Goal: Task Accomplishment & Management: Complete application form

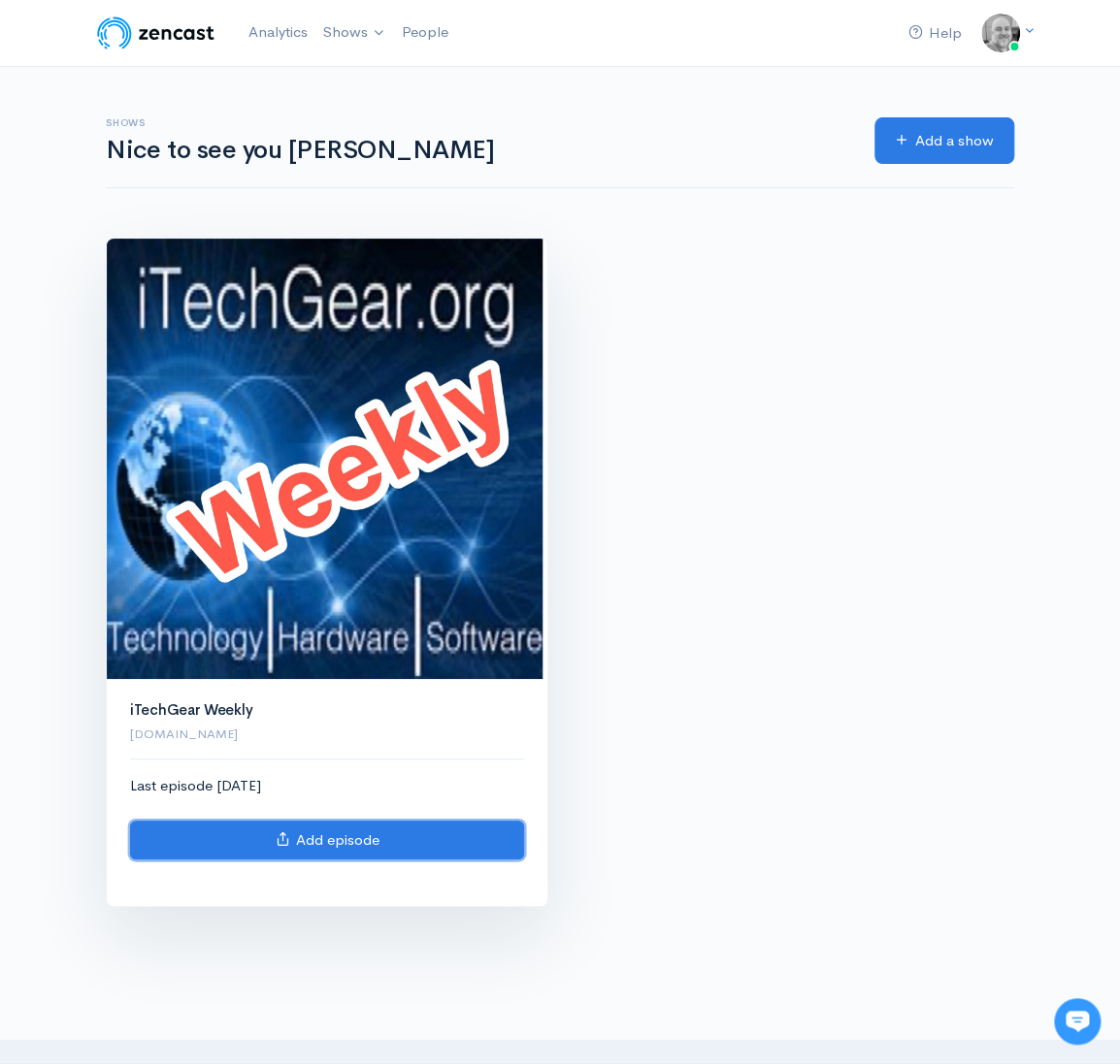
click at [332, 835] on link "Add episode" at bounding box center [326, 840] width 394 height 40
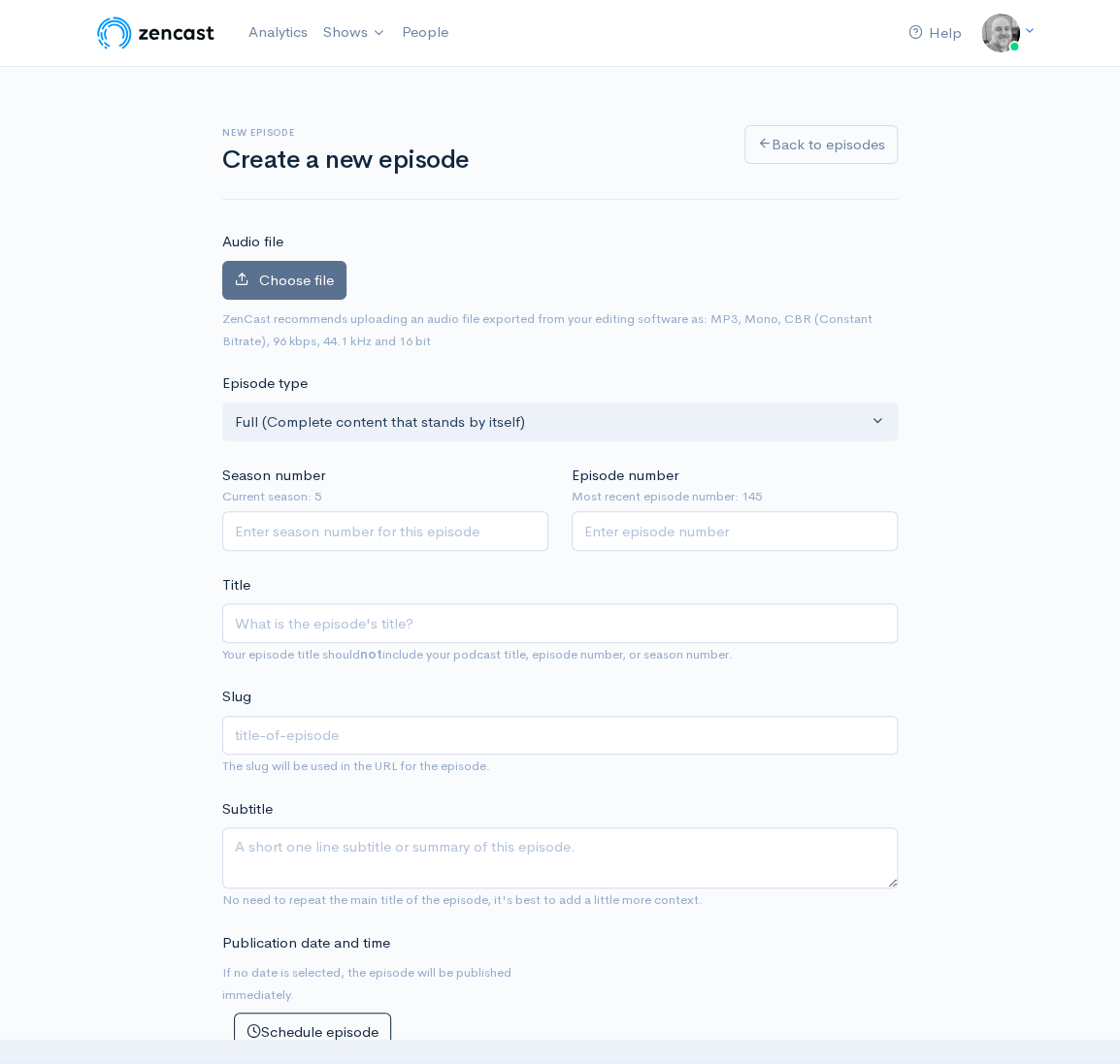
click at [293, 275] on span "Choose file" at bounding box center [296, 280] width 75 height 19
click at [0, 0] on input "Choose file" at bounding box center [0, 0] width 0 height 0
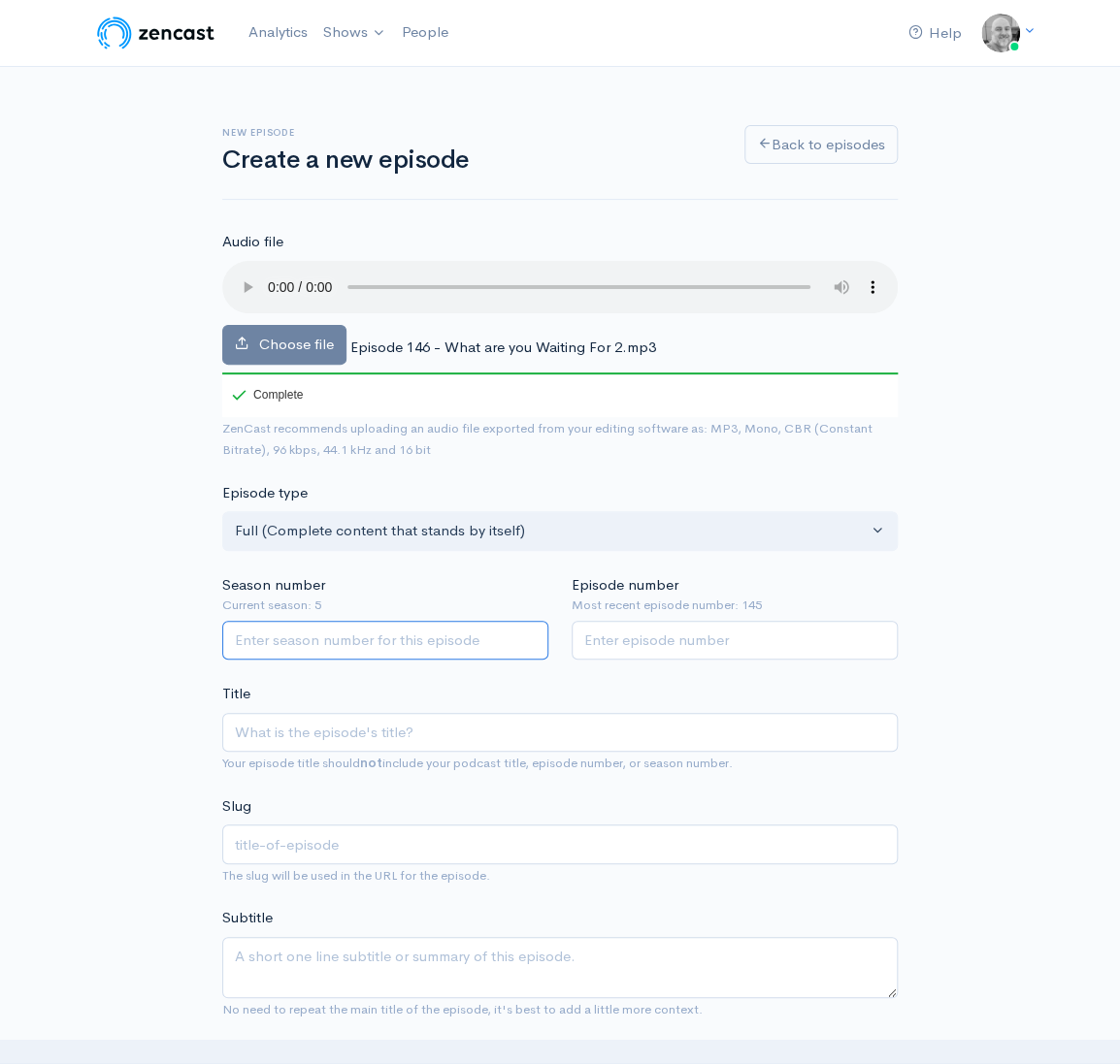
click at [387, 637] on input "Season number" at bounding box center [385, 641] width 326 height 40
type input "5"
type input "146"
click at [342, 736] on input "Title" at bounding box center [560, 733] width 675 height 40
type input "E"
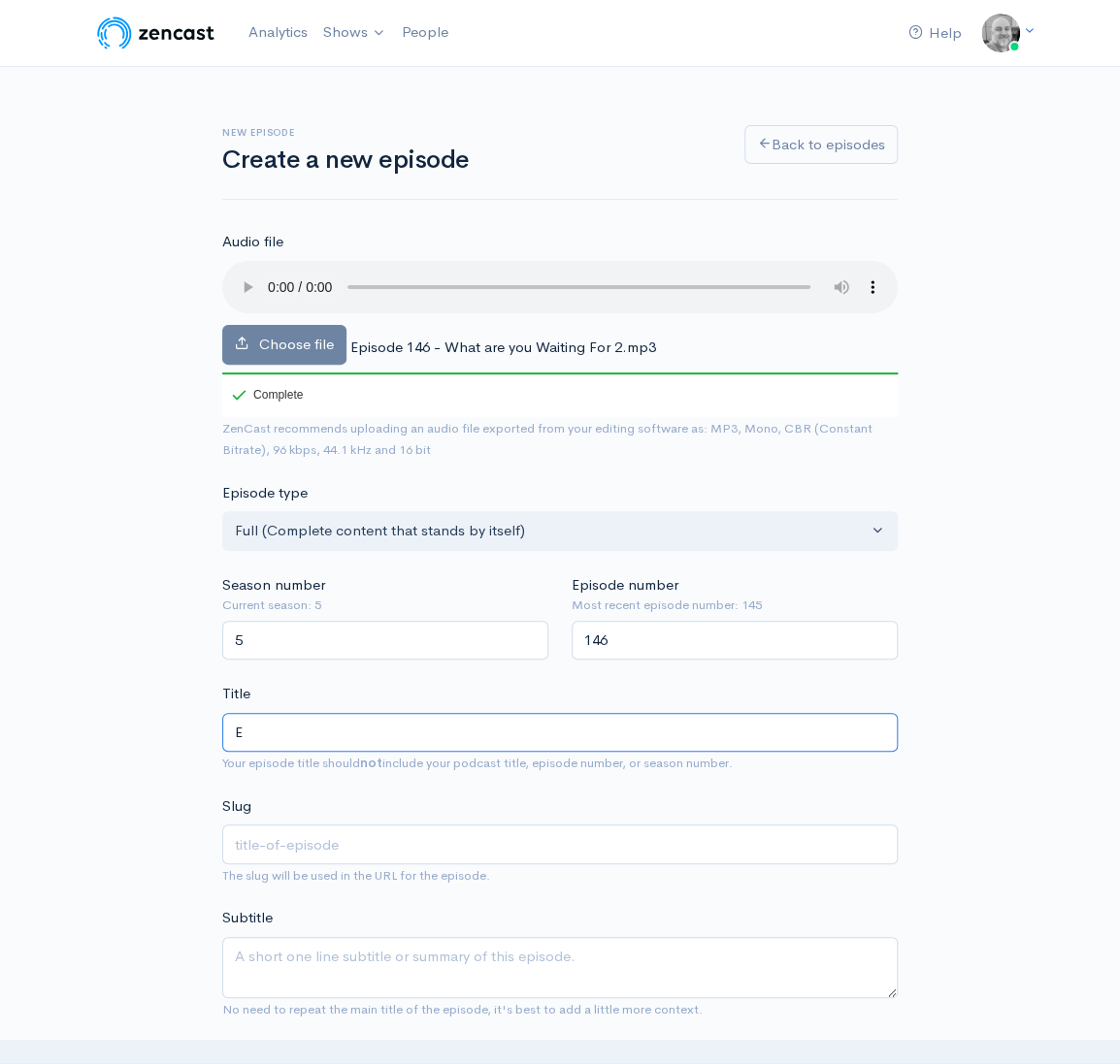
type input "e"
type input "Ep"
type input "ep"
type input "Epi"
type input "epi"
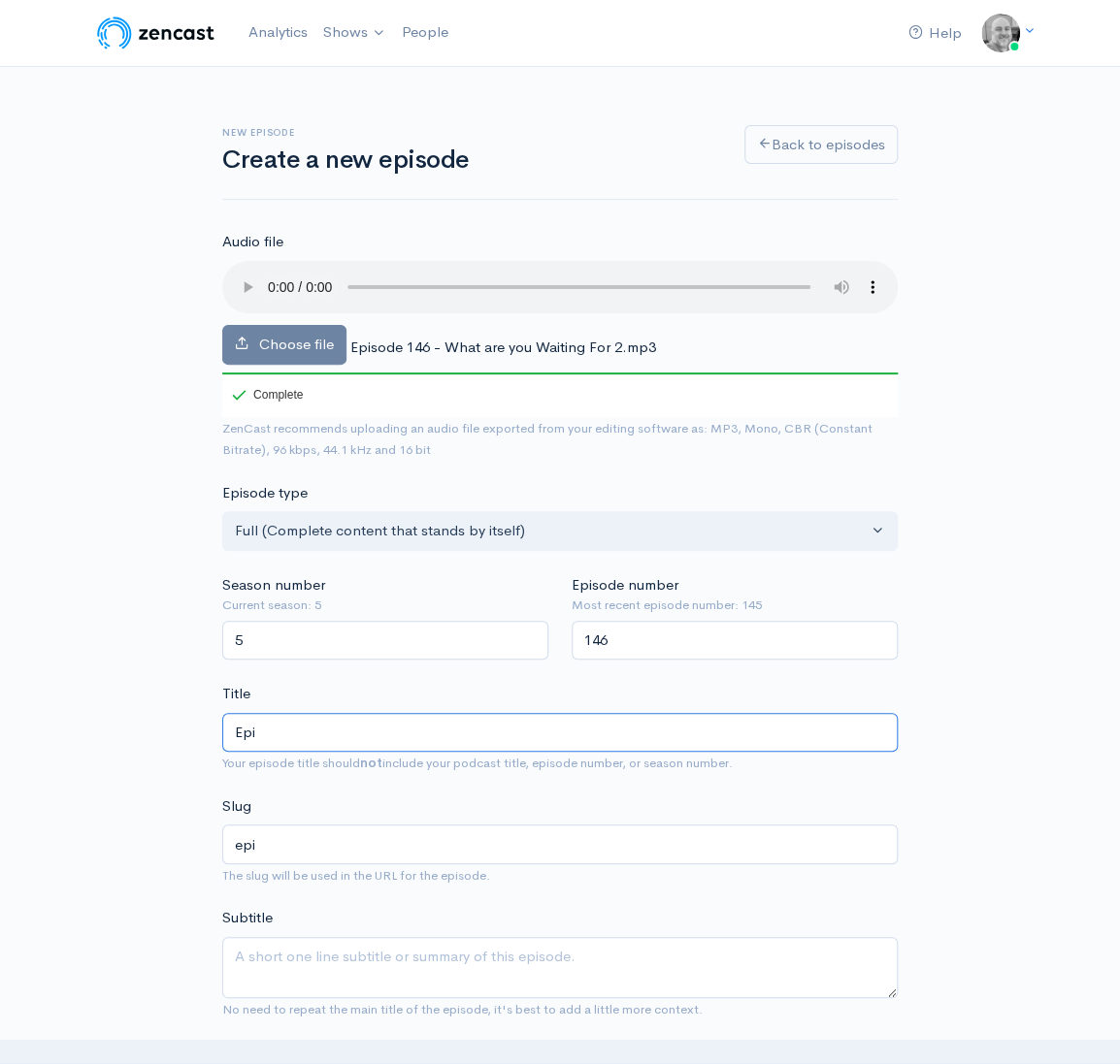
type input "Epis"
type input "epis"
type input "Episod"
type input "episod"
type input "Episode"
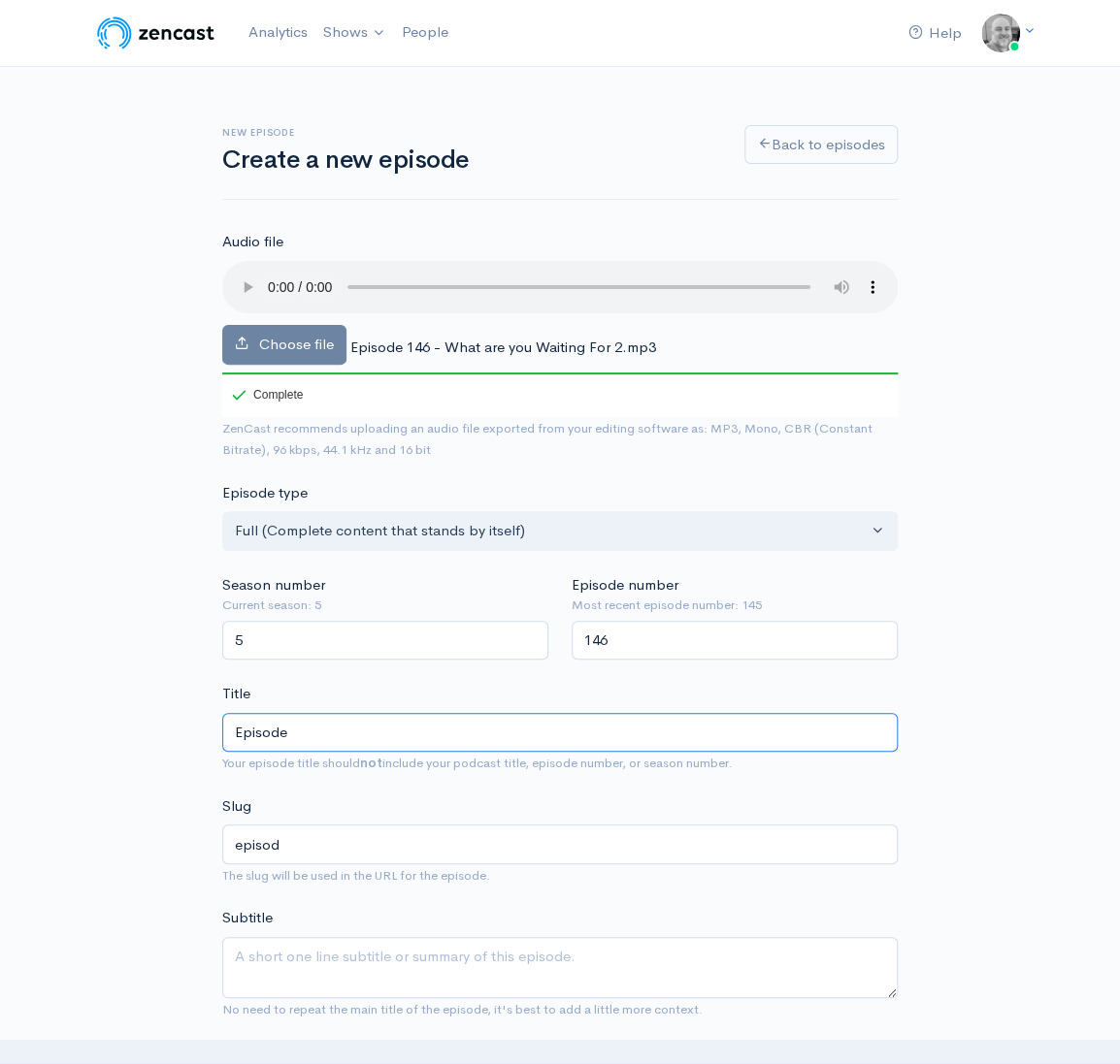
type input "episode"
type input "Episode 1"
type input "episode-1"
type input "Episode 14"
type input "episode-14"
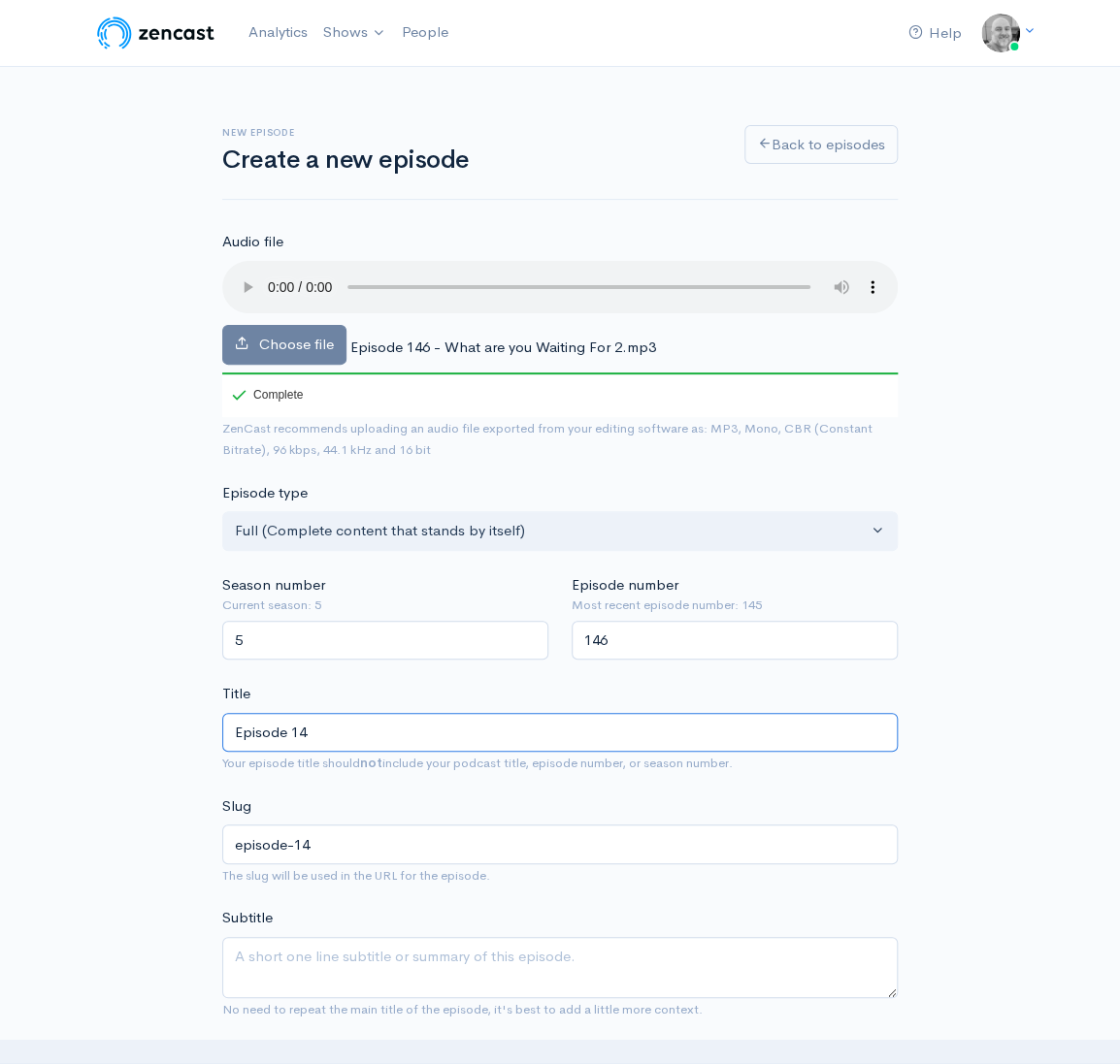
type input "Episode 146"
type input "episode-146"
type input "Episode 146 - w"
type input "episode-146-w"
type input "Episode 146 - wh"
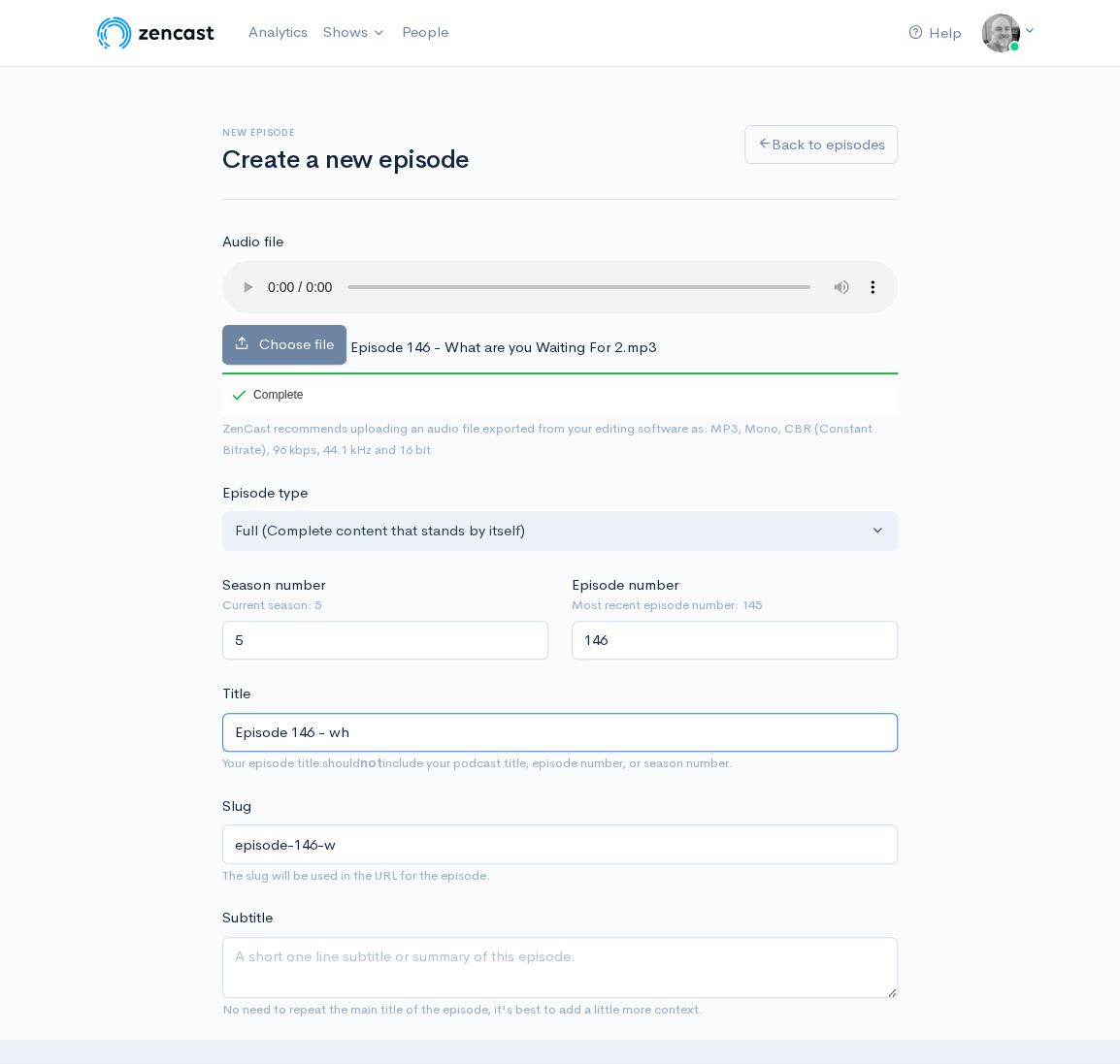
type input "episode-146-wh"
type input "Episode 146 - what"
type input "episode-146-what"
type input "Episode 146 - what ar"
type input "episode-146-what-ar"
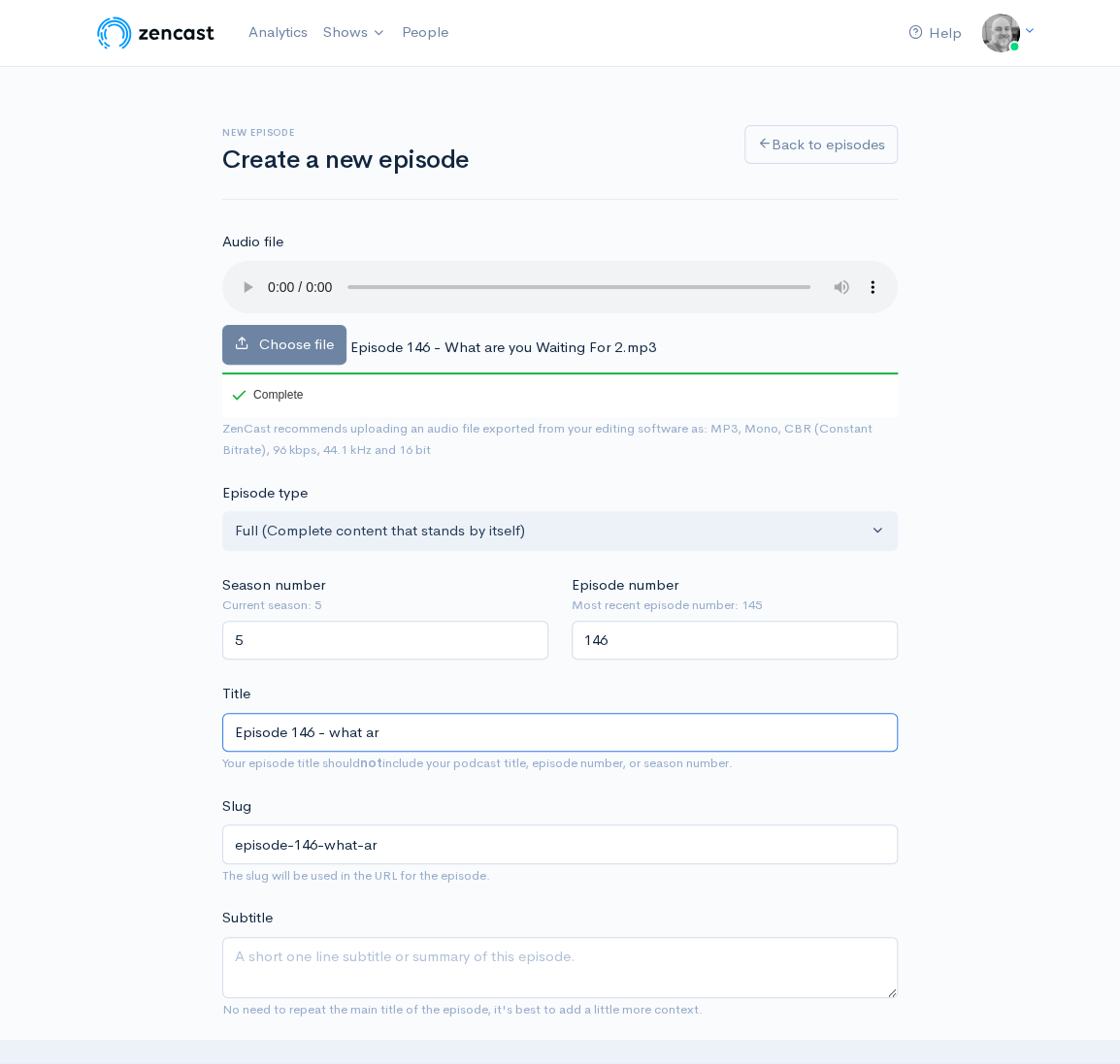
type input "Episode 146 - what are"
type input "episode-146-what-are"
type input "Episode 146 - what are Y"
type input "episode-146-what-are-y"
type input "Episode 146 - what are You"
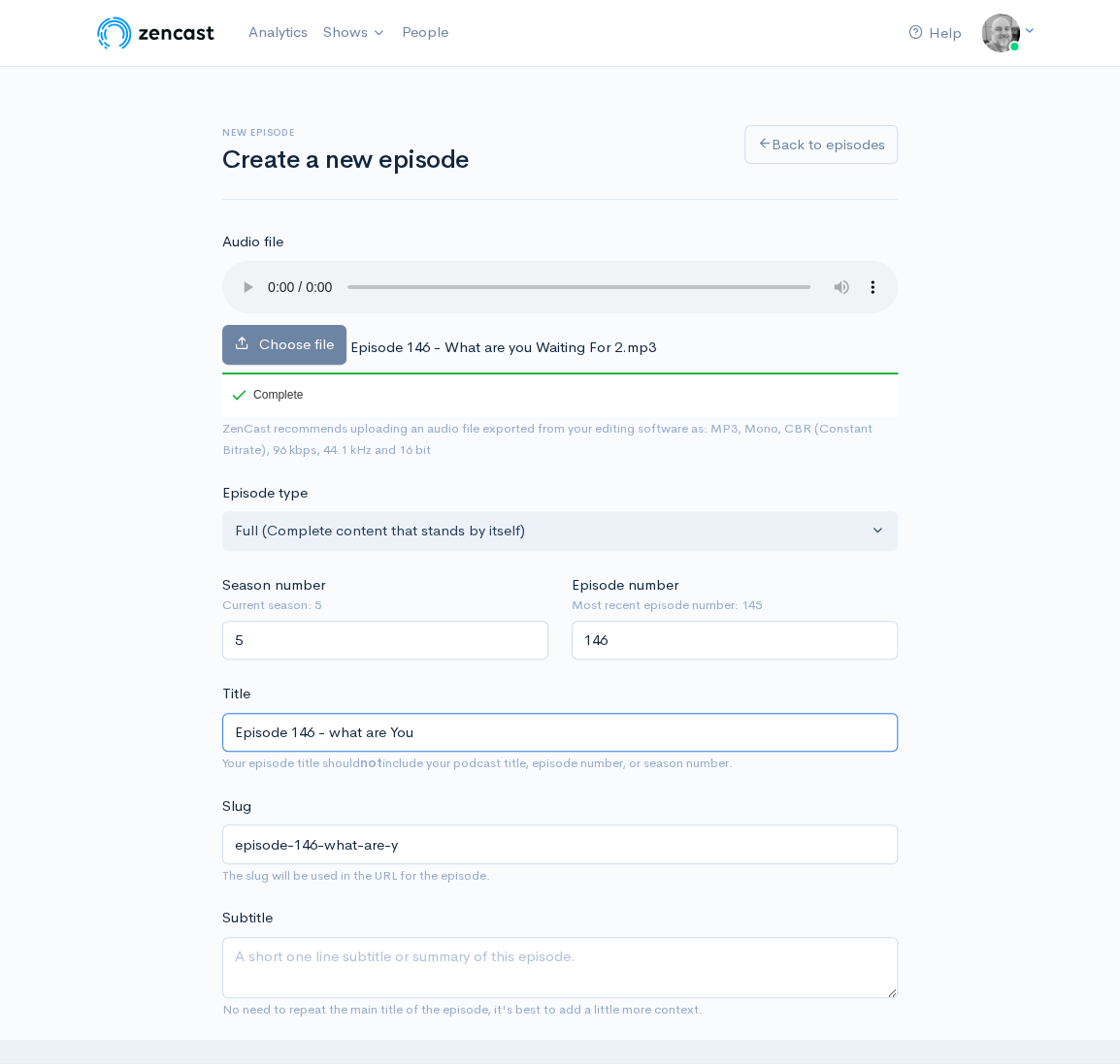
type input "episode-146-what-are-you"
type input "Episode 146 - what are [PERSON_NAME]"
type input "episode-146-what-are-yo"
type input "Episode 146 - what are Y"
type input "episode-146-what-are-y"
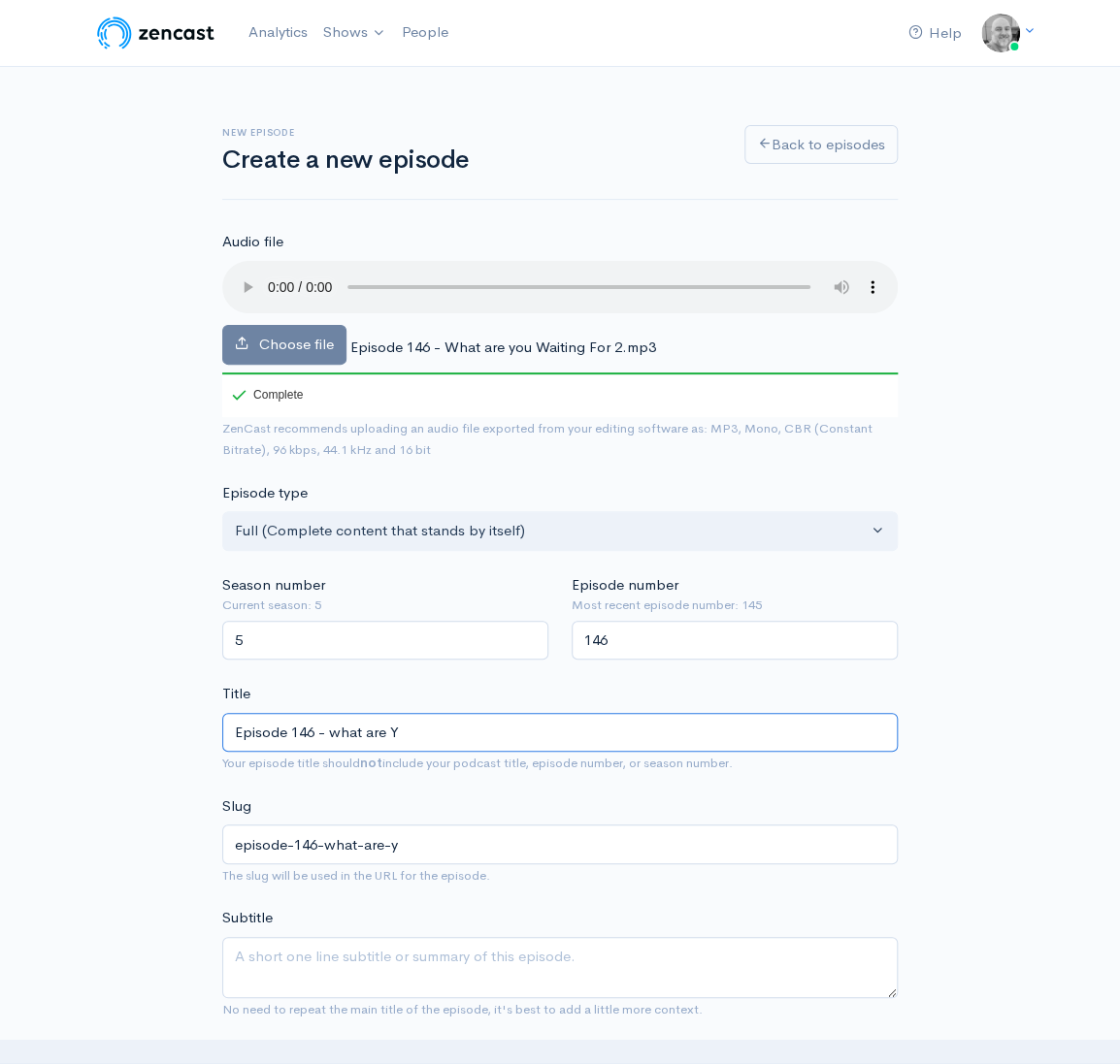
type input "Episode 146 - what are"
type input "episode-146-what-are"
type input "Episode 146 - what are yo"
type input "episode-146-what-are-yo"
type input "Episode 146 - what are you"
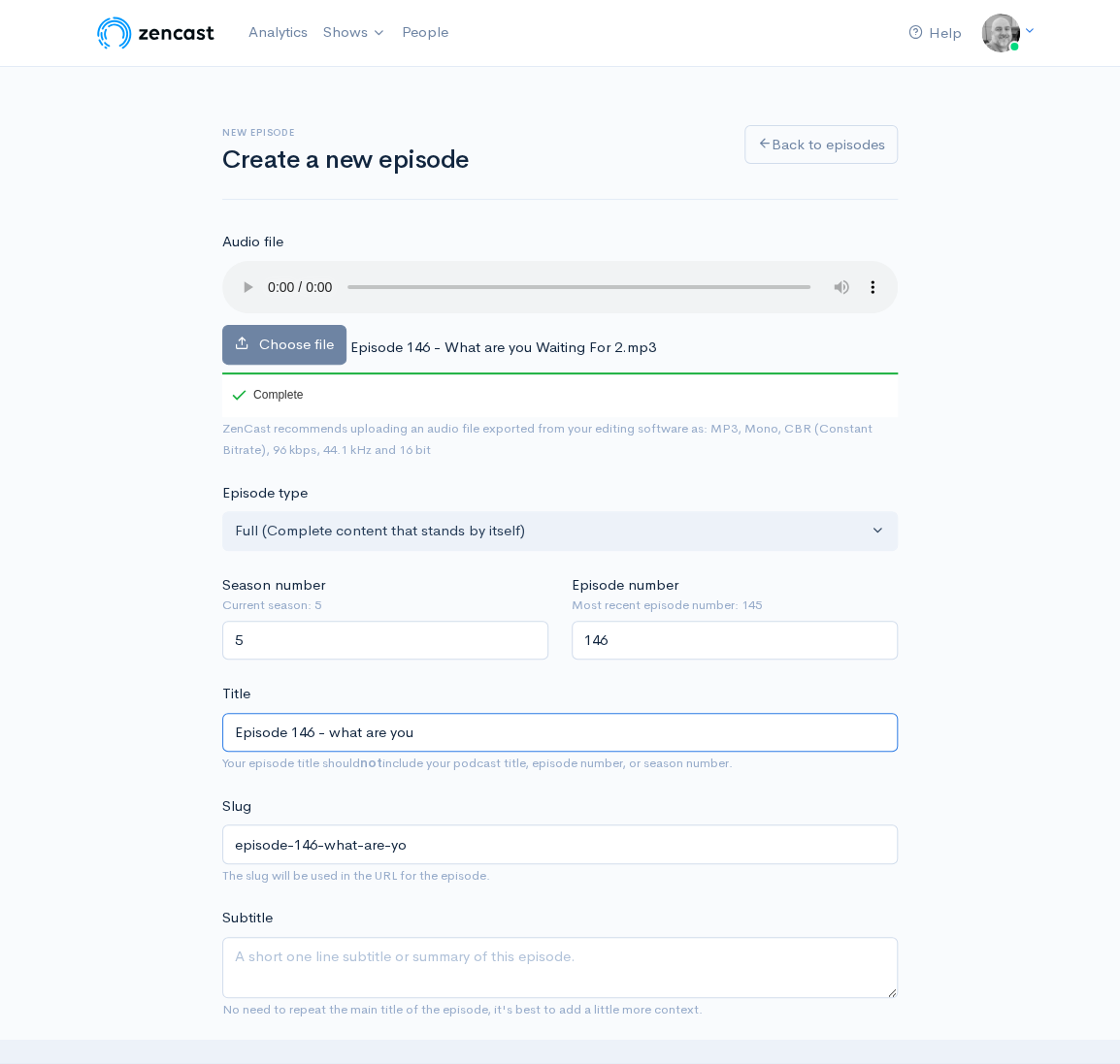
type input "episode-146-what-are-you"
type input "Episode 146 - what are you W"
type input "episode-146-what-are-you-w"
type input "Episode 146 - what are you Wa"
type input "episode-146-what-are-you-wa"
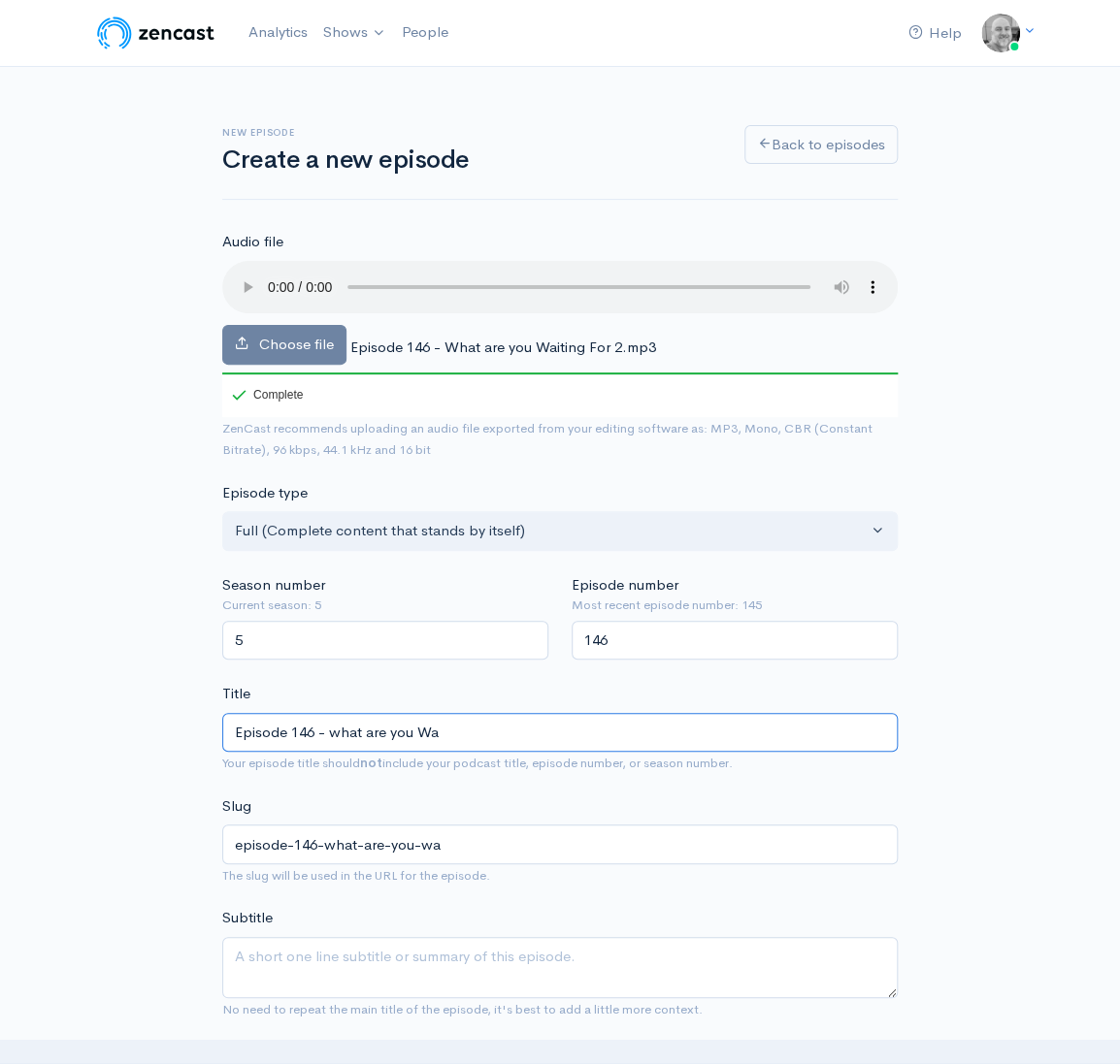
type input "Episode 146 - what are you [PERSON_NAME]"
type input "episode-146-what-are-you-[PERSON_NAME]"
type input "Episode 146 - what are you Waiti"
type input "episode-146-what-are-you-waiti"
type input "Episode 146 - what are you Waitin"
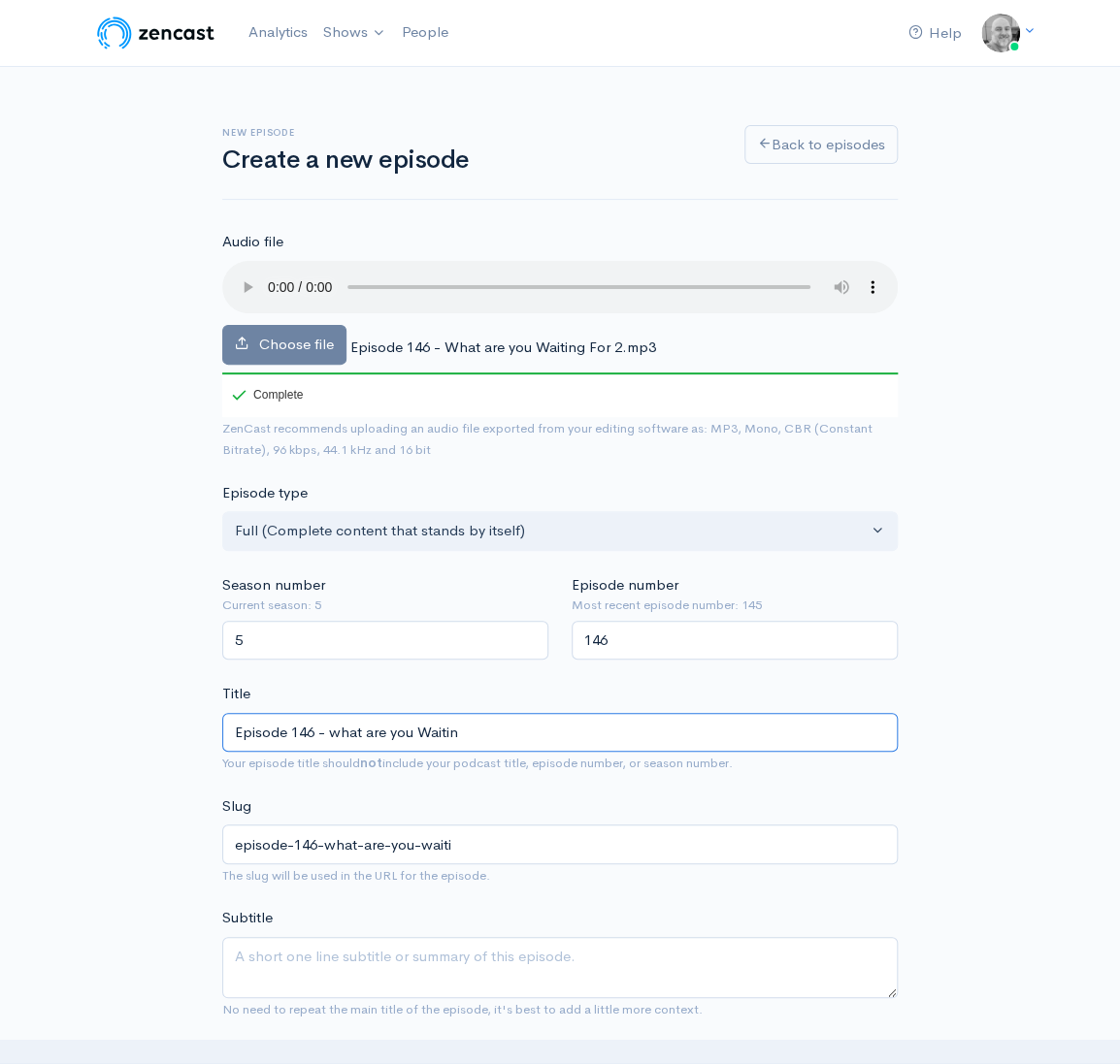
type input "episode-146-what-are-you-waitin"
type input "Episode 146 - what are you Waiting"
type input "episode-146-what-are-you-waiting"
type input "Episode 146 - what are you Waiting F"
type input "episode-146-what-are-you-waiting-f"
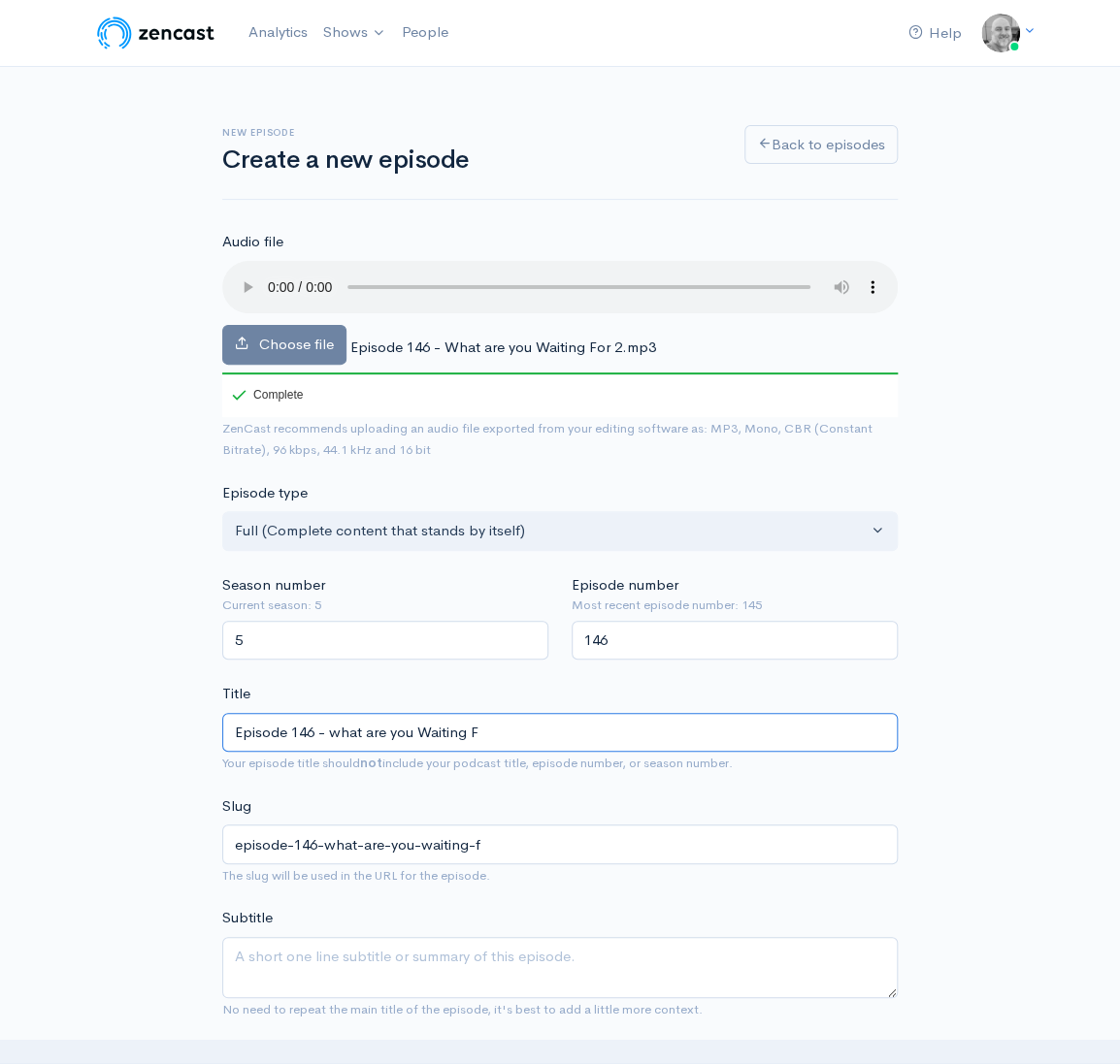
type input "Episode 146 - what are you Waiting Fo"
type input "episode-146-what-are-you-waiting-fo"
type input "Episode 146 - what are you Waiting For"
type input "episode-146-what-are-you-waiting-for"
type input "Episode 146 - what are you Waiting For?"
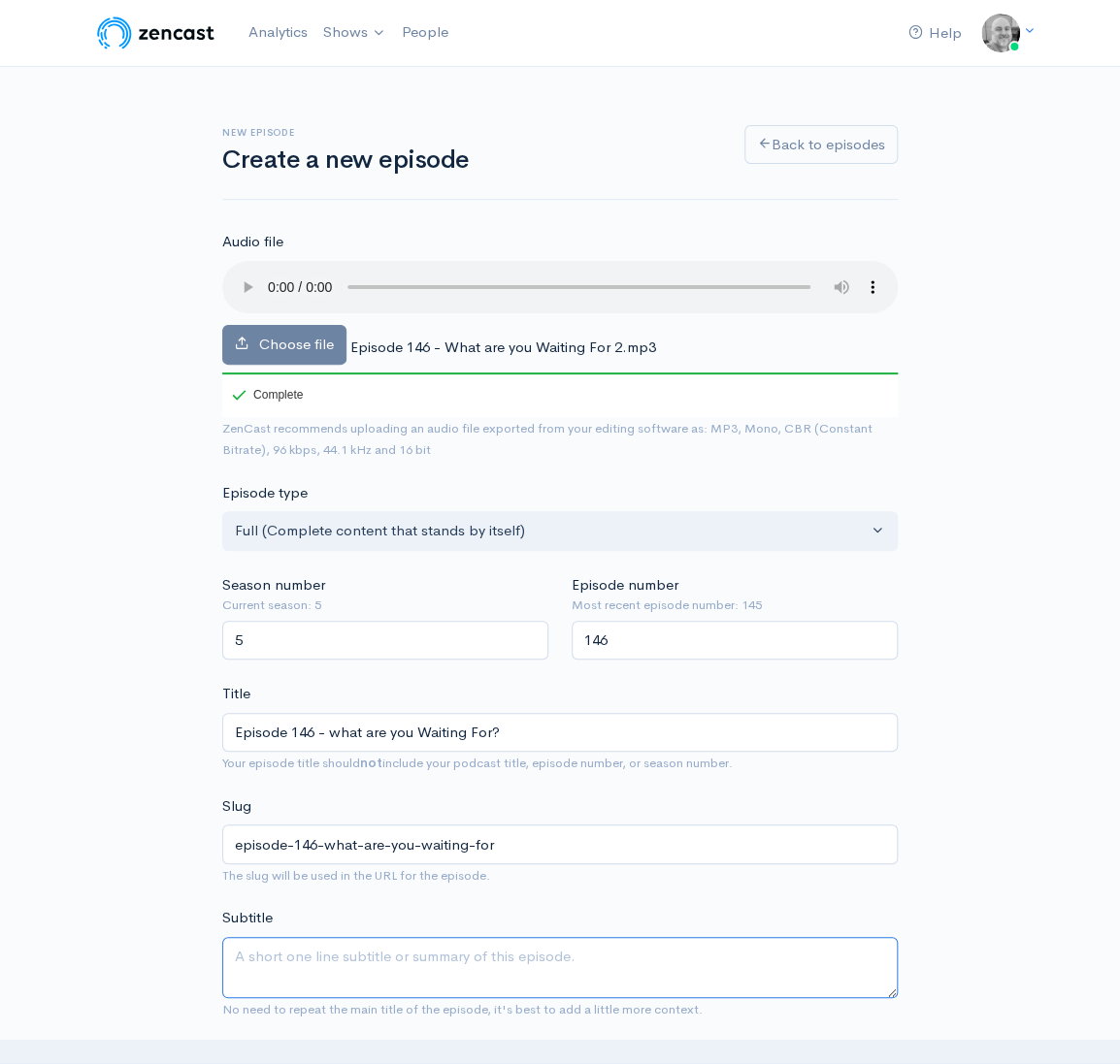
click at [273, 954] on textarea "Subtitle" at bounding box center [560, 968] width 675 height 61
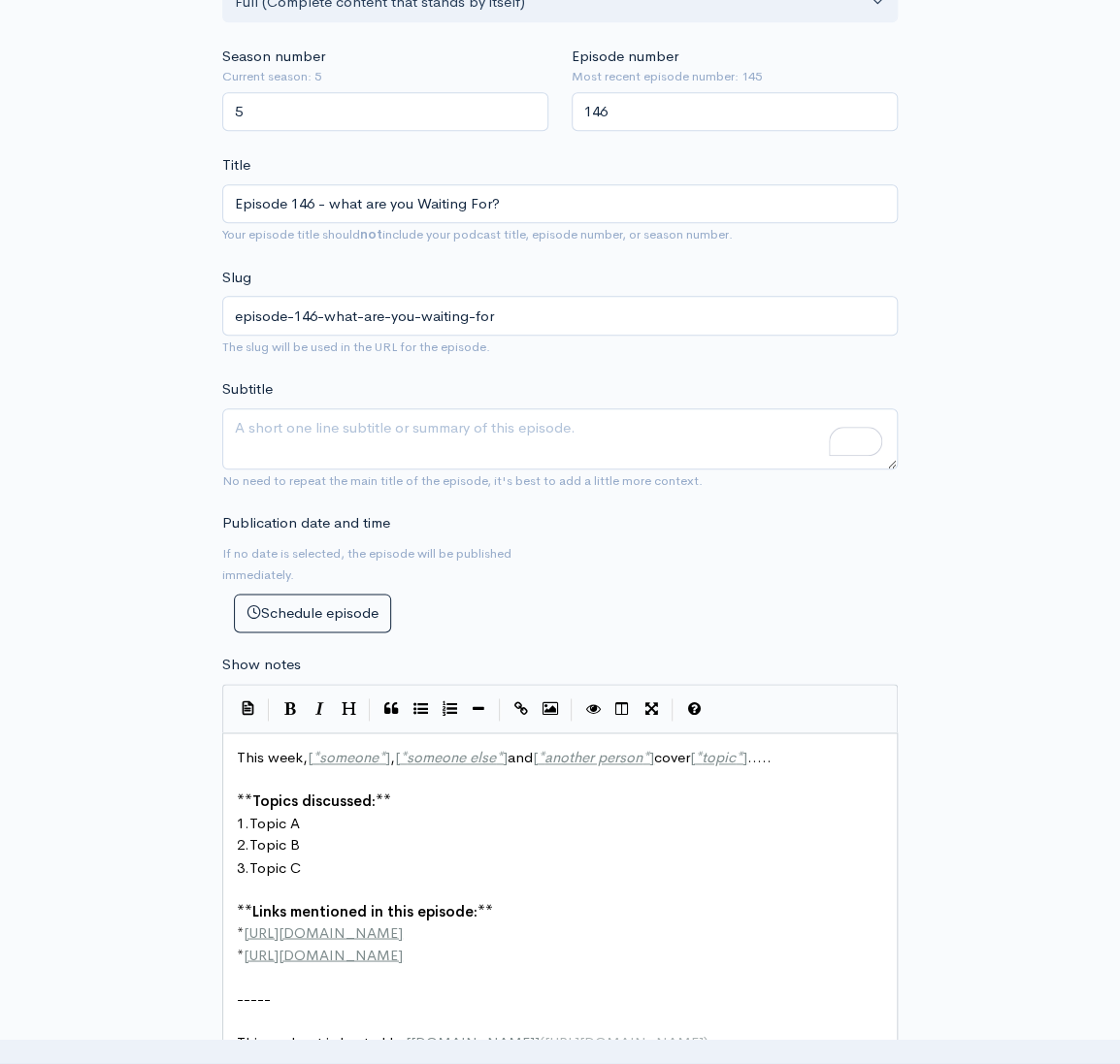
scroll to position [188, 0]
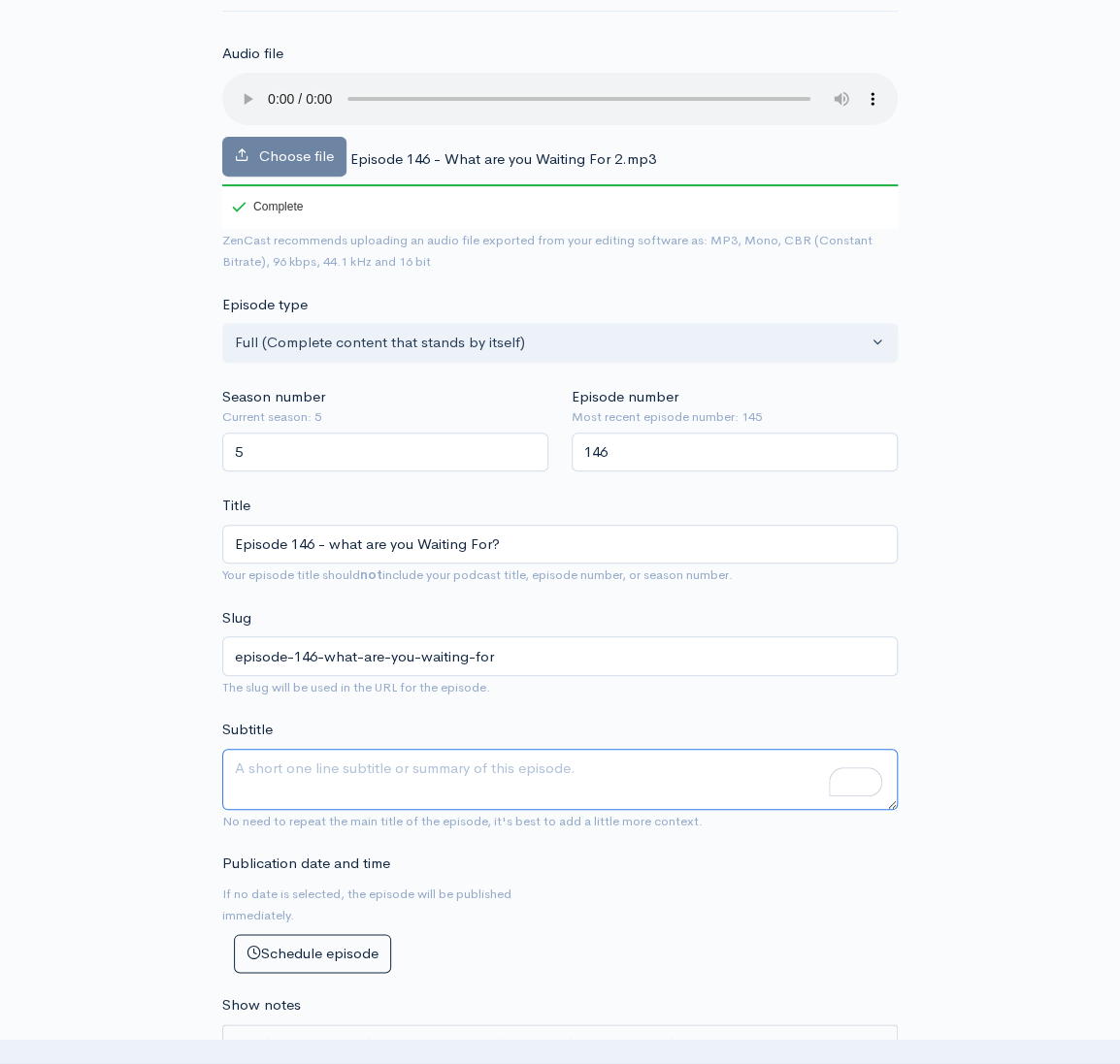
paste textarea "Ep. 146 0 What are you Waiting For? This week, the iPhone Air is in the house, …"
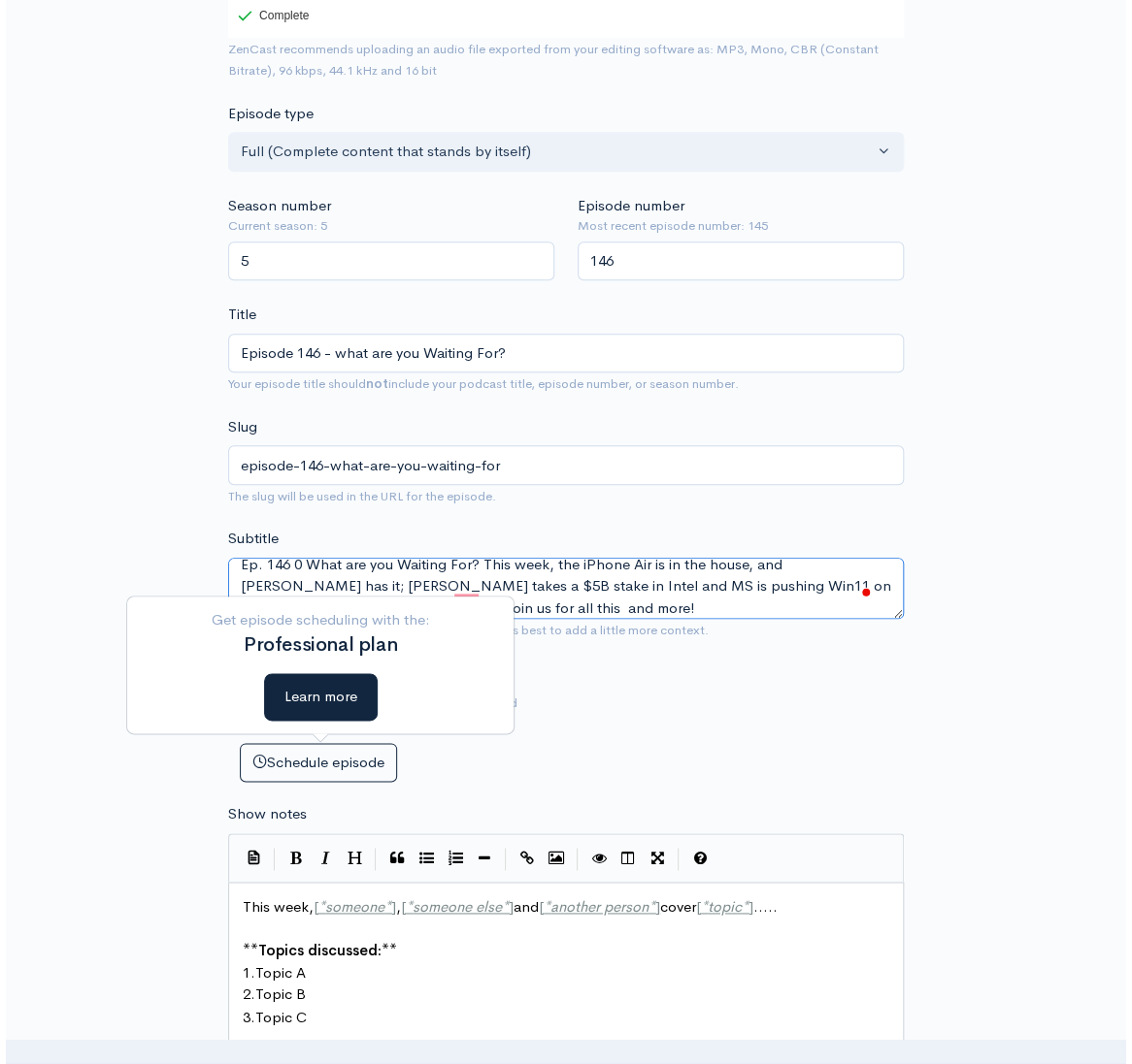
scroll to position [598, 0]
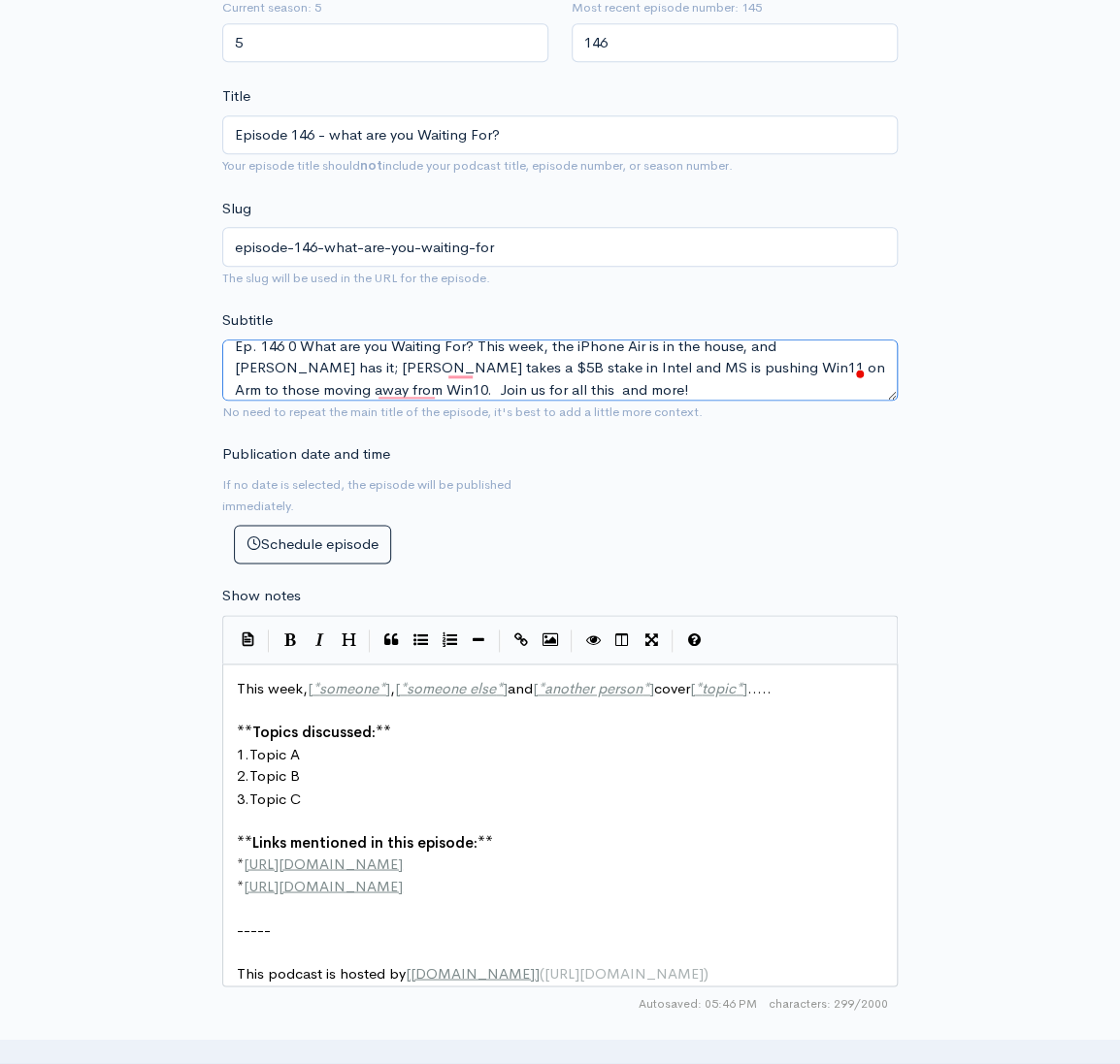
type textarea "Ep. 146 0 What are you Waiting For? This week, the iPhone Air is in the house, …"
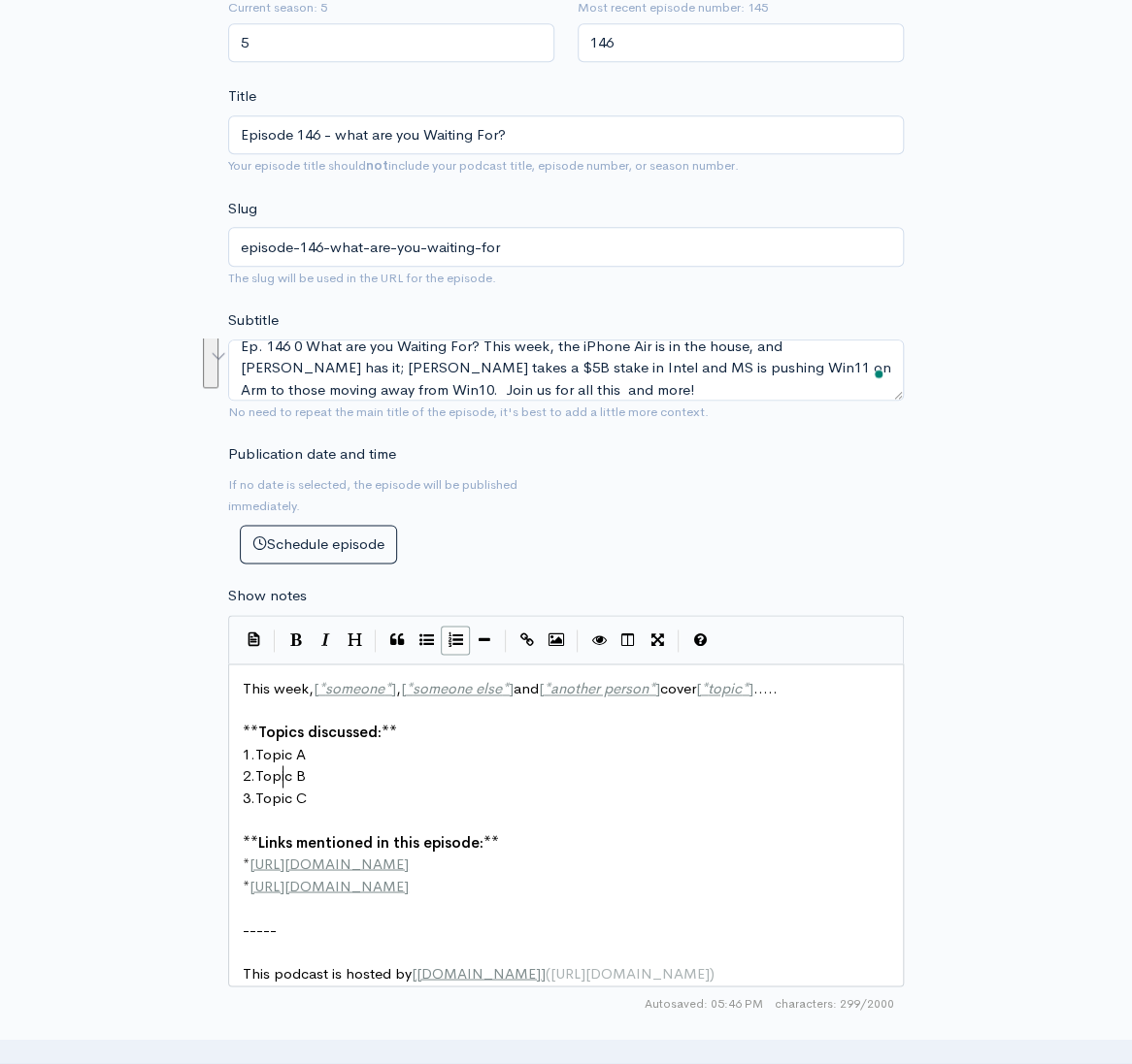
scroll to position [7, 0]
click at [279, 771] on span "Topic B" at bounding box center [280, 775] width 50 height 19
type textarea "This week, [*someone*], [*someone else*] and [*another person*] cover [*topic*]…"
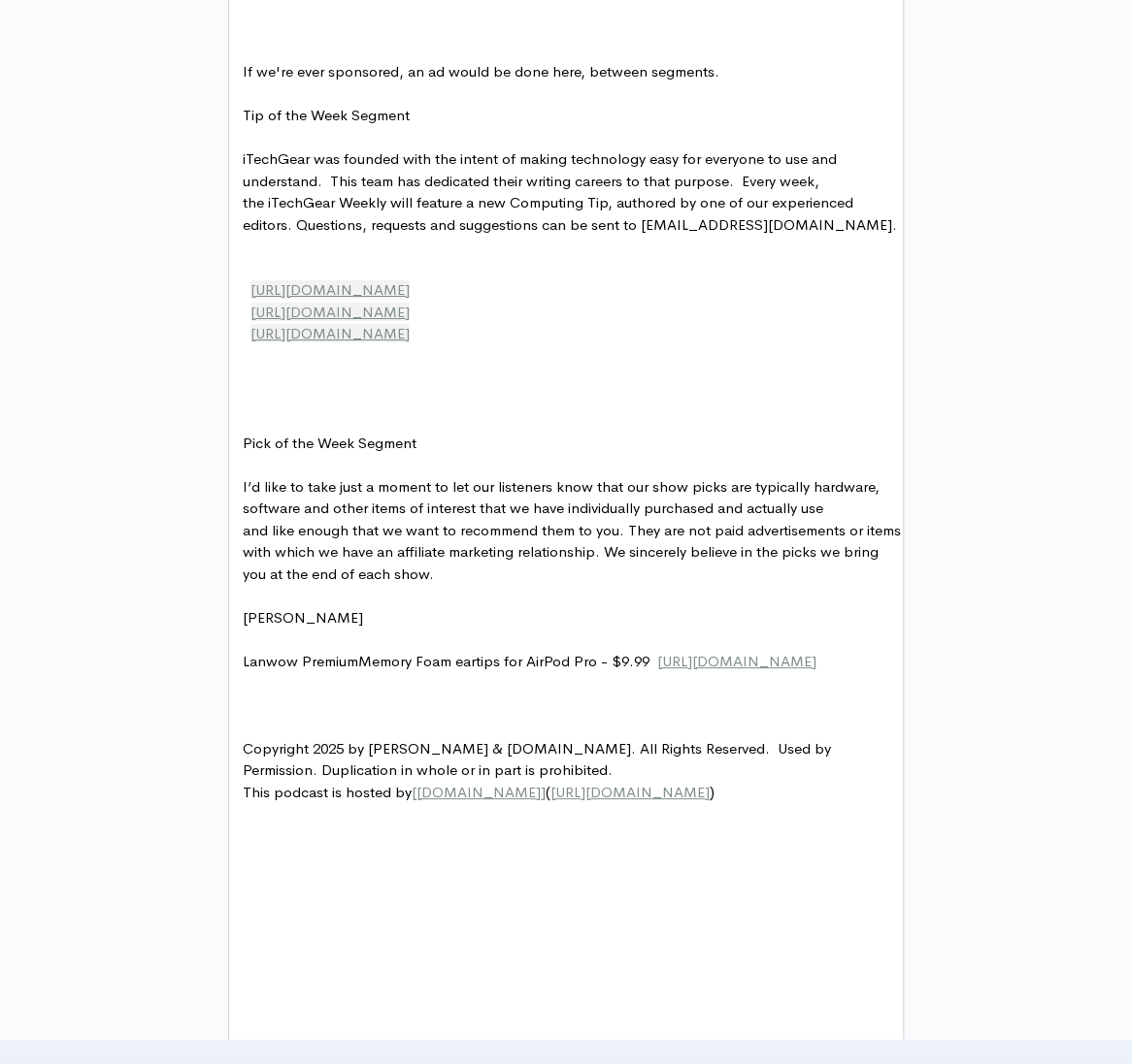
scroll to position [0, 0]
click at [706, 346] on pre "[URL][DOMAIN_NAME]" at bounding box center [571, 334] width 666 height 23
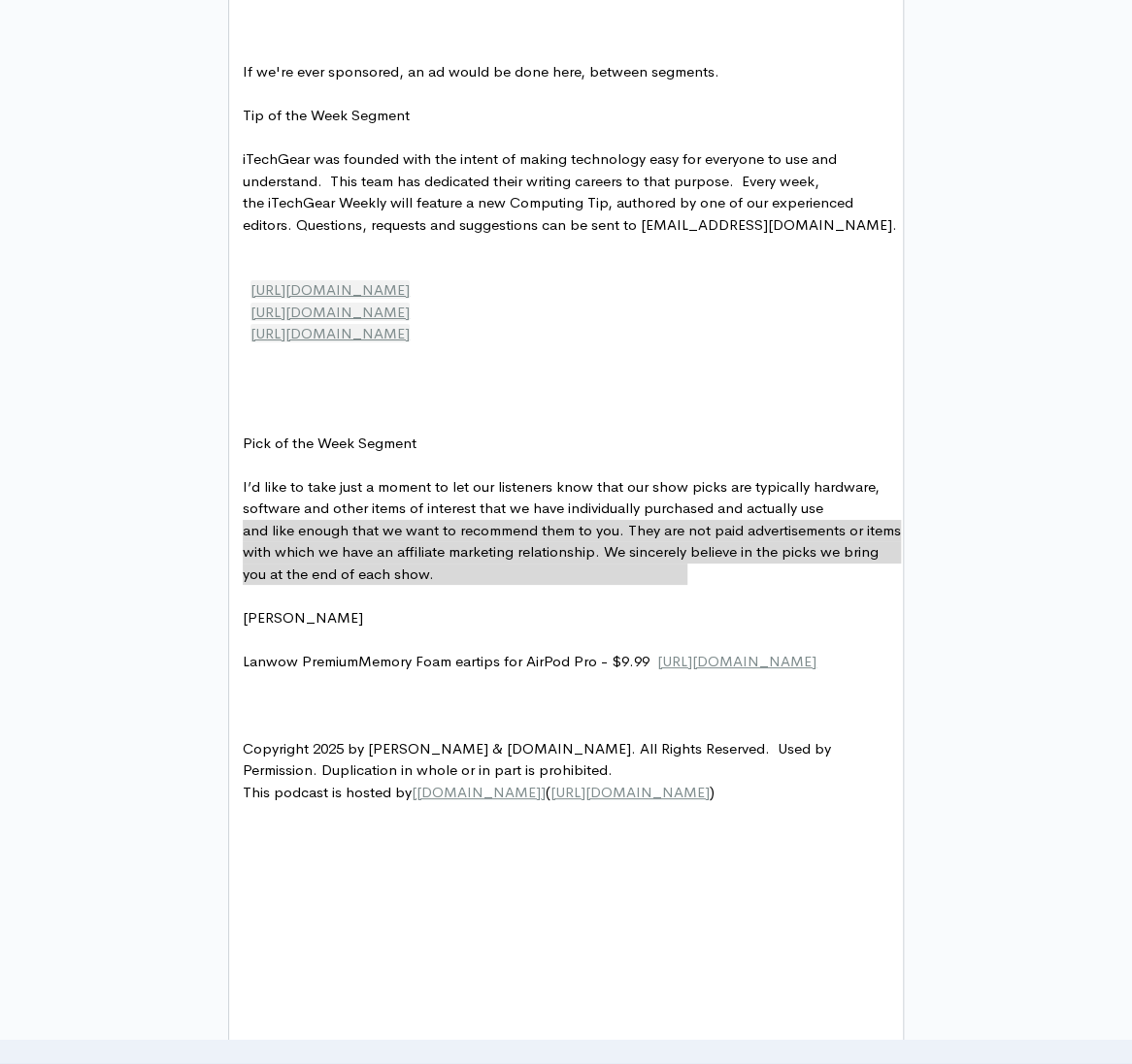
type textarea "[URL][DOMAIN_NAME] [URL][DOMAIN_NAME] [URL][DOMAIN_NAME]"
drag, startPoint x: 707, startPoint y: 568, endPoint x: 147, endPoint y: 503, distance: 563.8
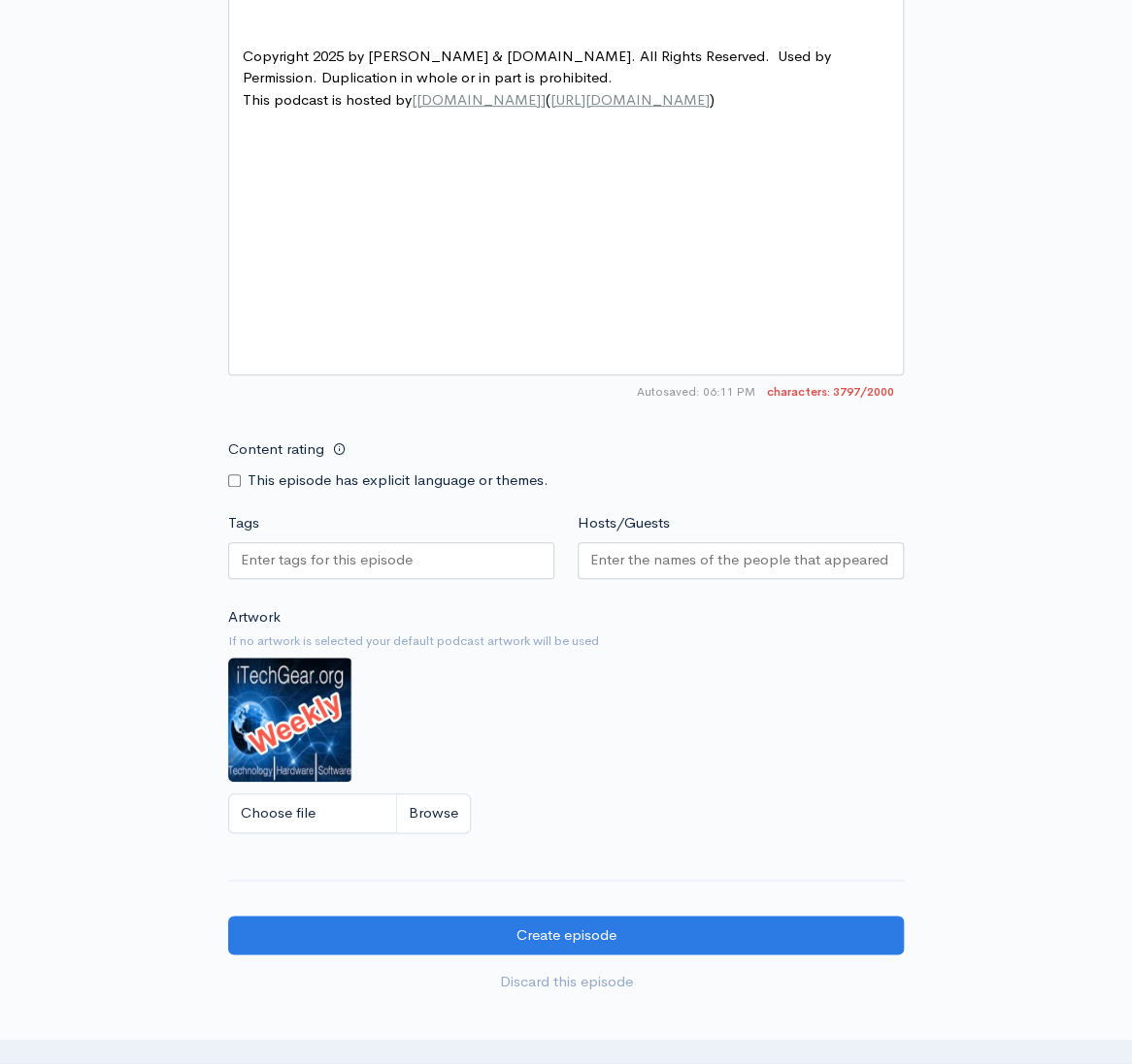
scroll to position [3089, 0]
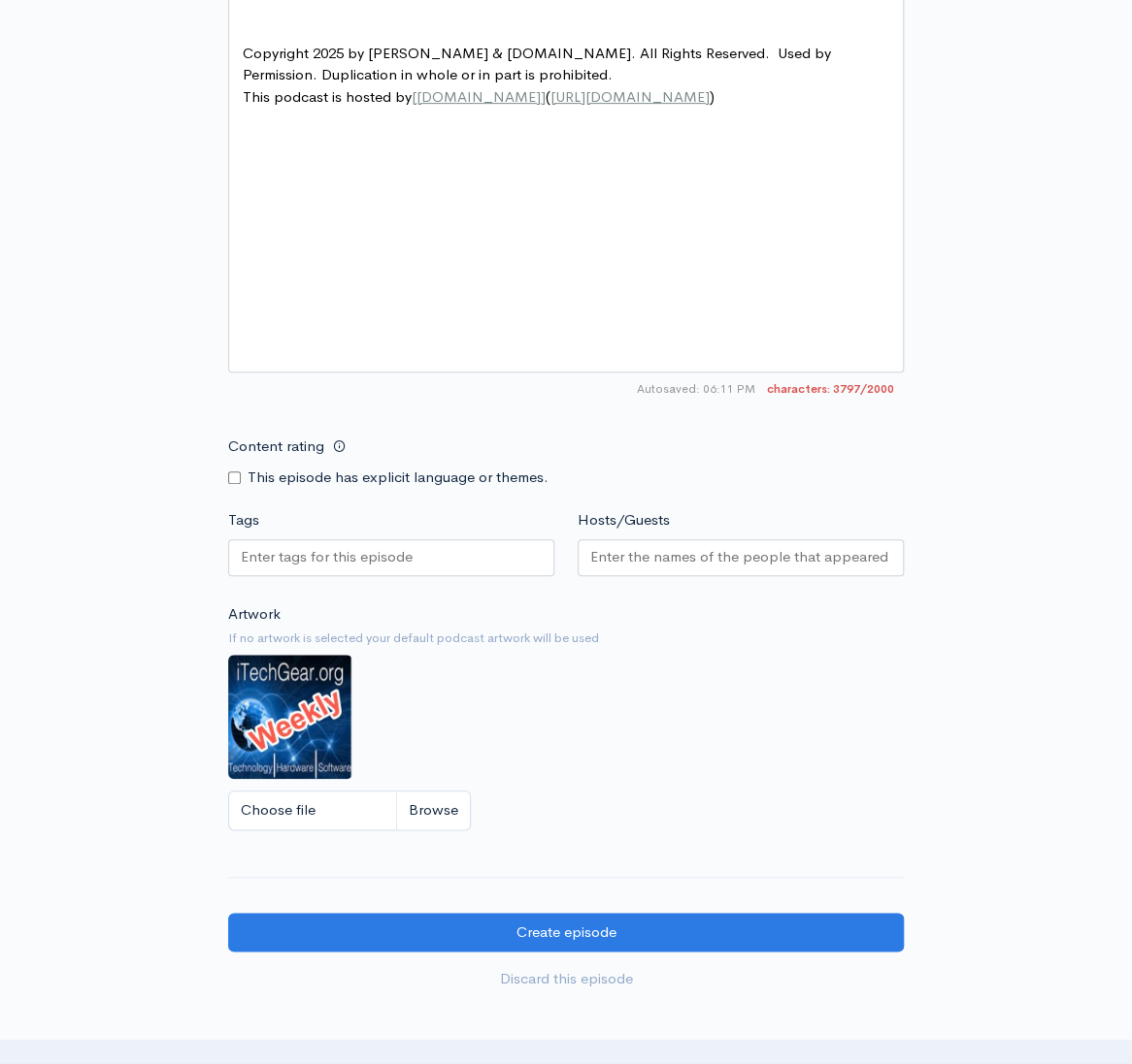
click at [553, 86] on pre "Copyright 2025 by [PERSON_NAME] & [DOMAIN_NAME]. All Rights Reserved. Used by P…" at bounding box center [571, 64] width 666 height 43
type textarea "."
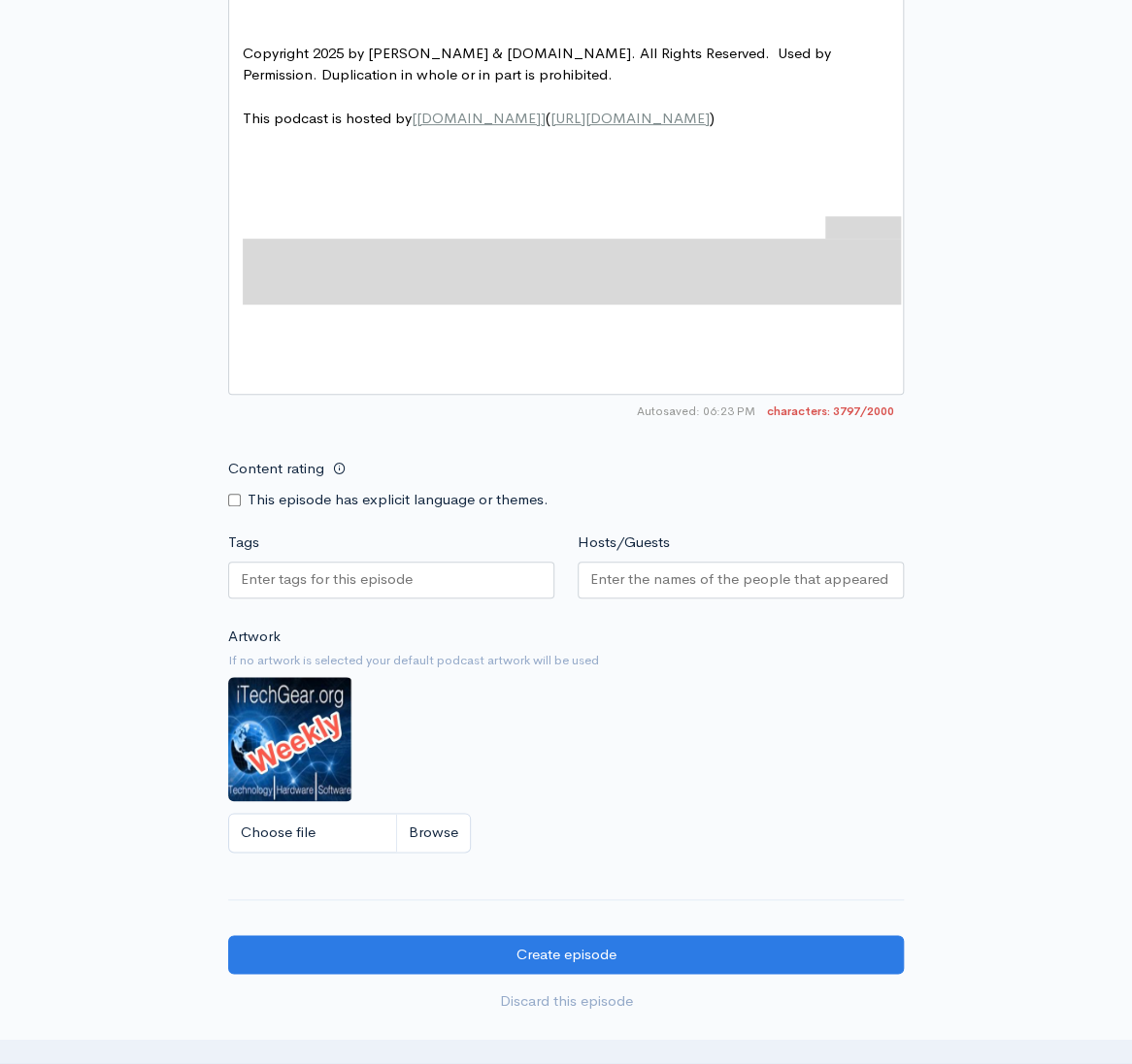
type textarea "1"
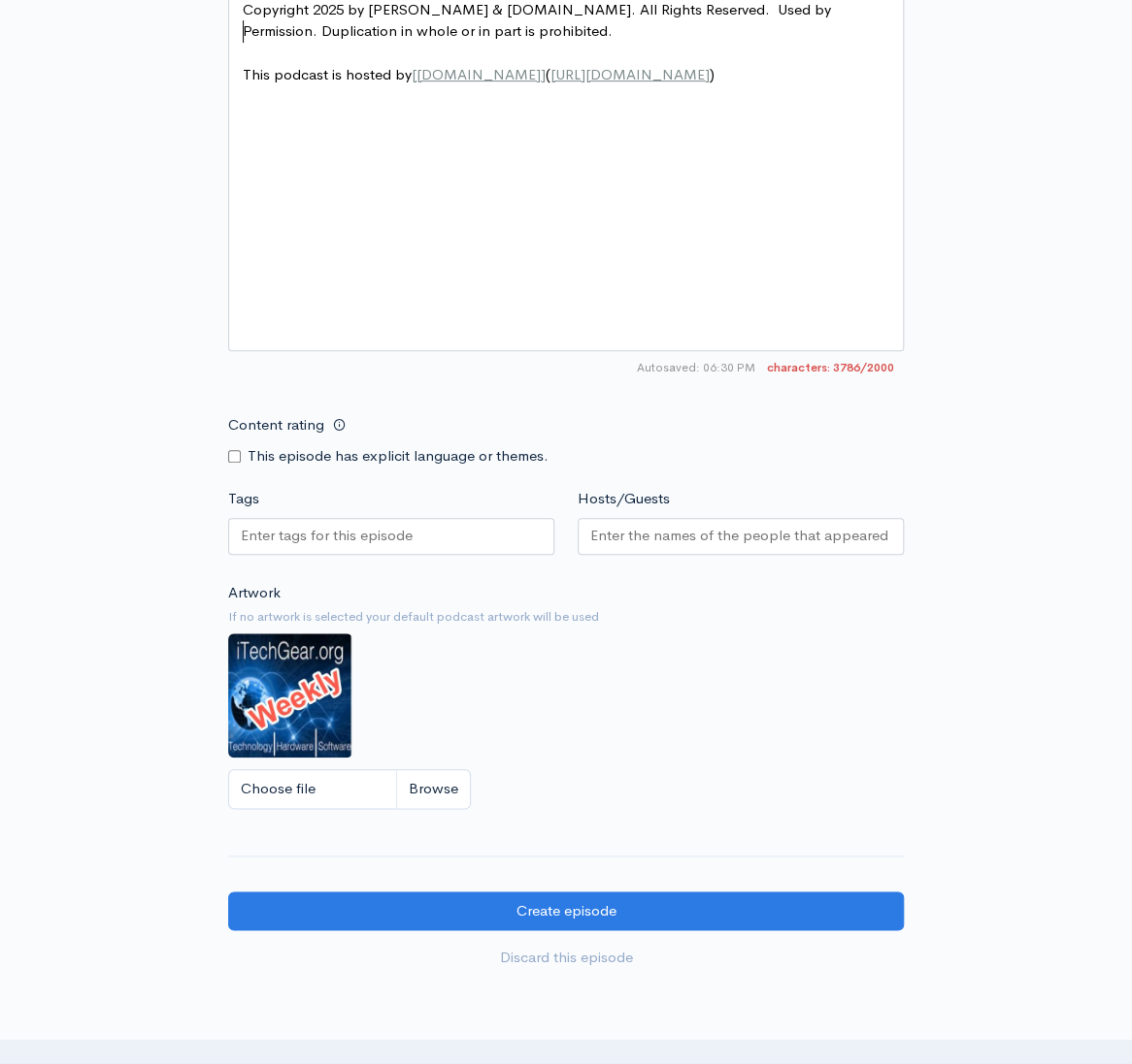
scroll to position [3047, 0]
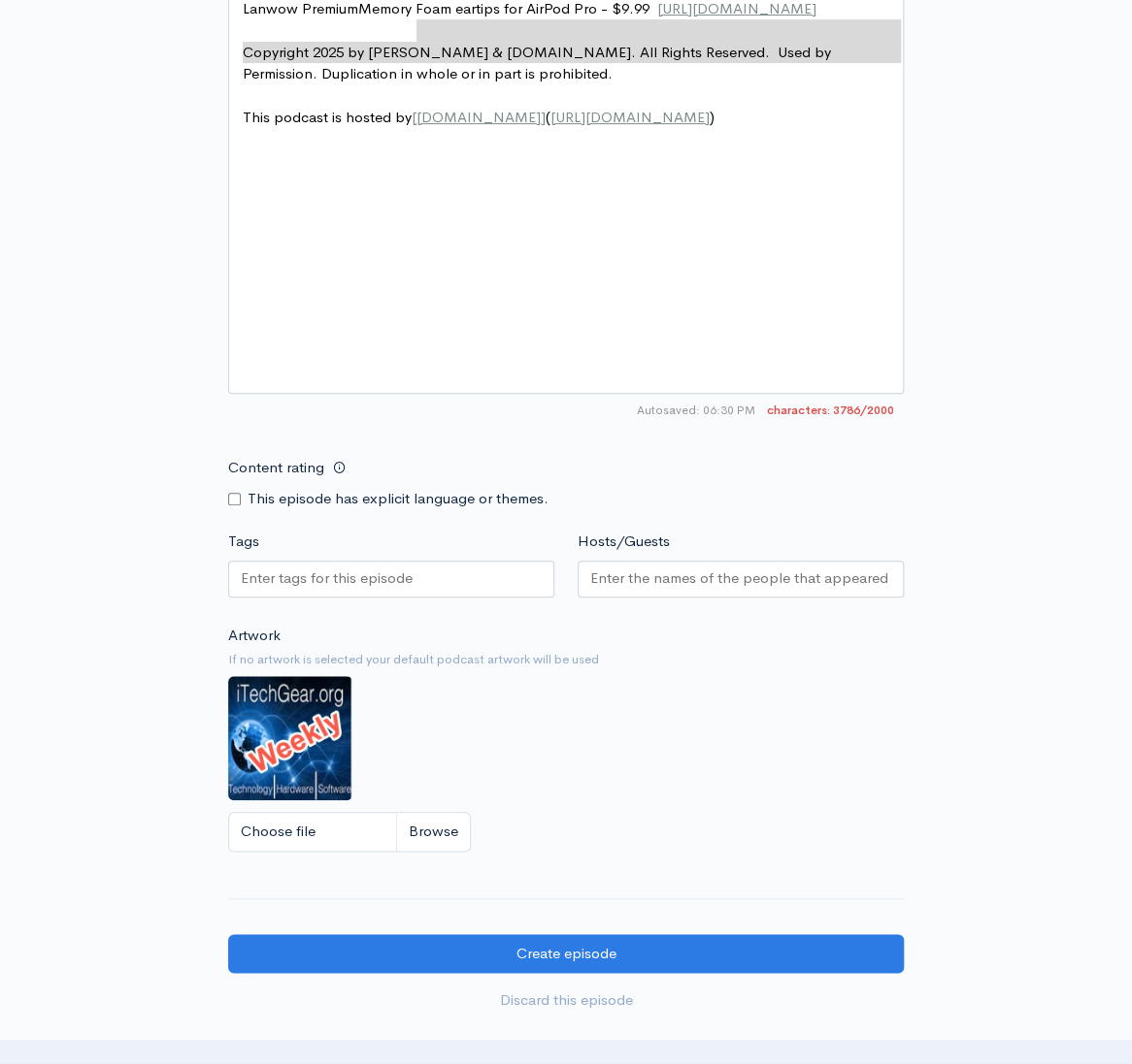
type textarea "t"
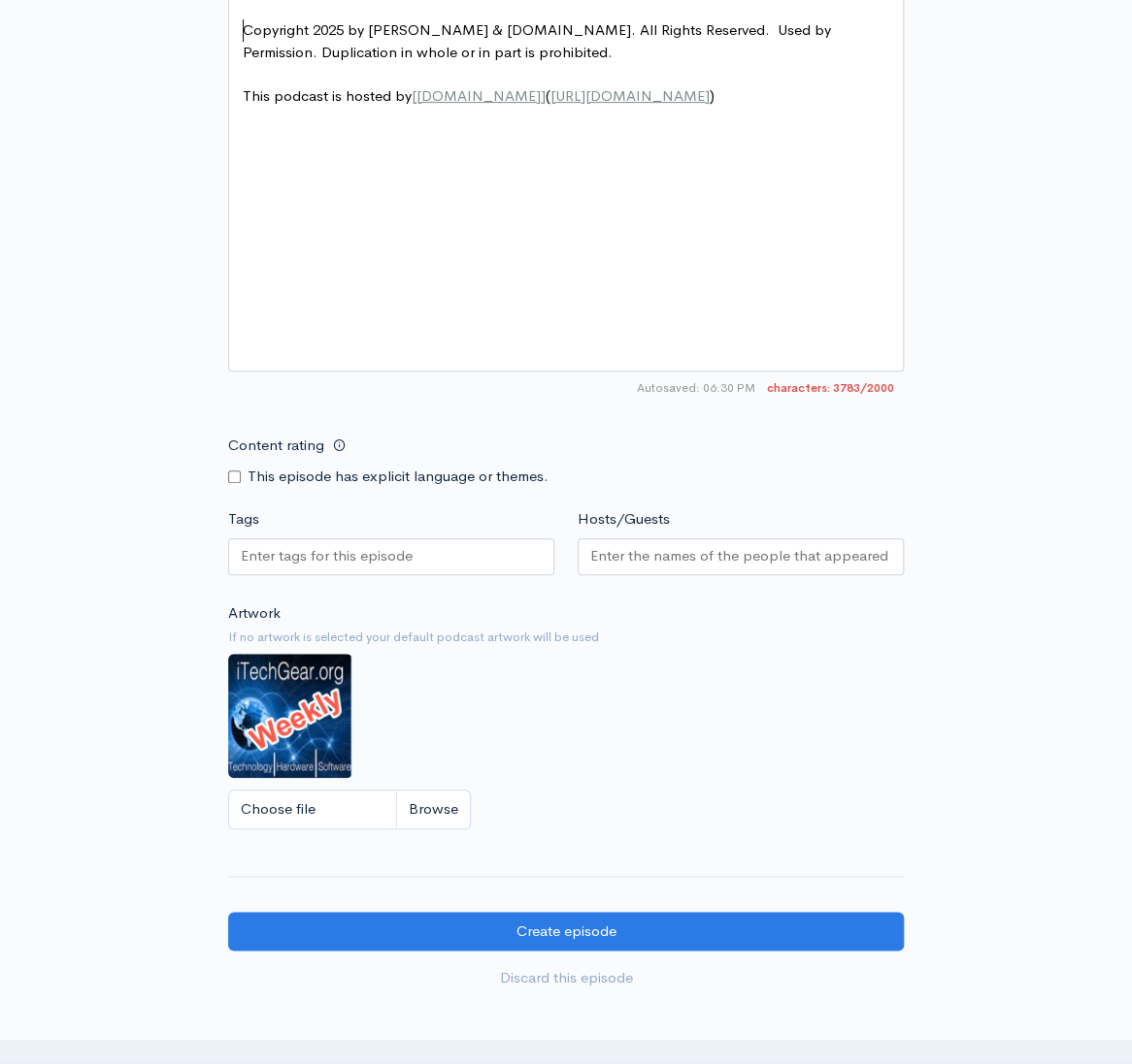
type textarea "Pick of the Week Segment"
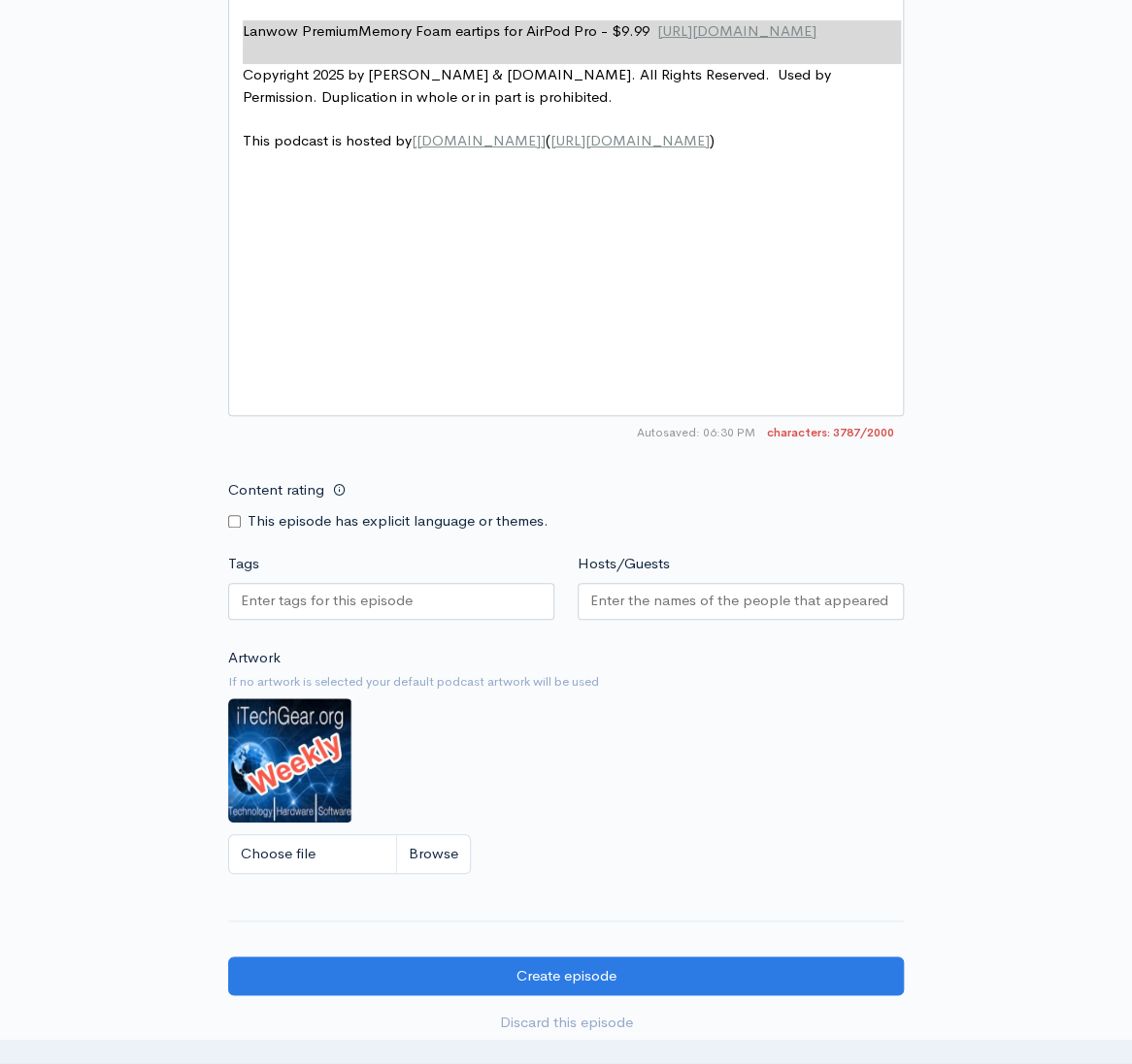
scroll to position [2958, 0]
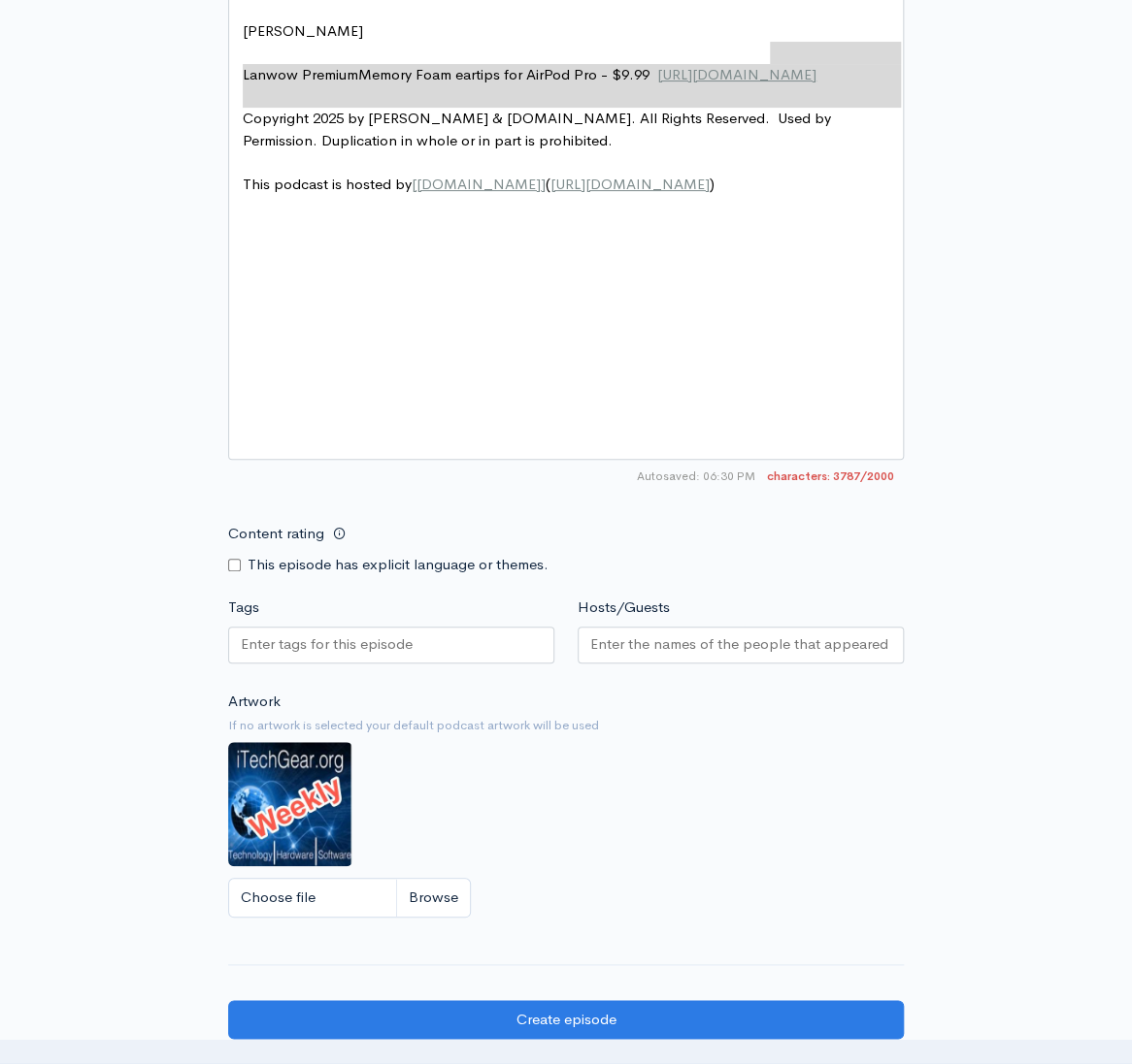
type textarea "."
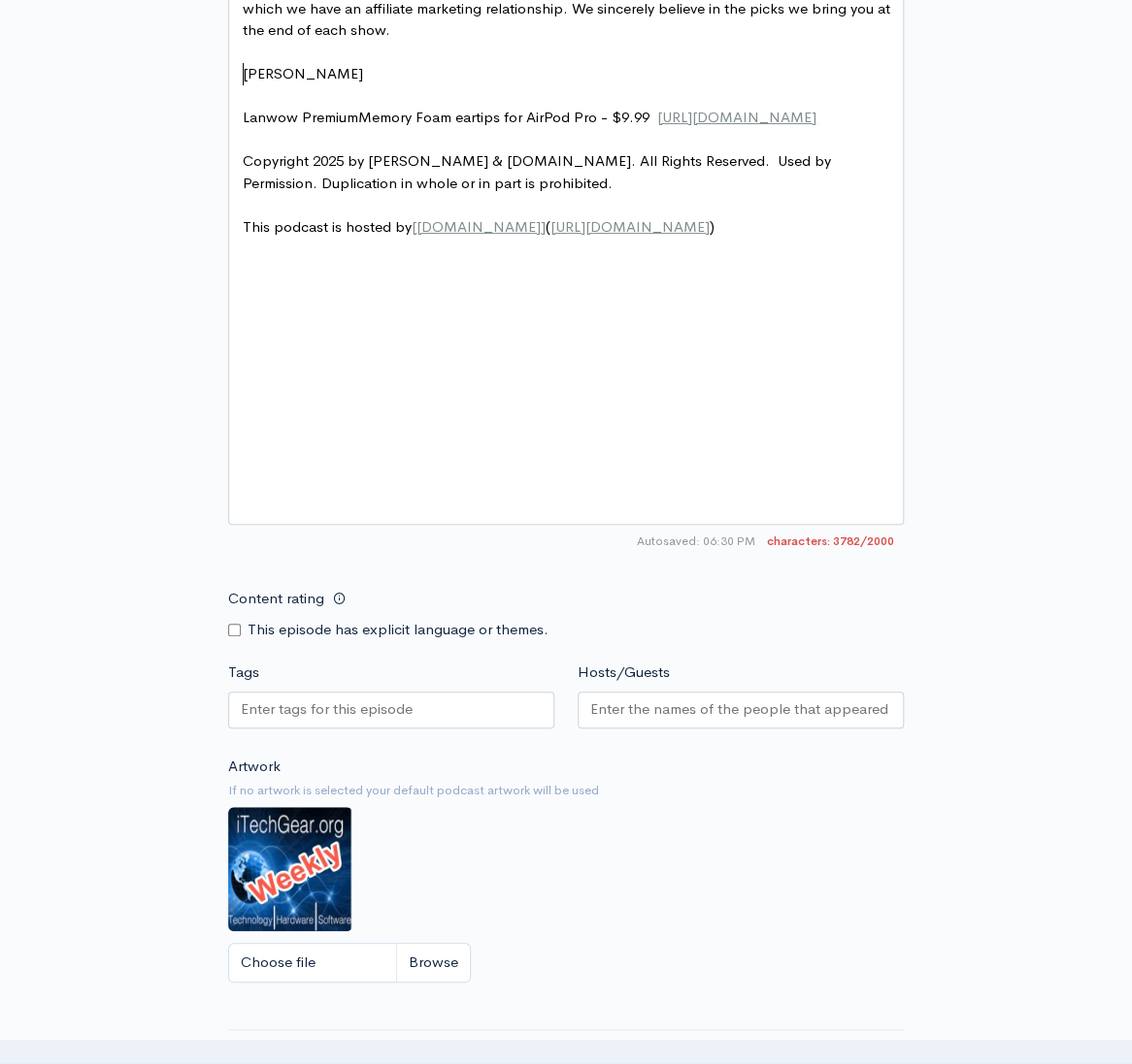
scroll to position [0, 0]
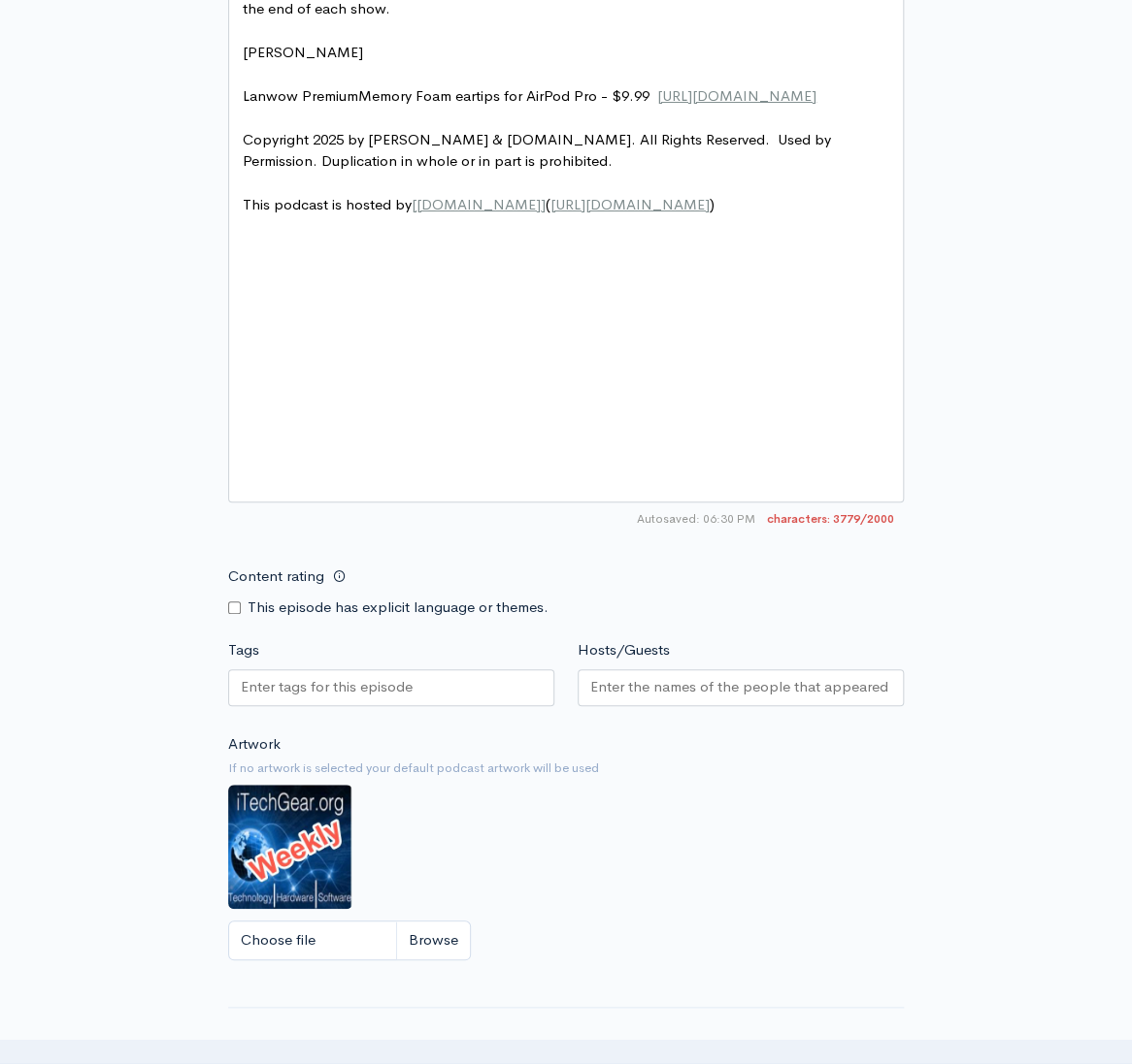
type textarea "Tip of the Week Segment"
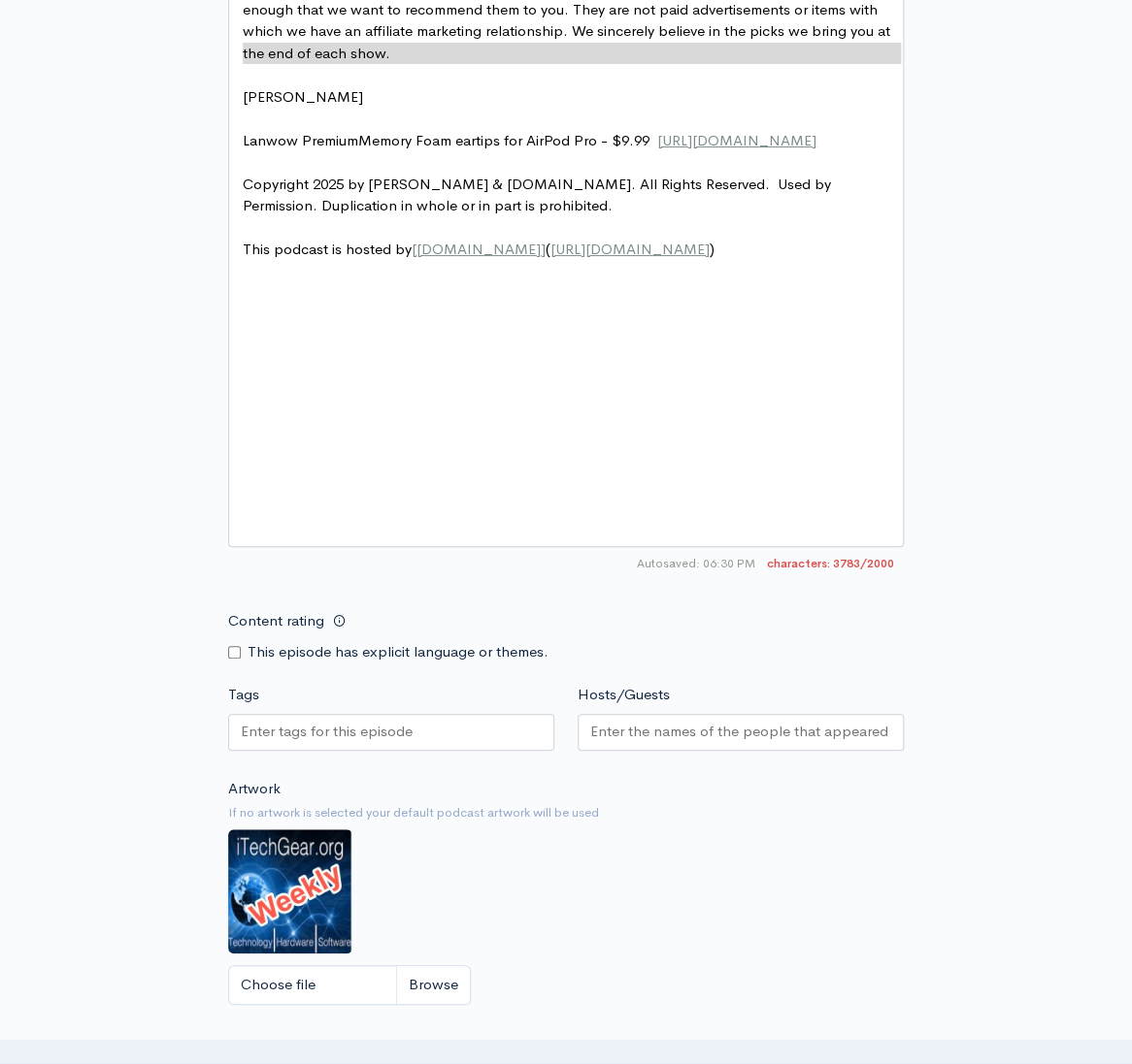
type textarea "If we're ever sponsored, an ad would be done here, between segments."
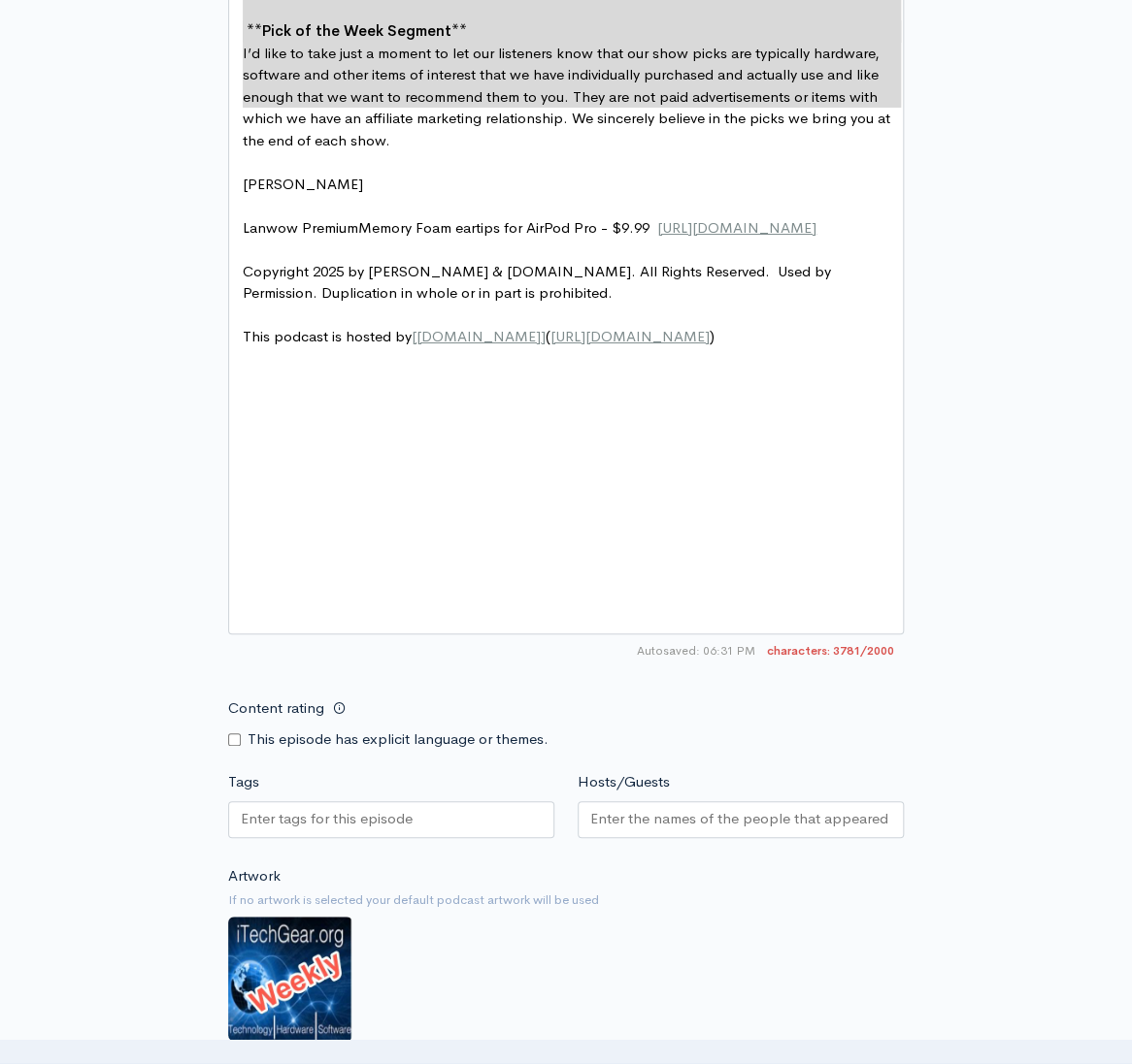
scroll to position [2697, 0]
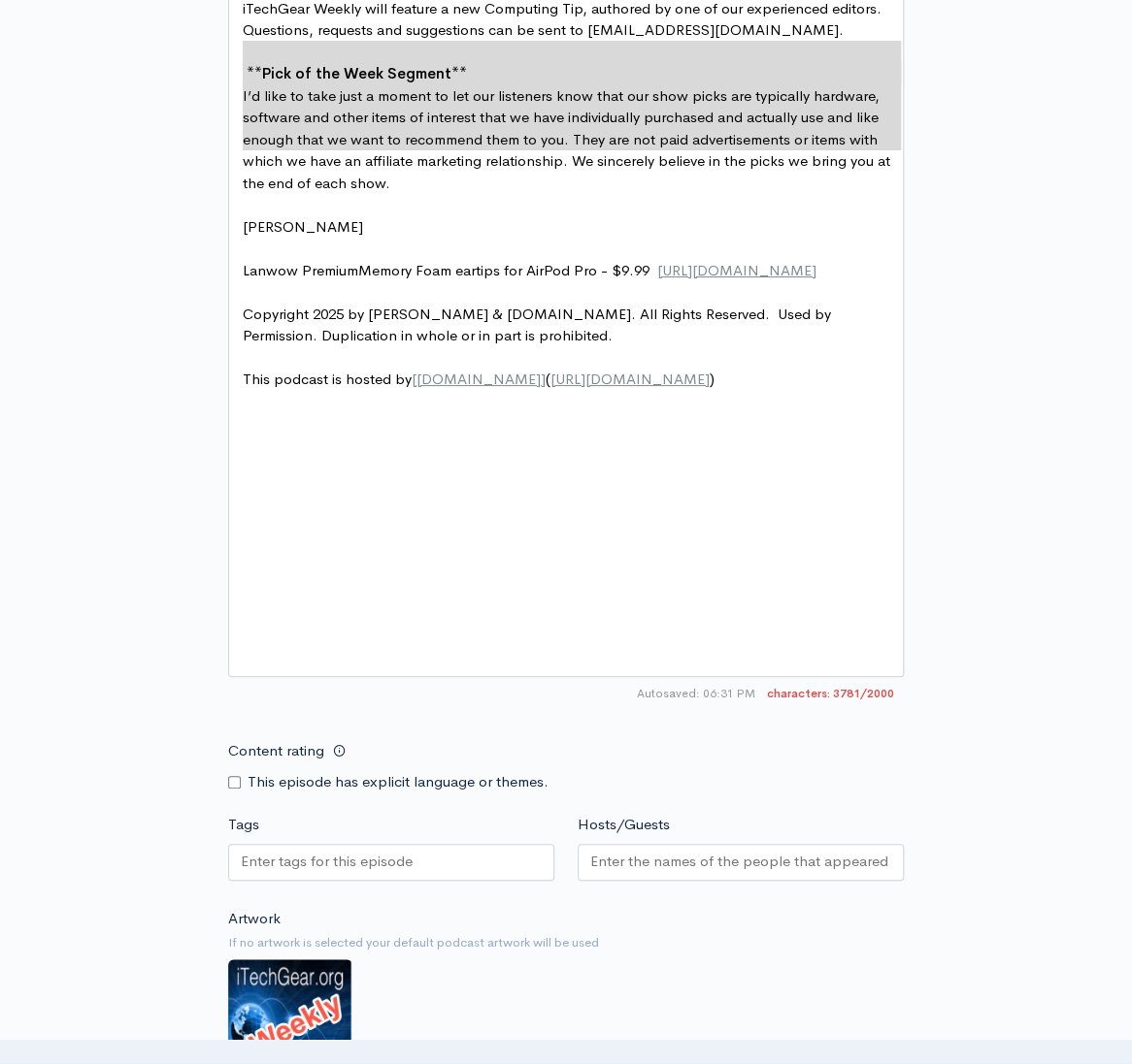
type textarea "windows-11s-taskbar/"
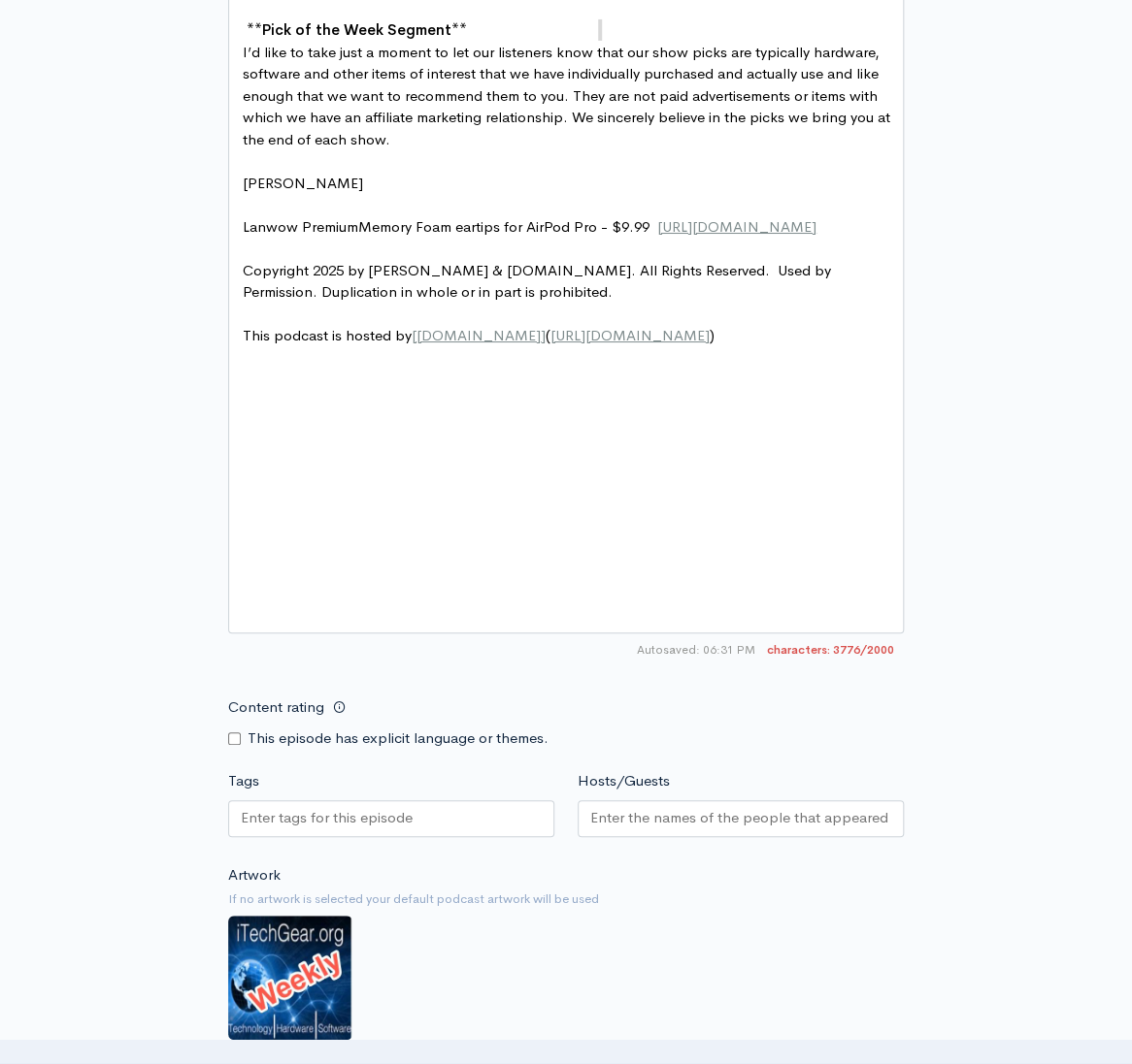
type textarea "."
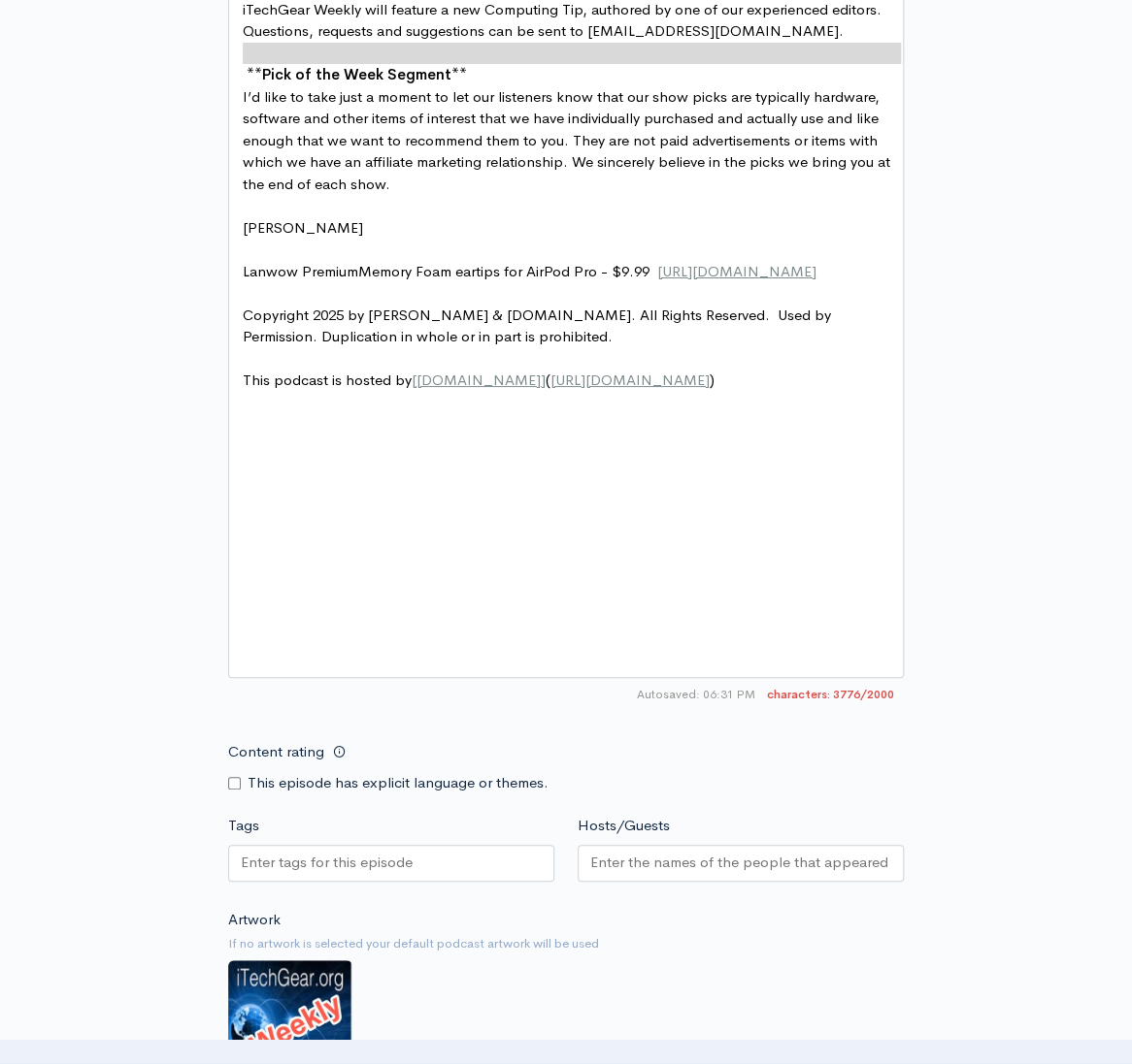
type textarea "0"
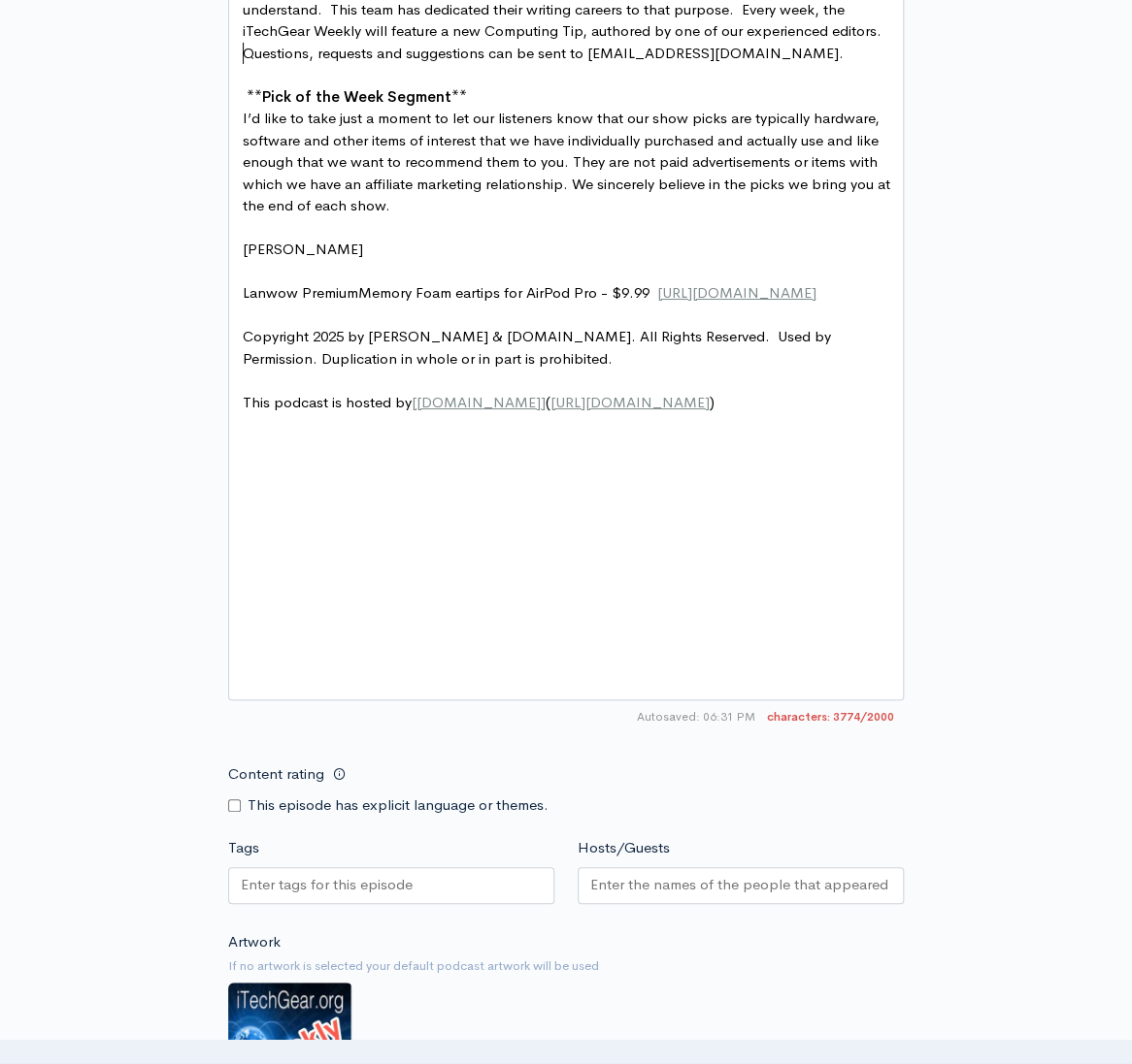
scroll to position [0, 0]
type textarea "."
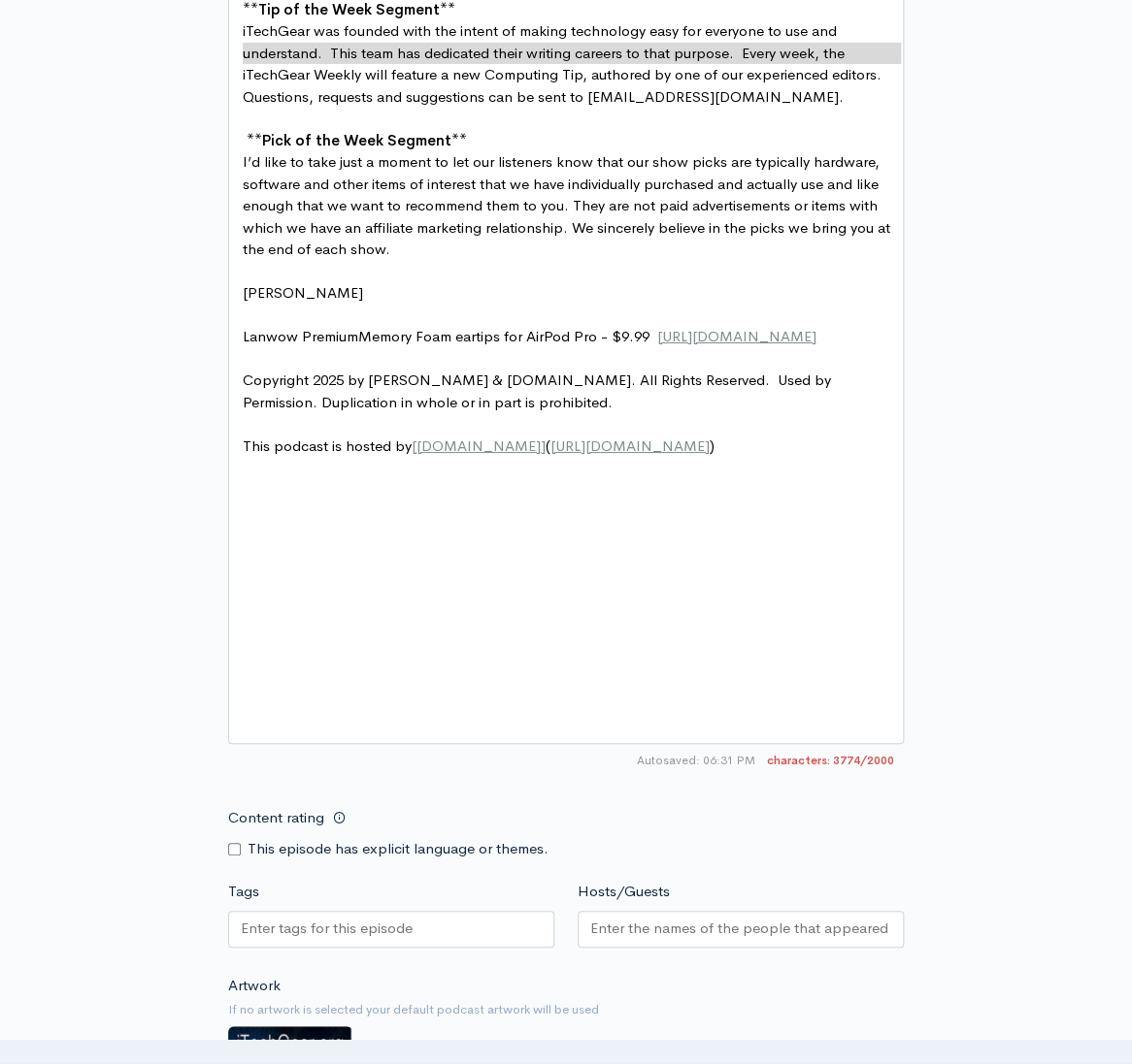
type textarea "Windows Segment"
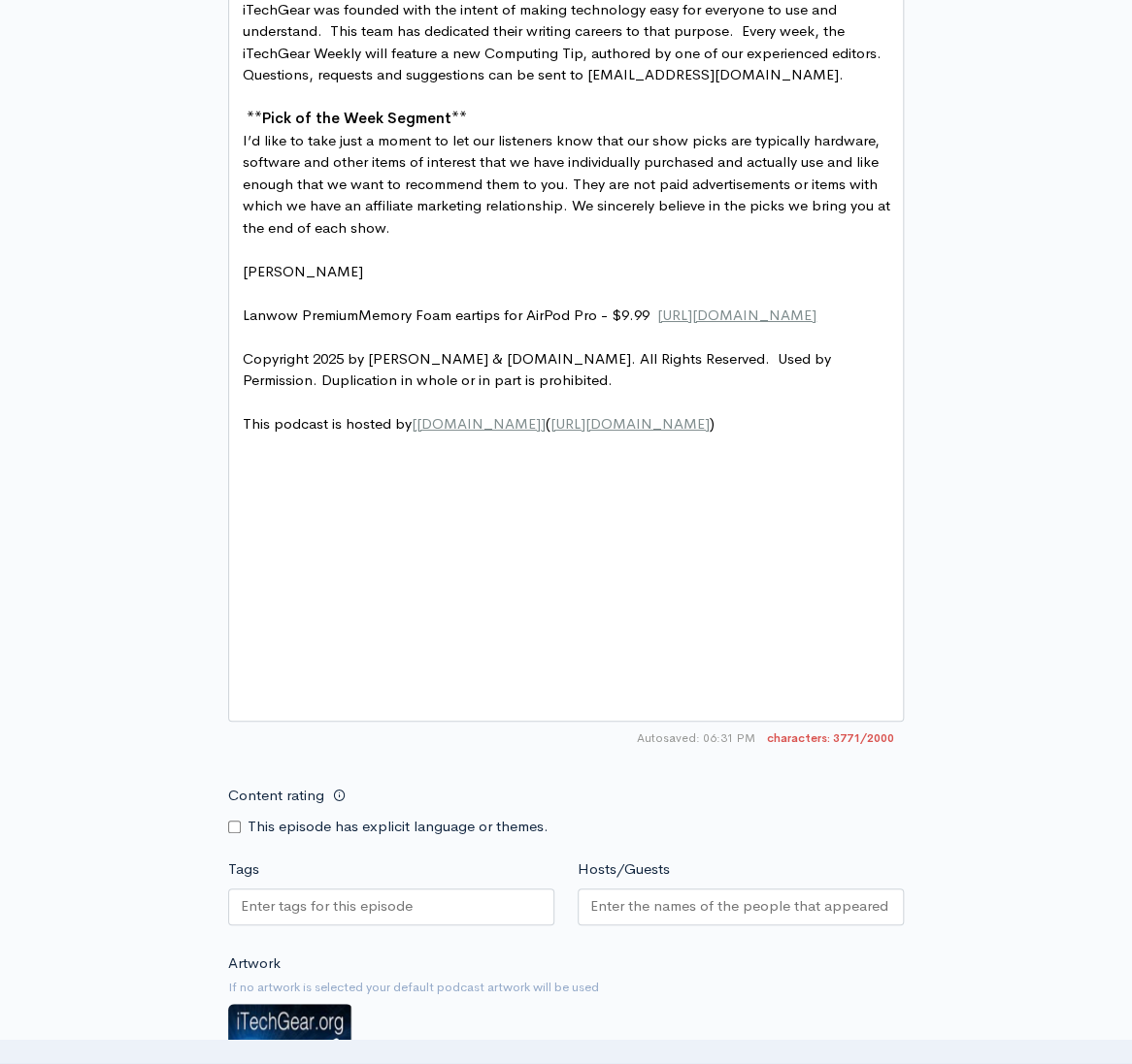
type textarea "Windows Segment"
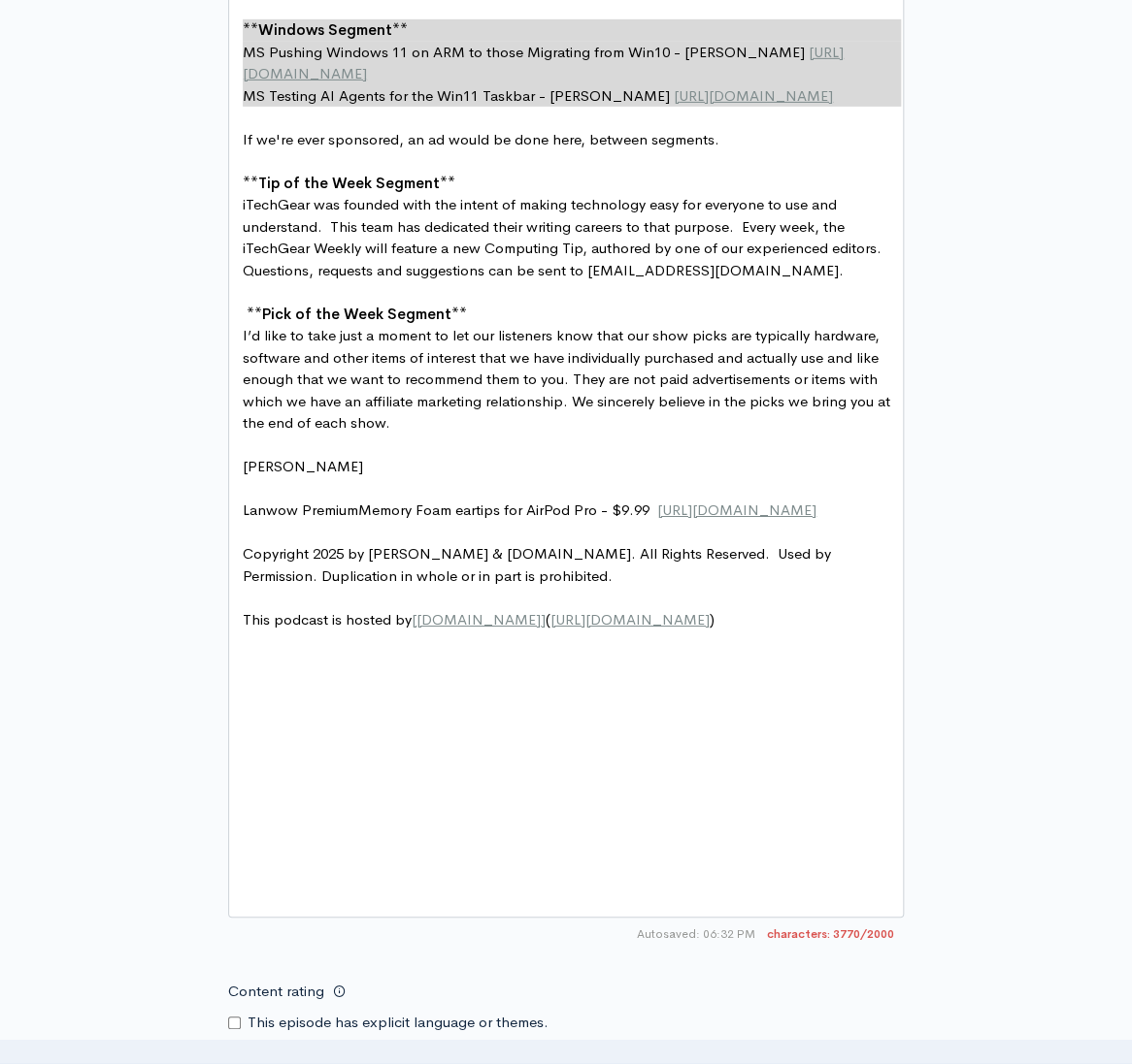
type textarea "suggests-unsupported-windows-11-users-overwhelmingly-choosing-one/"
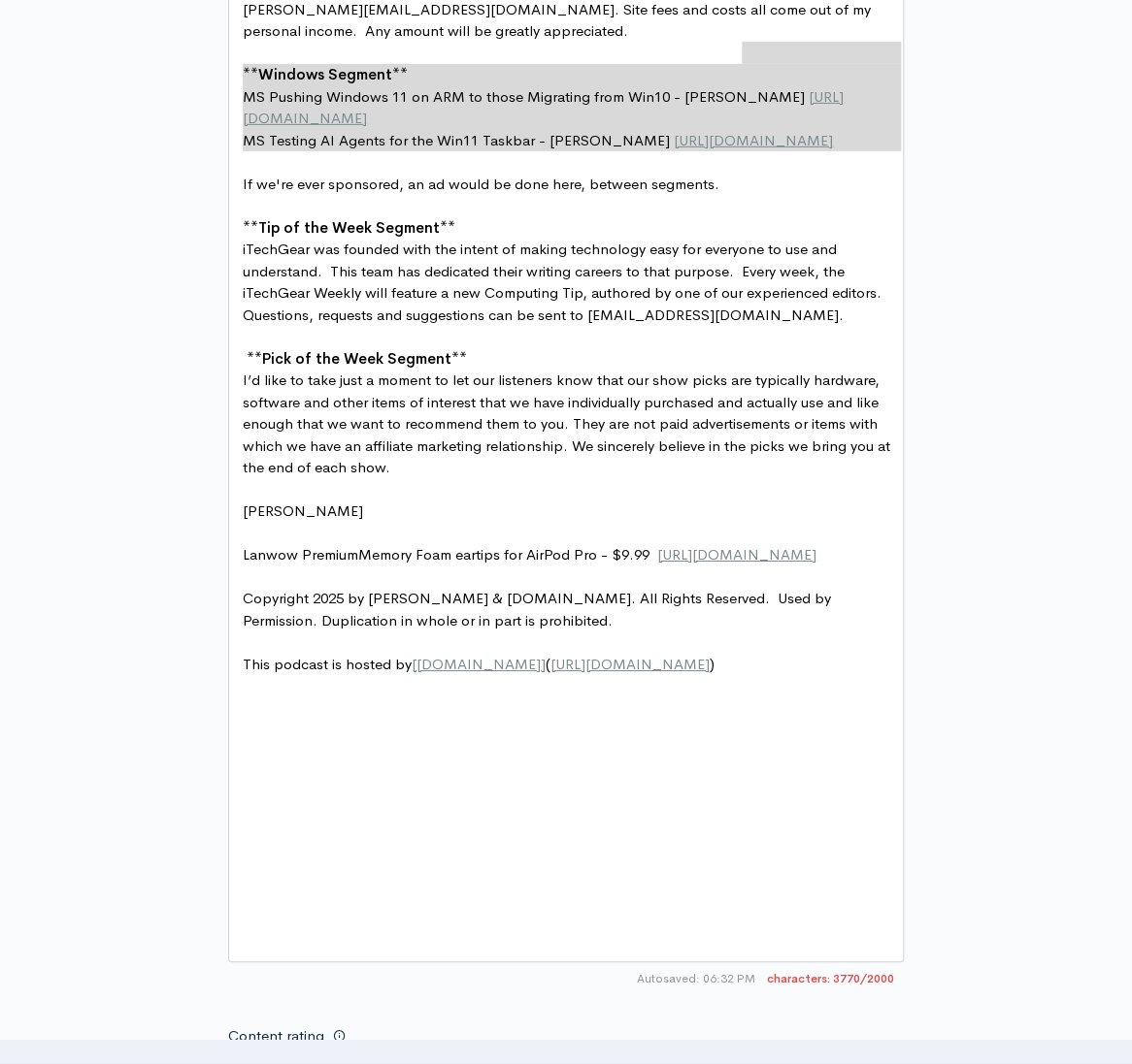
type textarea "/"
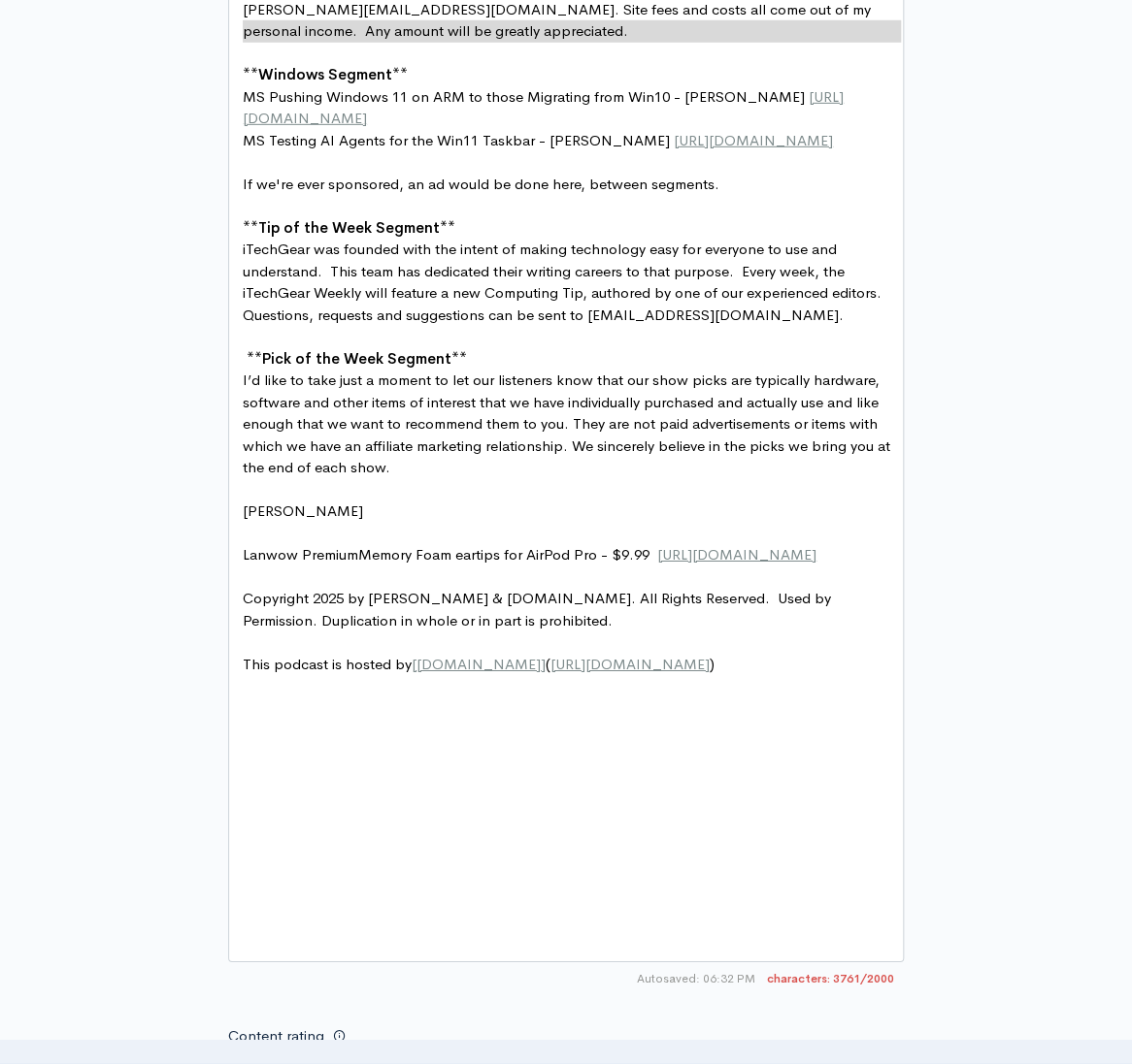
scroll to position [2173, 0]
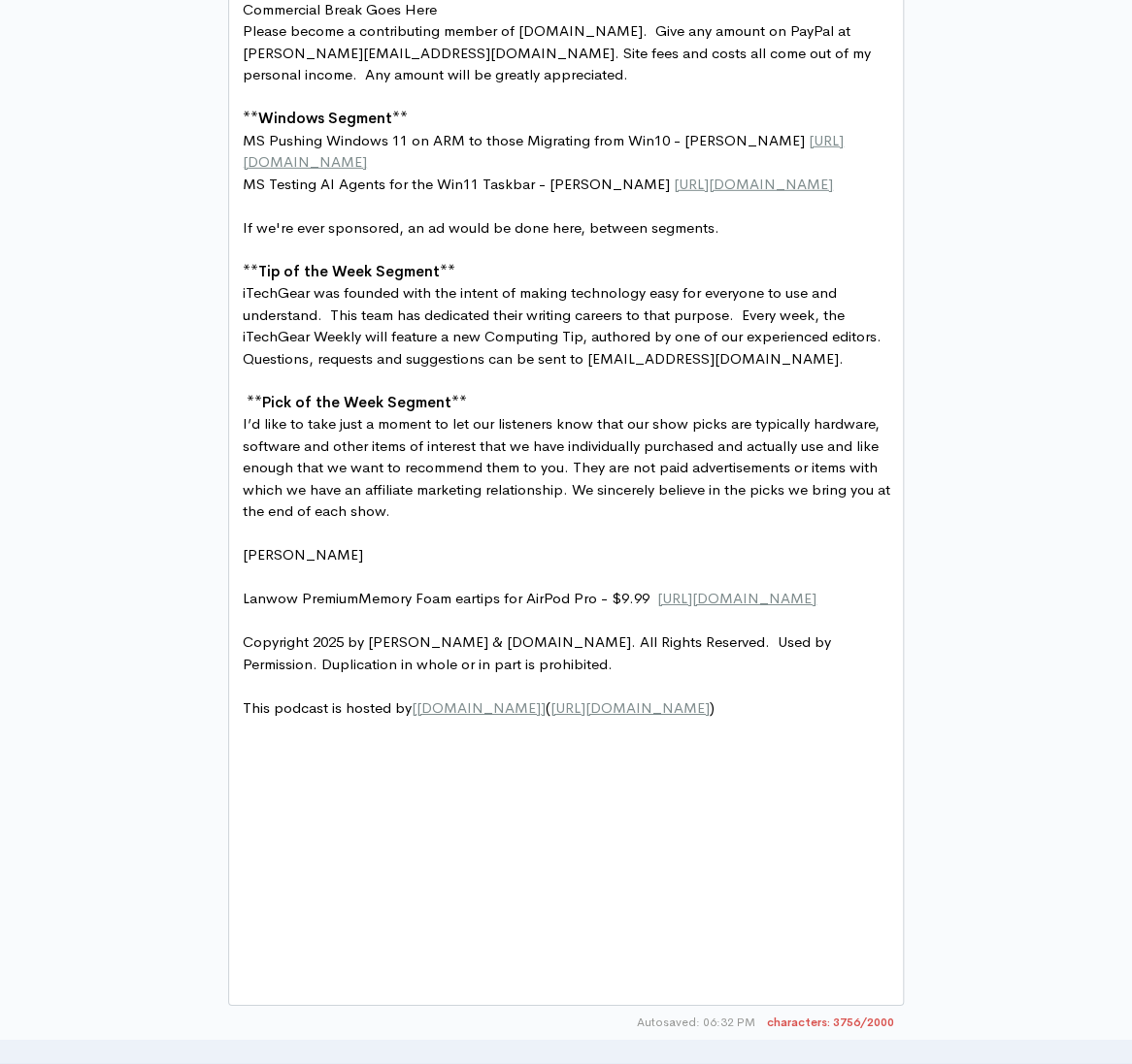
type textarea "Mobile/ Linux Segment"
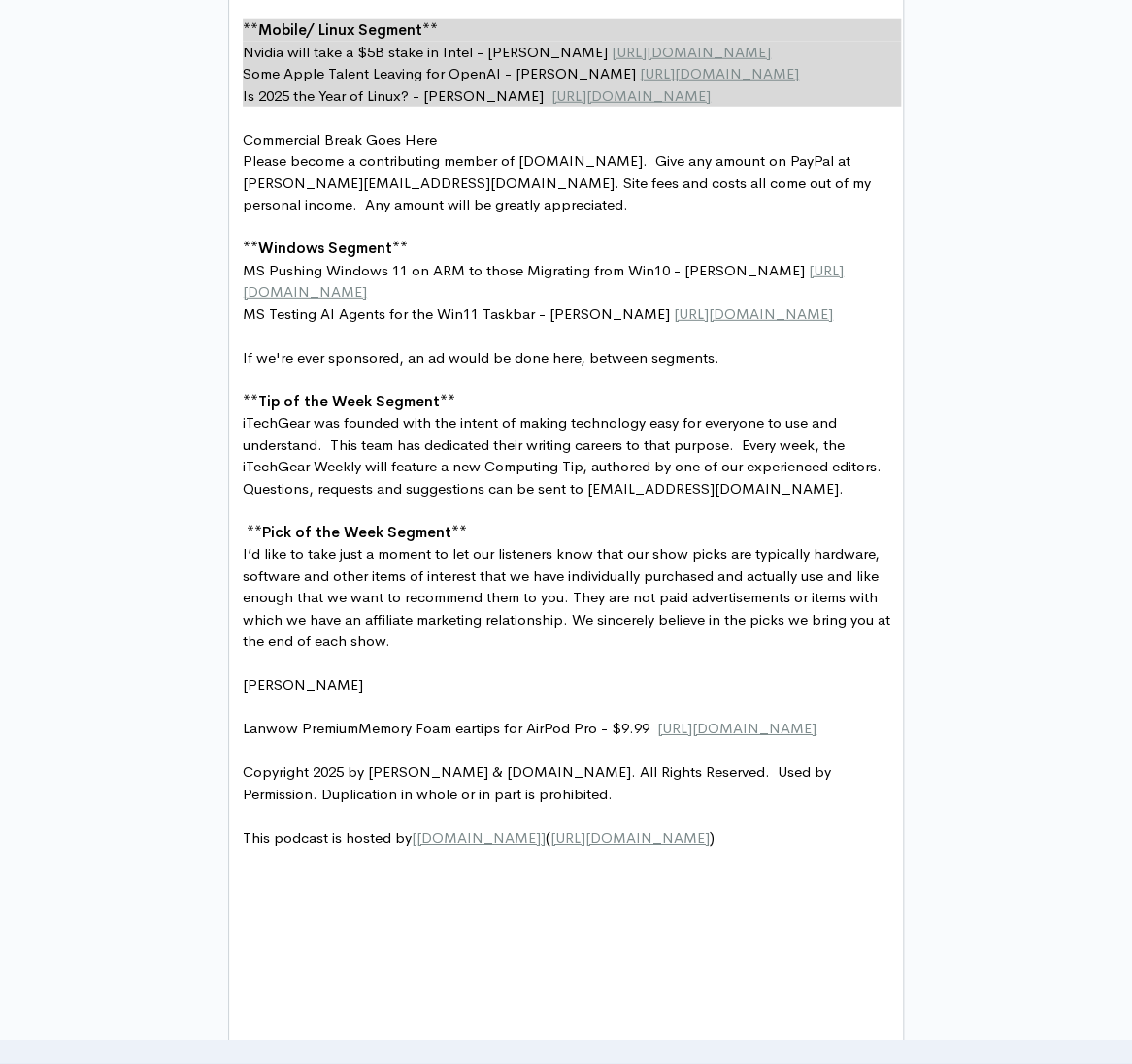
scroll to position [1954, 0]
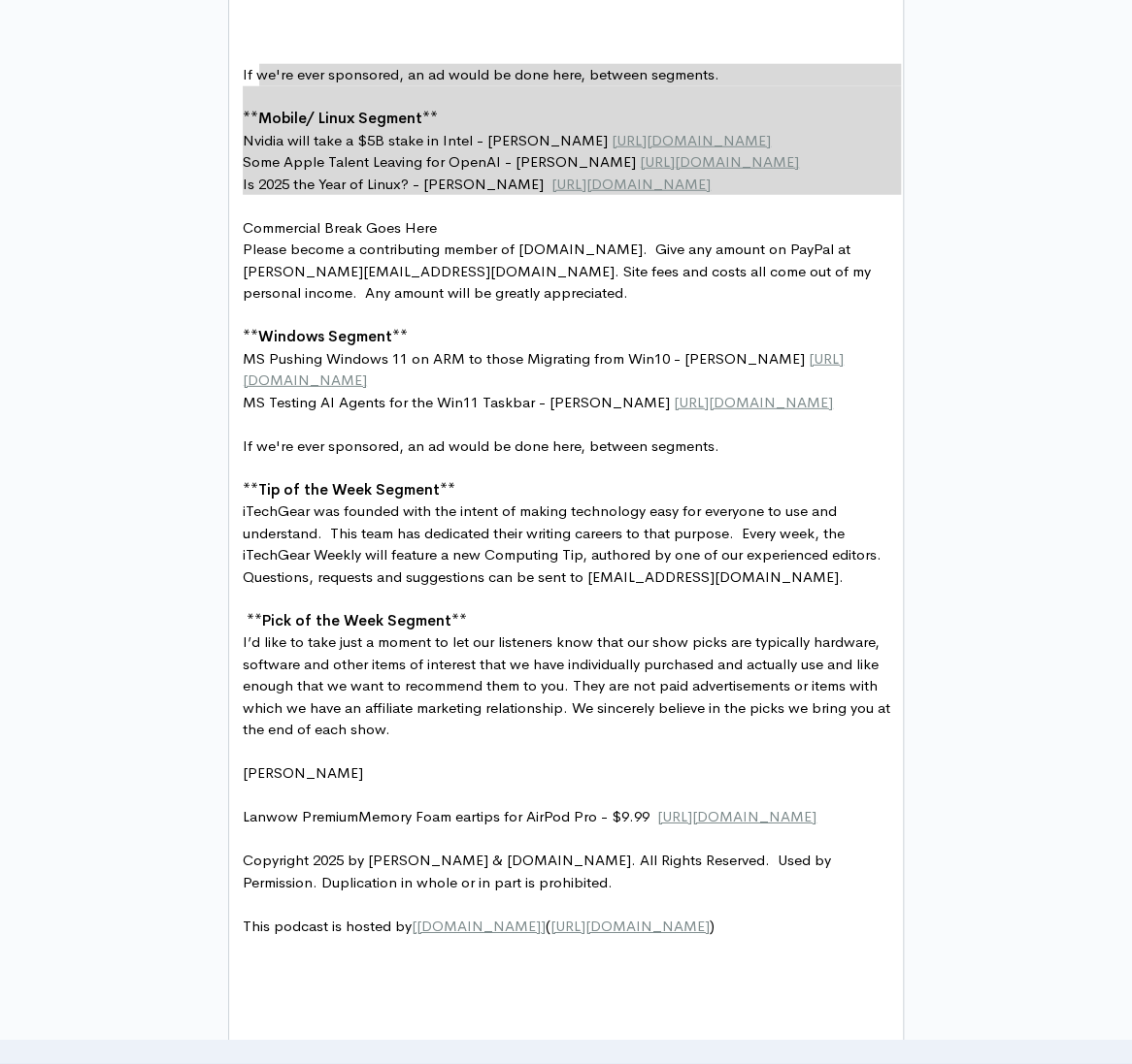
type textarea "6"
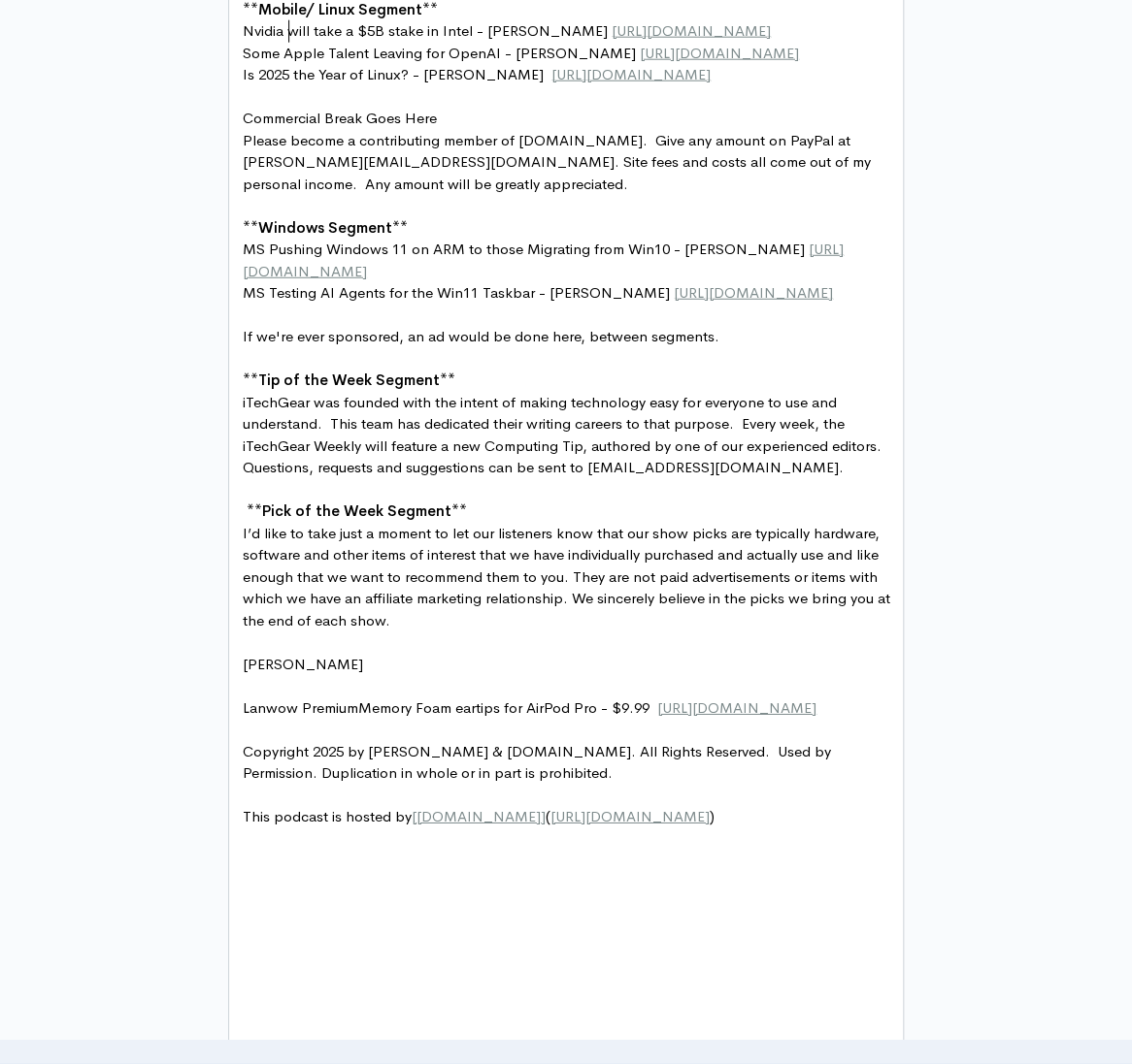
type textarea ","
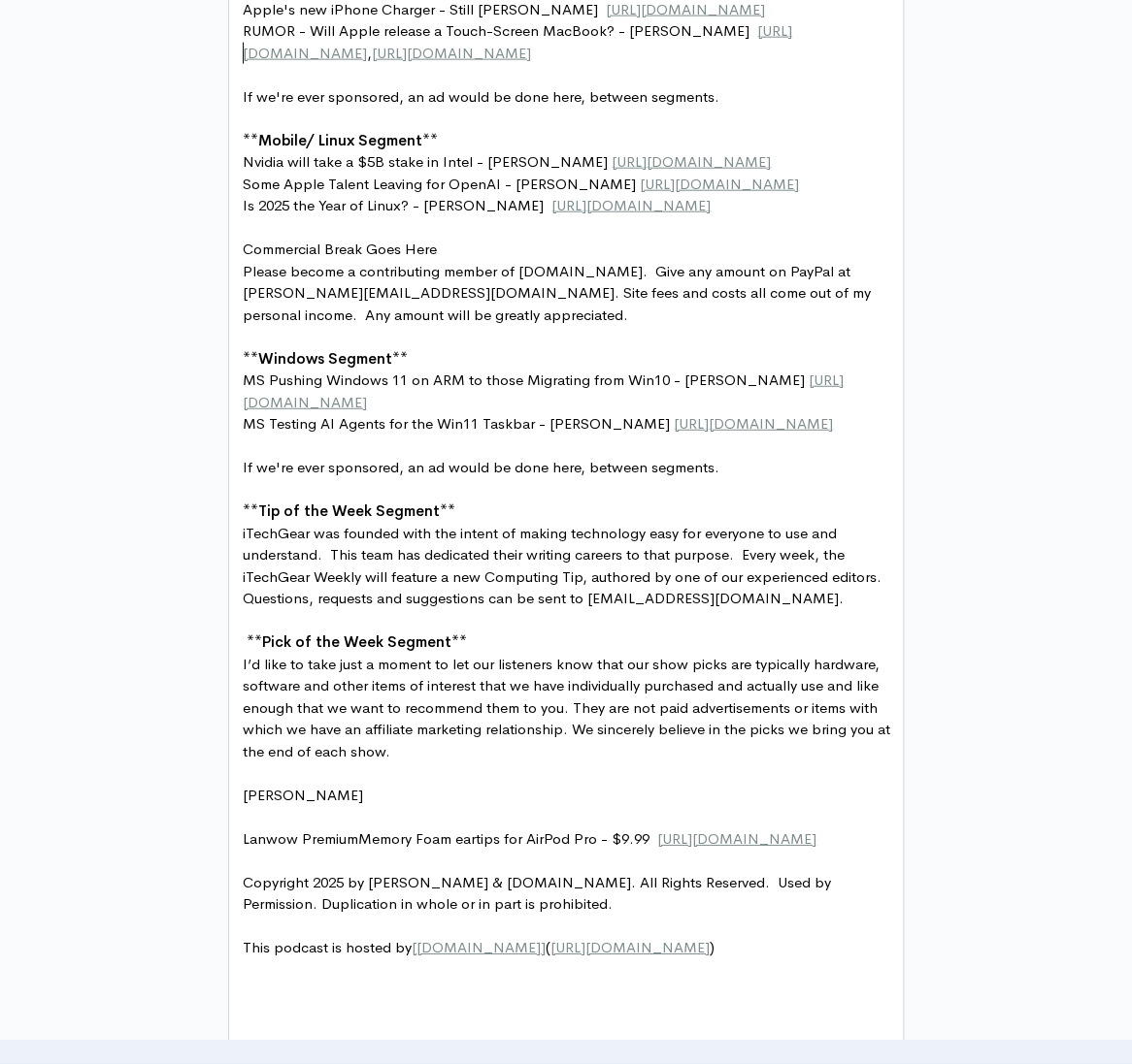
scroll to position [1692, 0]
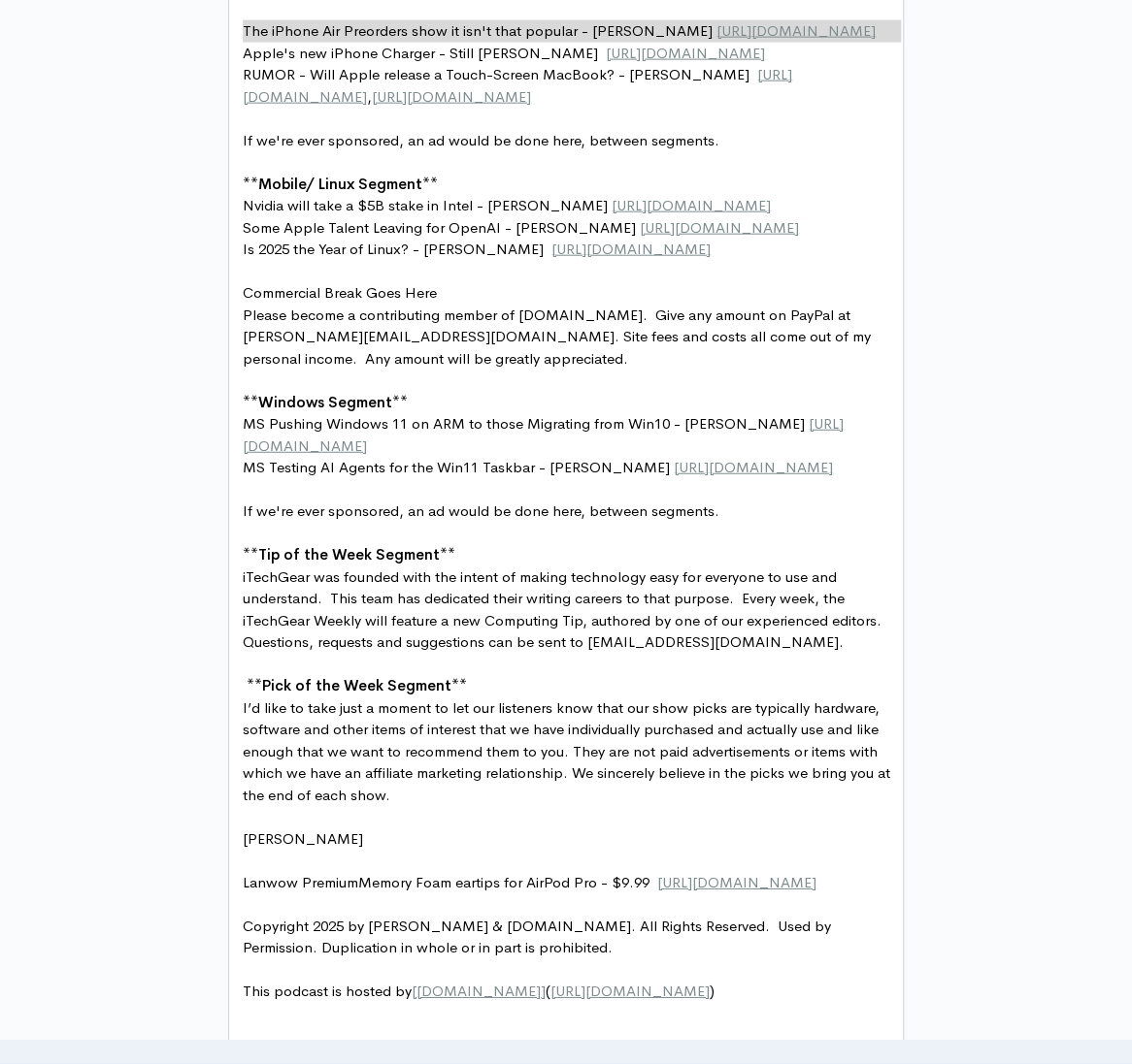
type textarea "It had an extra iOS 26 Update NO URL"
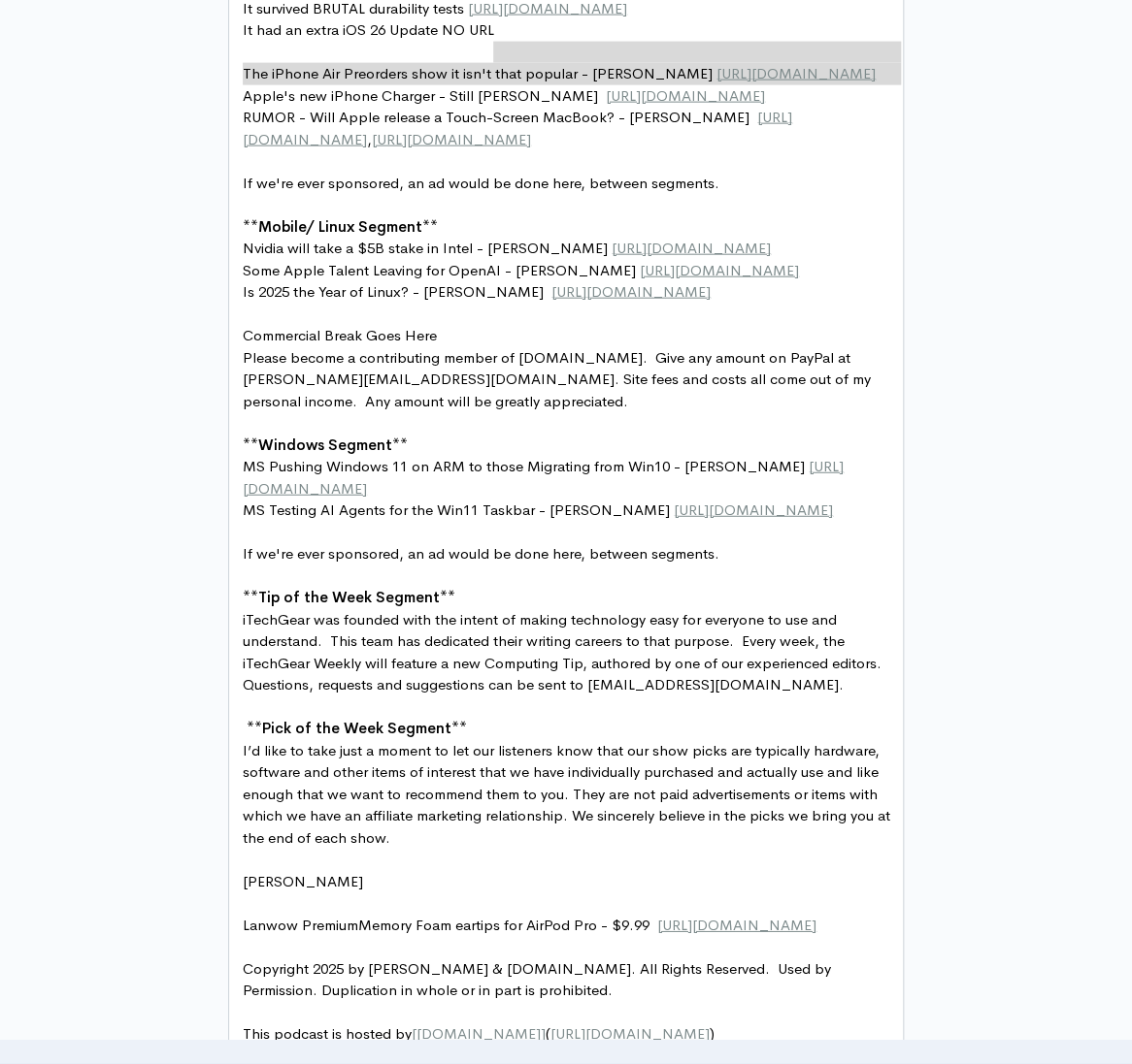
type textarea "L"
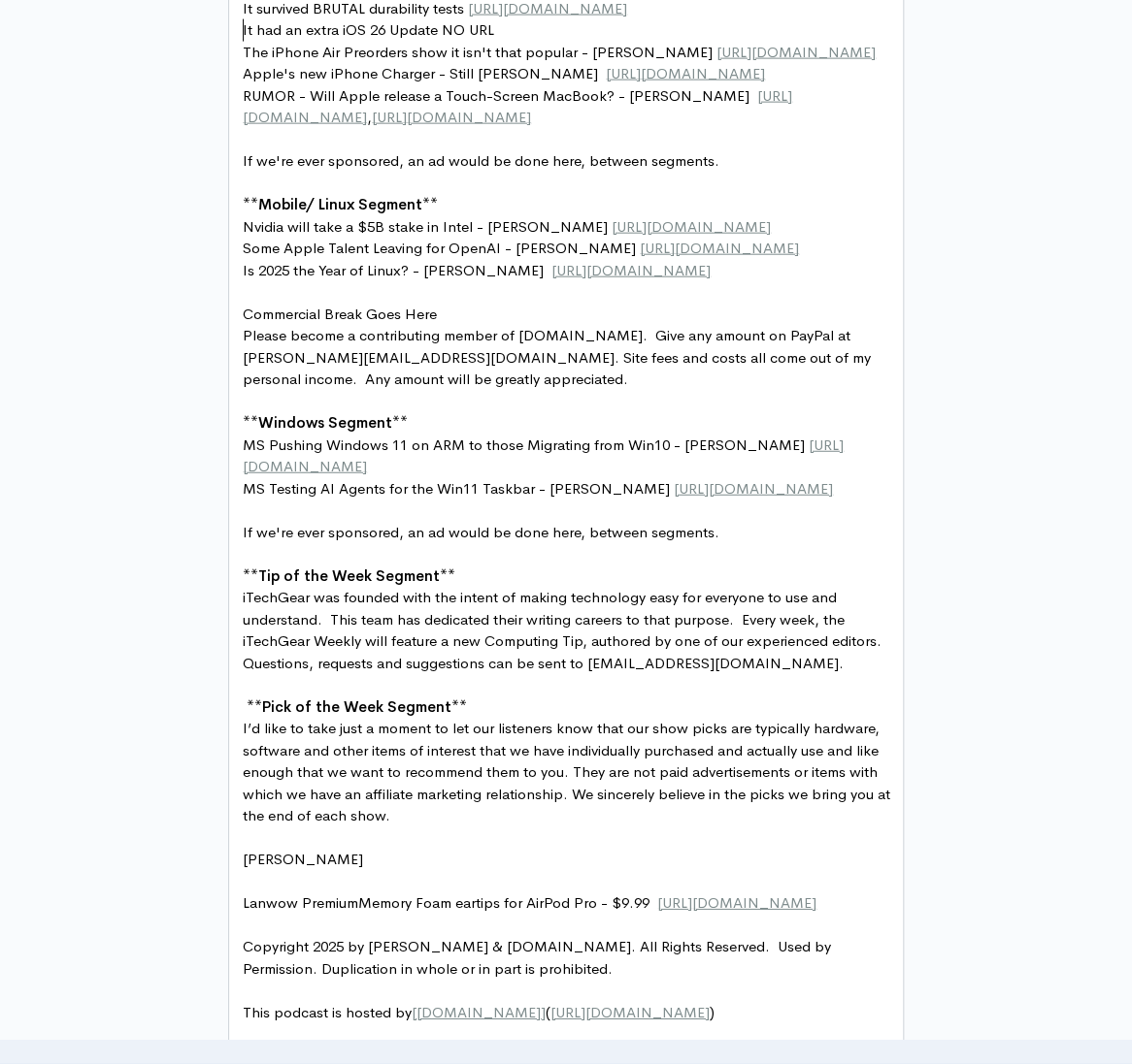
scroll to position [1605, 0]
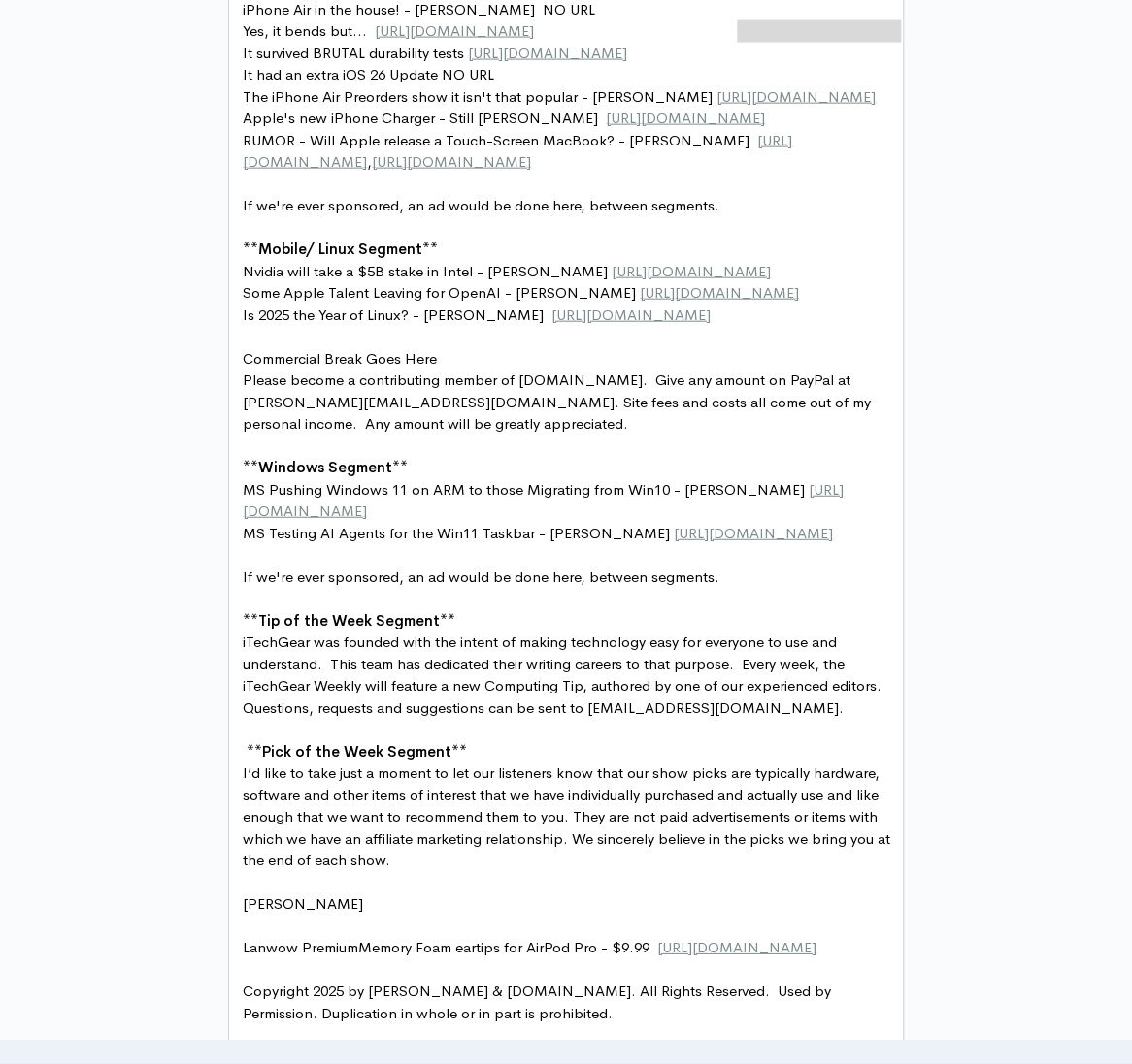
type textarea "L"
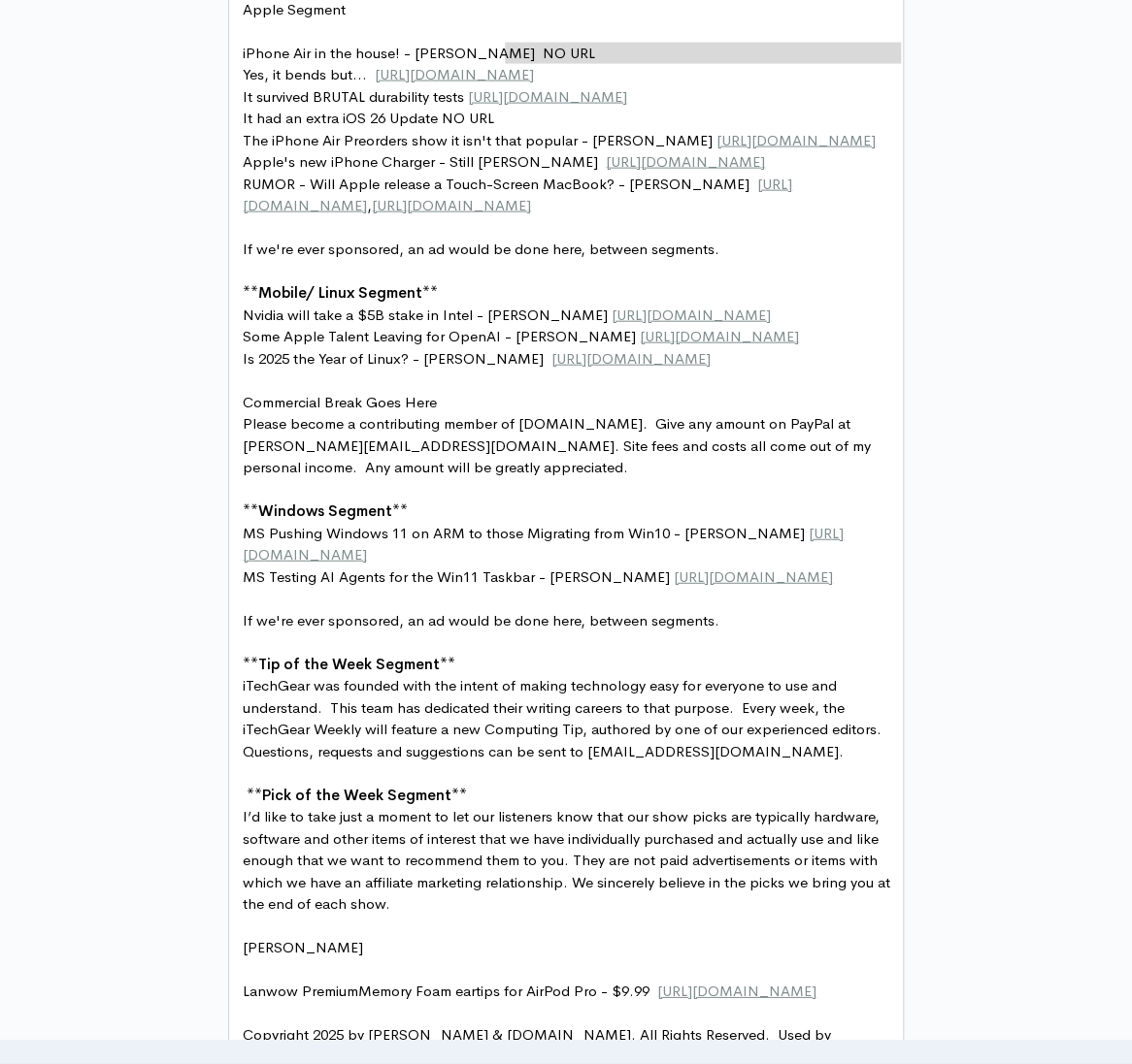
type textarea "L"
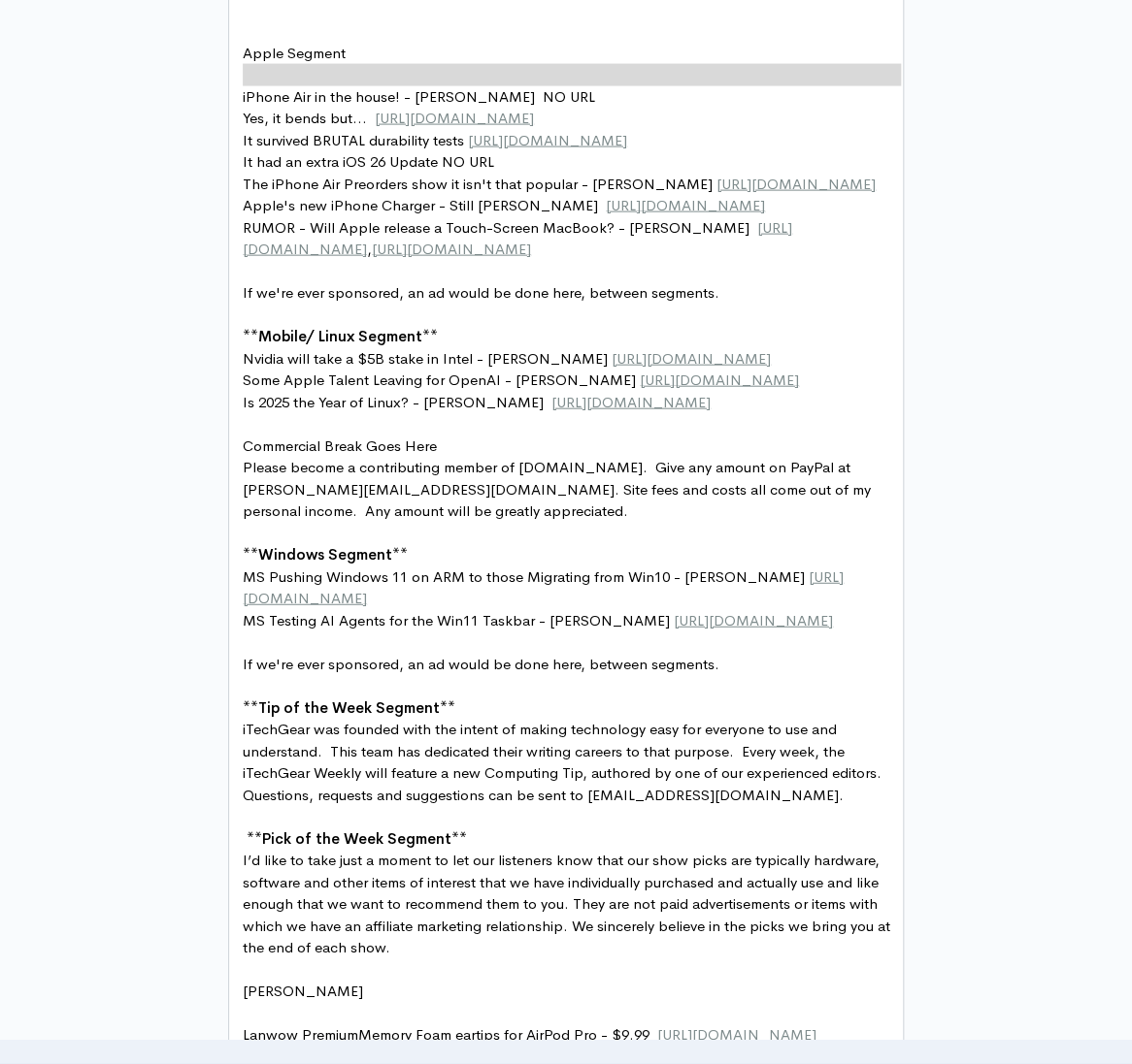
scroll to position [0, 0]
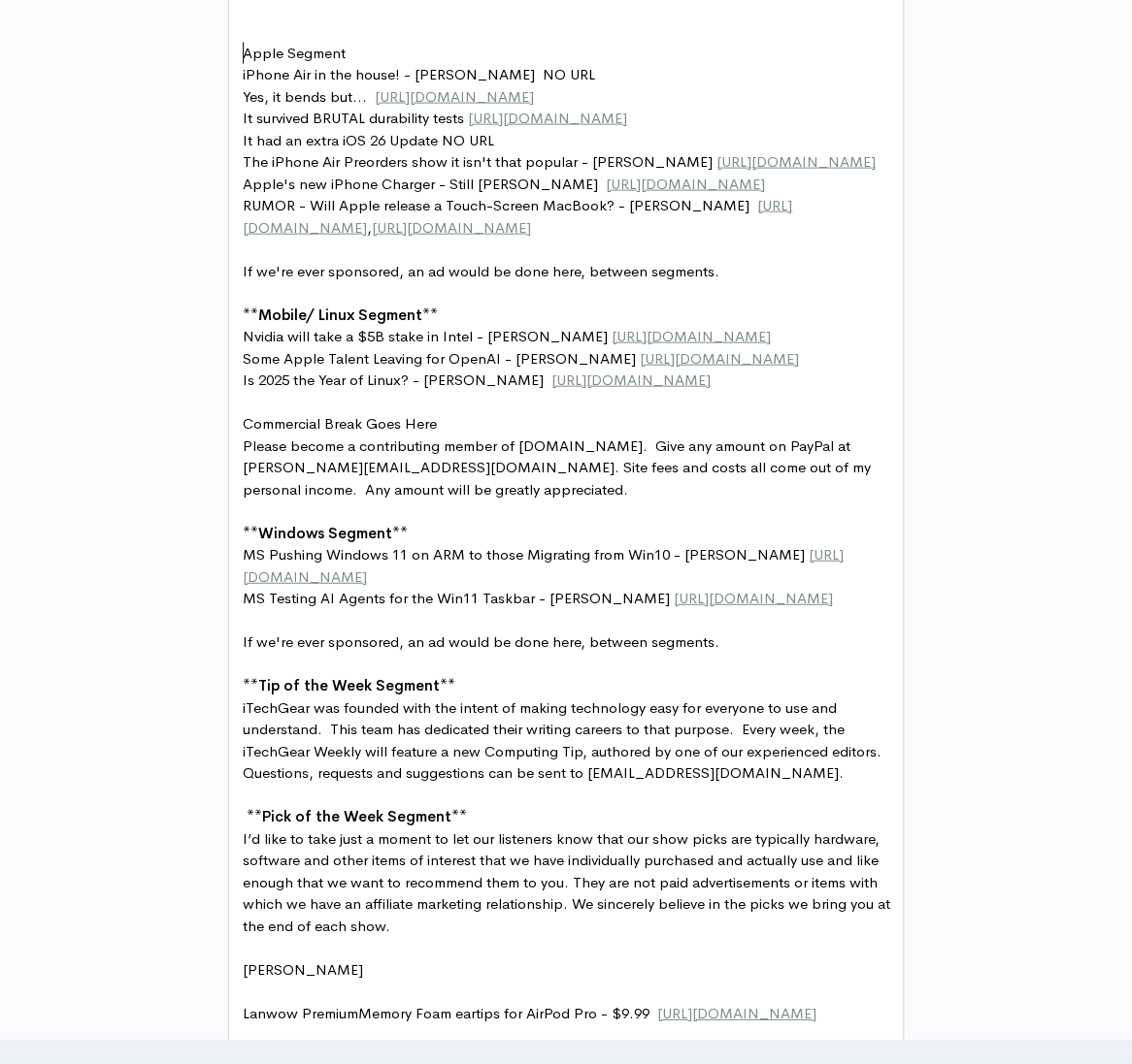
type textarea "Apple Segment"
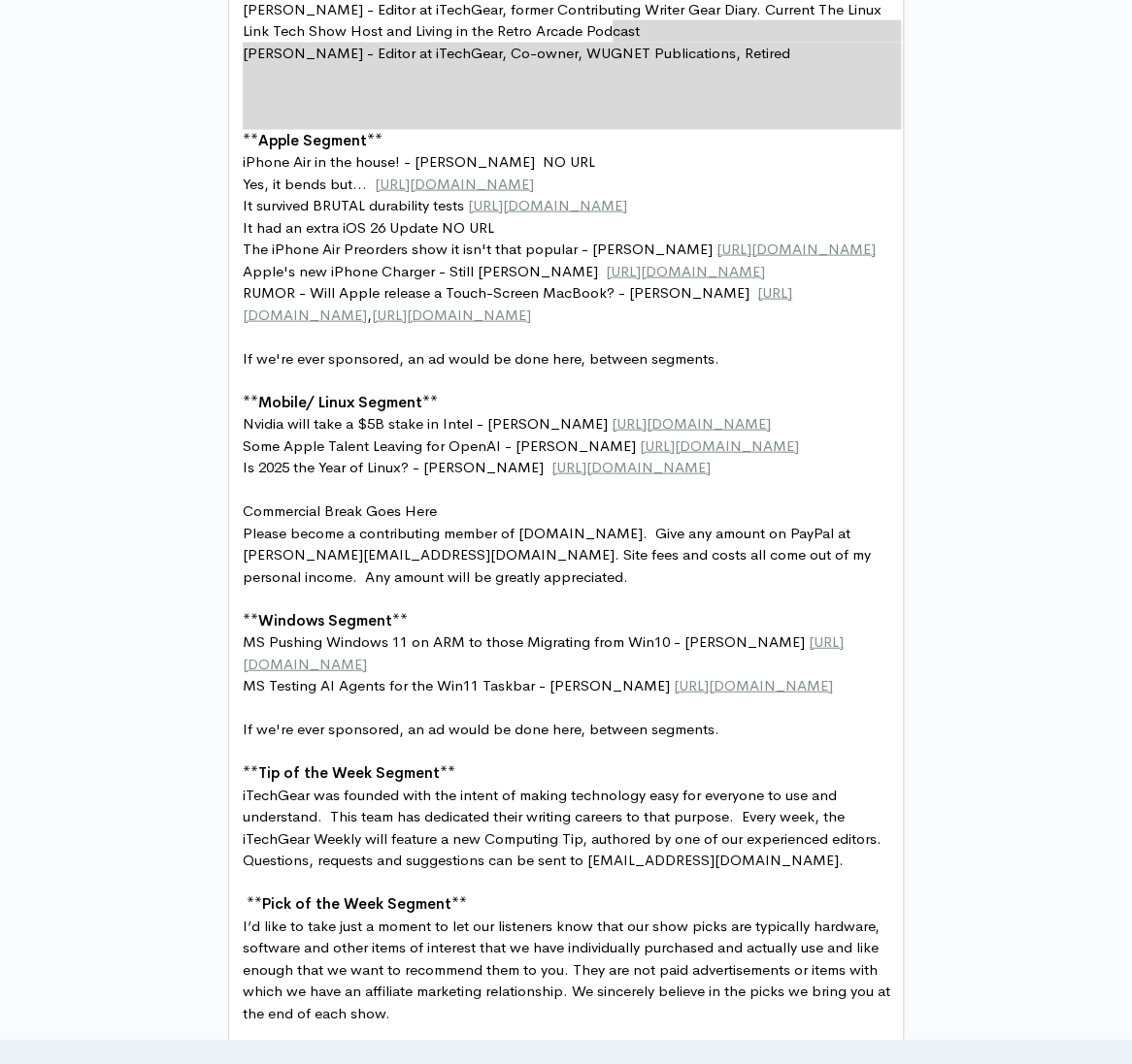
type textarea "ET Publications, Retired"
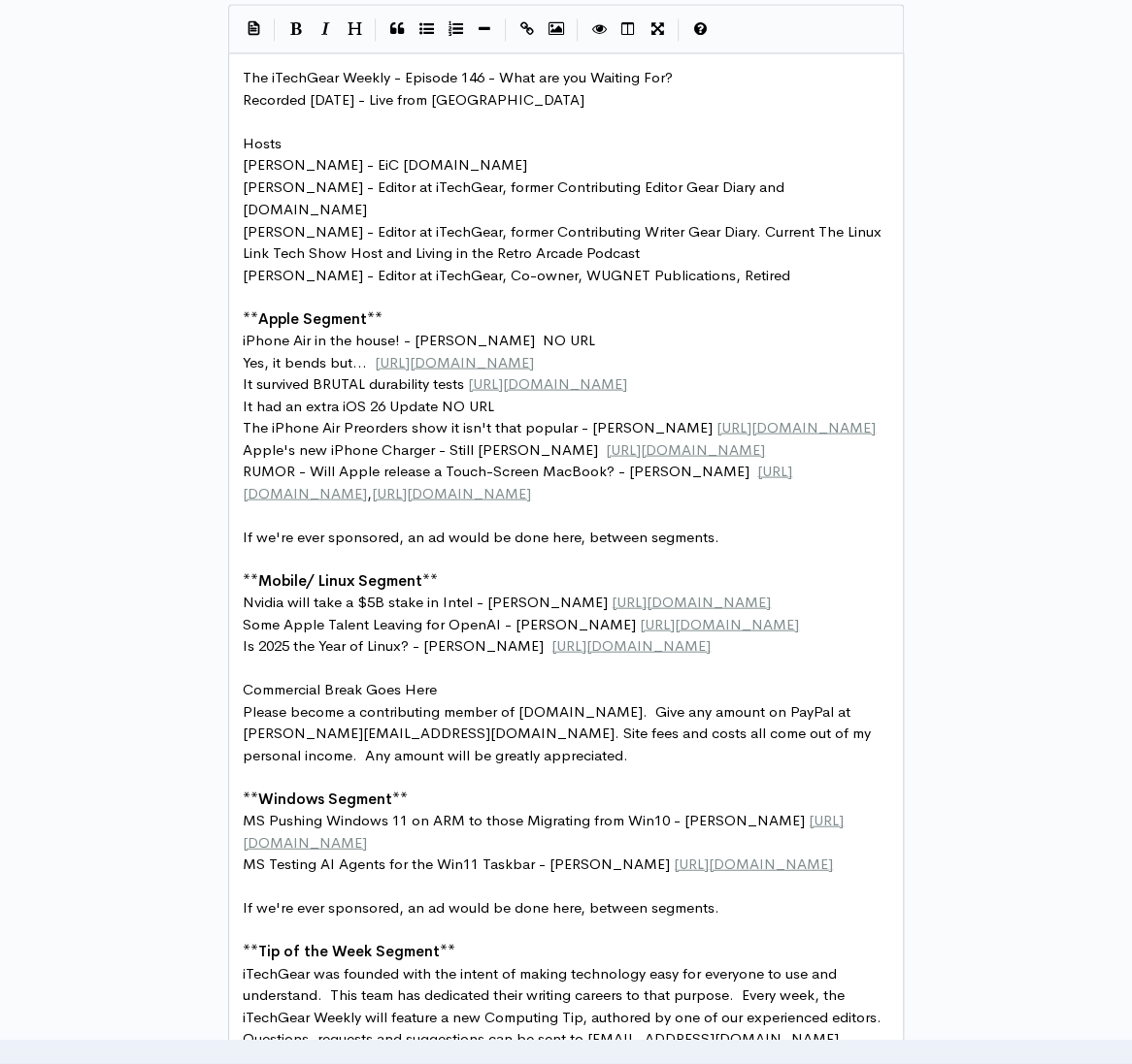
scroll to position [1205, 0]
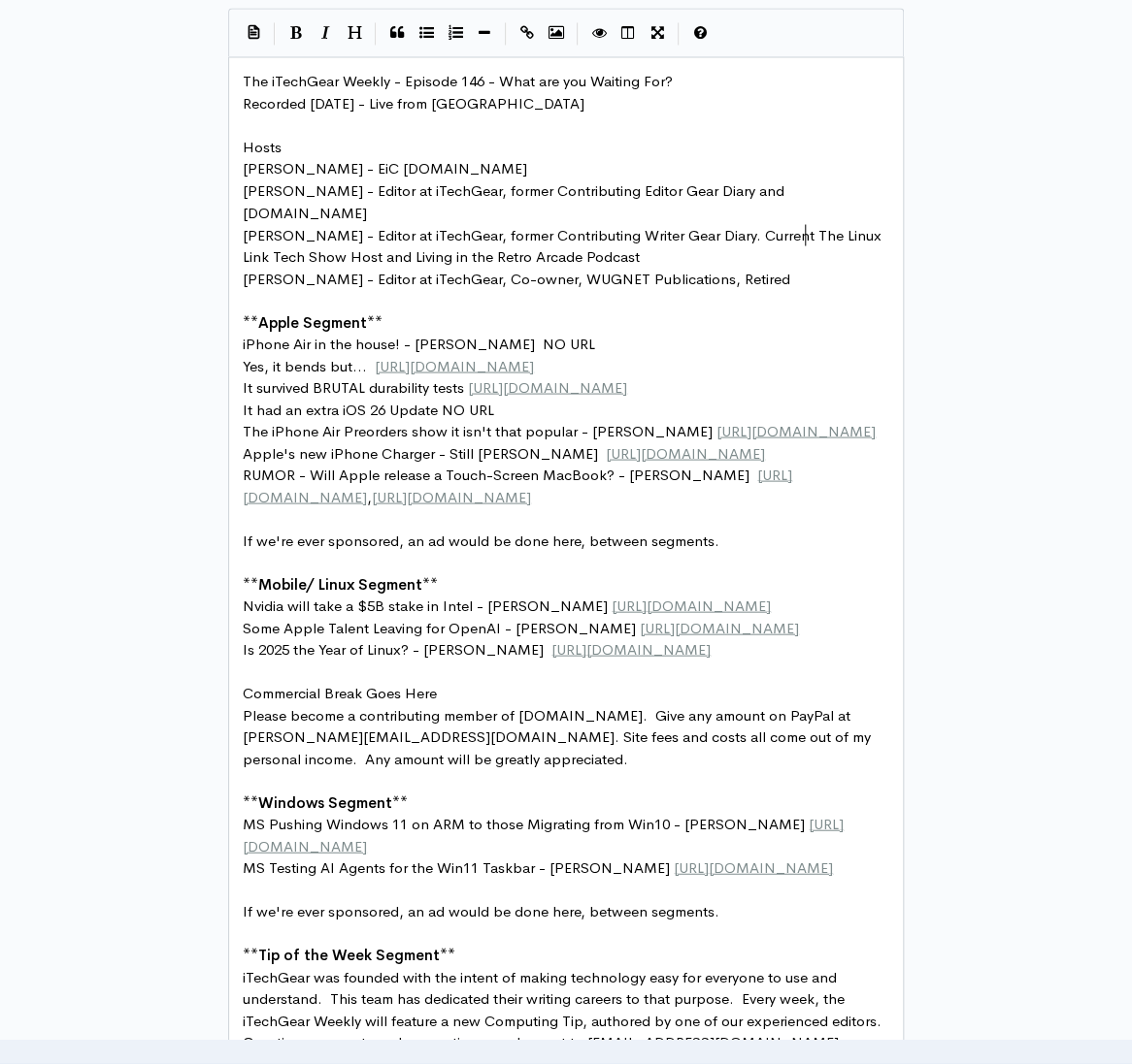
click at [806, 234] on span "[PERSON_NAME] - Editor at iTechGear, former Contributing Writer Gear Diary. Cur…" at bounding box center [564, 245] width 642 height 41
click at [327, 258] on span "[PERSON_NAME] - Editor at iTechGear, former Contributing Writer Gear Diary. Cur…" at bounding box center [564, 245] width 642 height 41
type textarea "Host"
type textarea "host of"
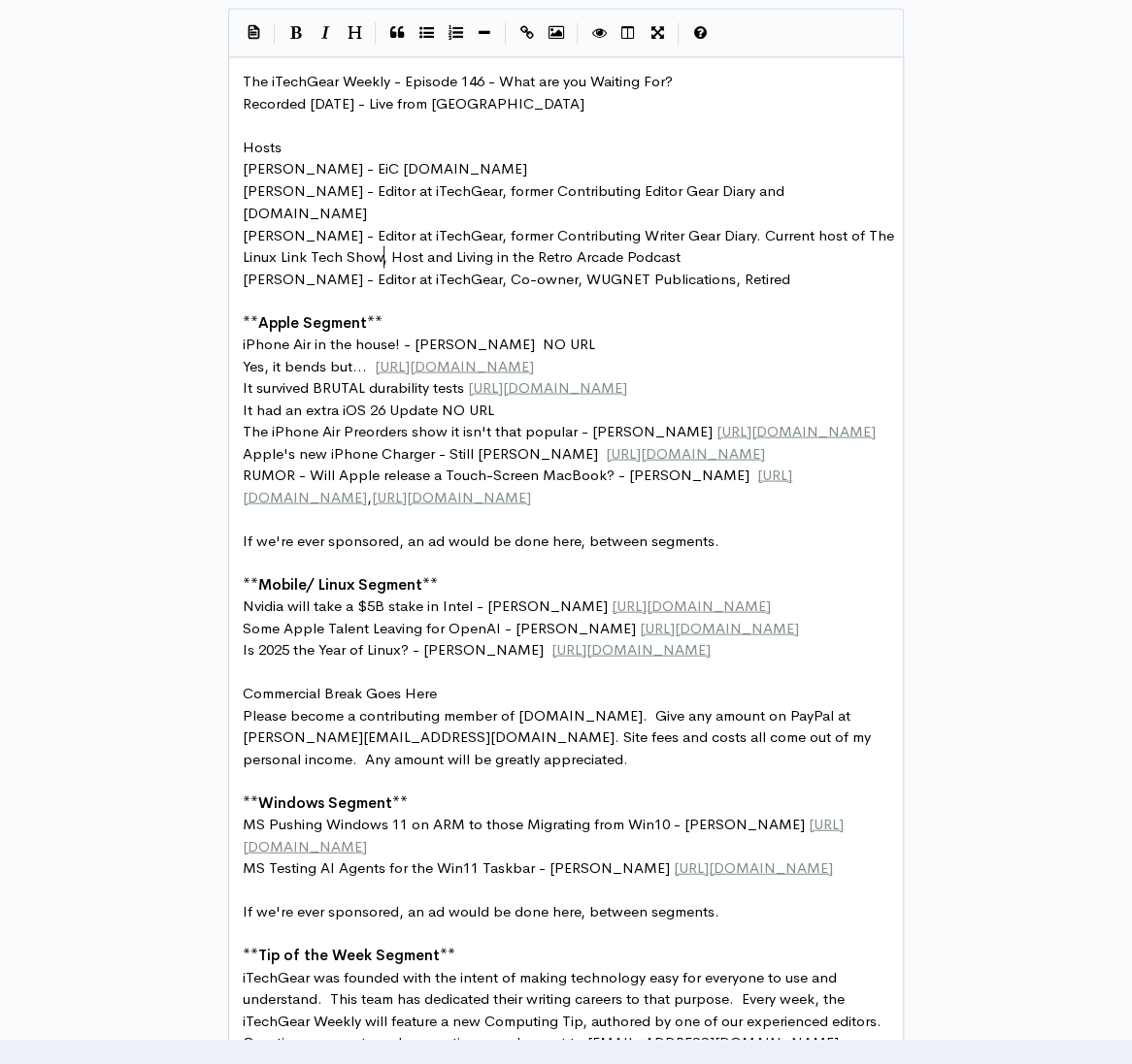
type textarea ","
type textarea ", and Fitness for the Rest of Us"
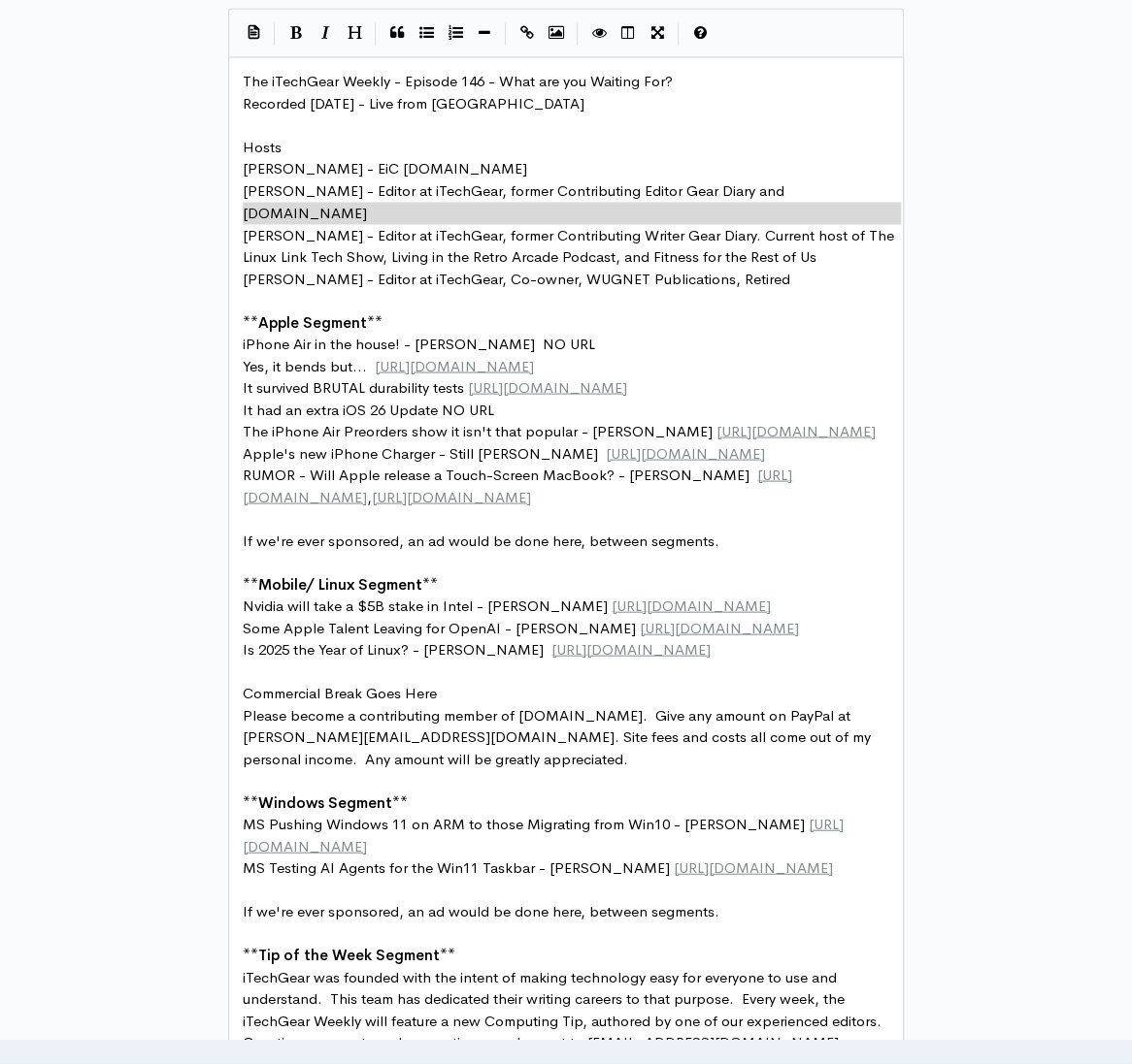
type textarea "m"
type textarea "Hosts"
type textarea "Recorded [DATE] - Live from [GEOGRAPHIC_DATA]"
click at [353, 26] on icon "Heading" at bounding box center [354, 32] width 15 height 15
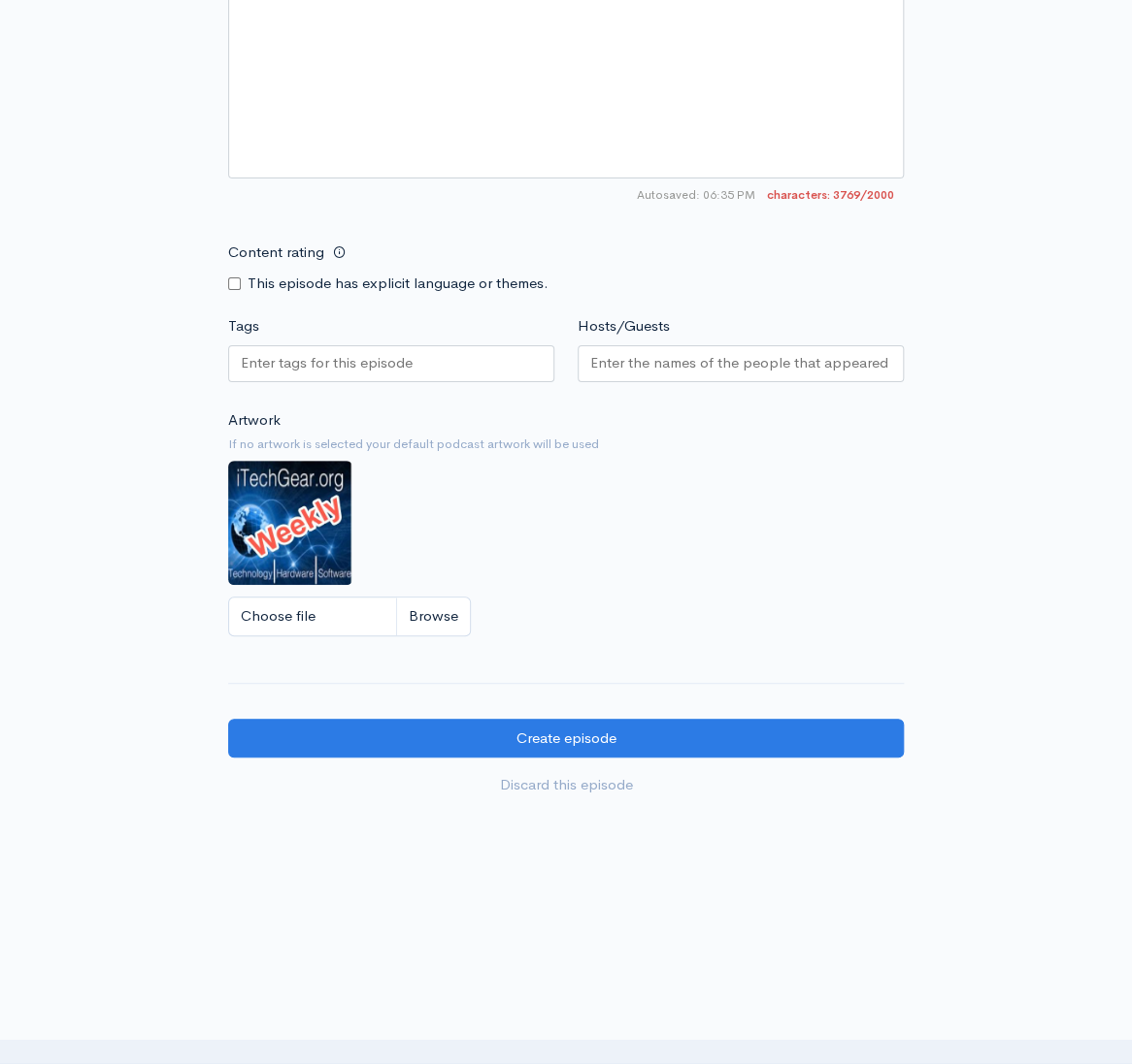
scroll to position [2772, 0]
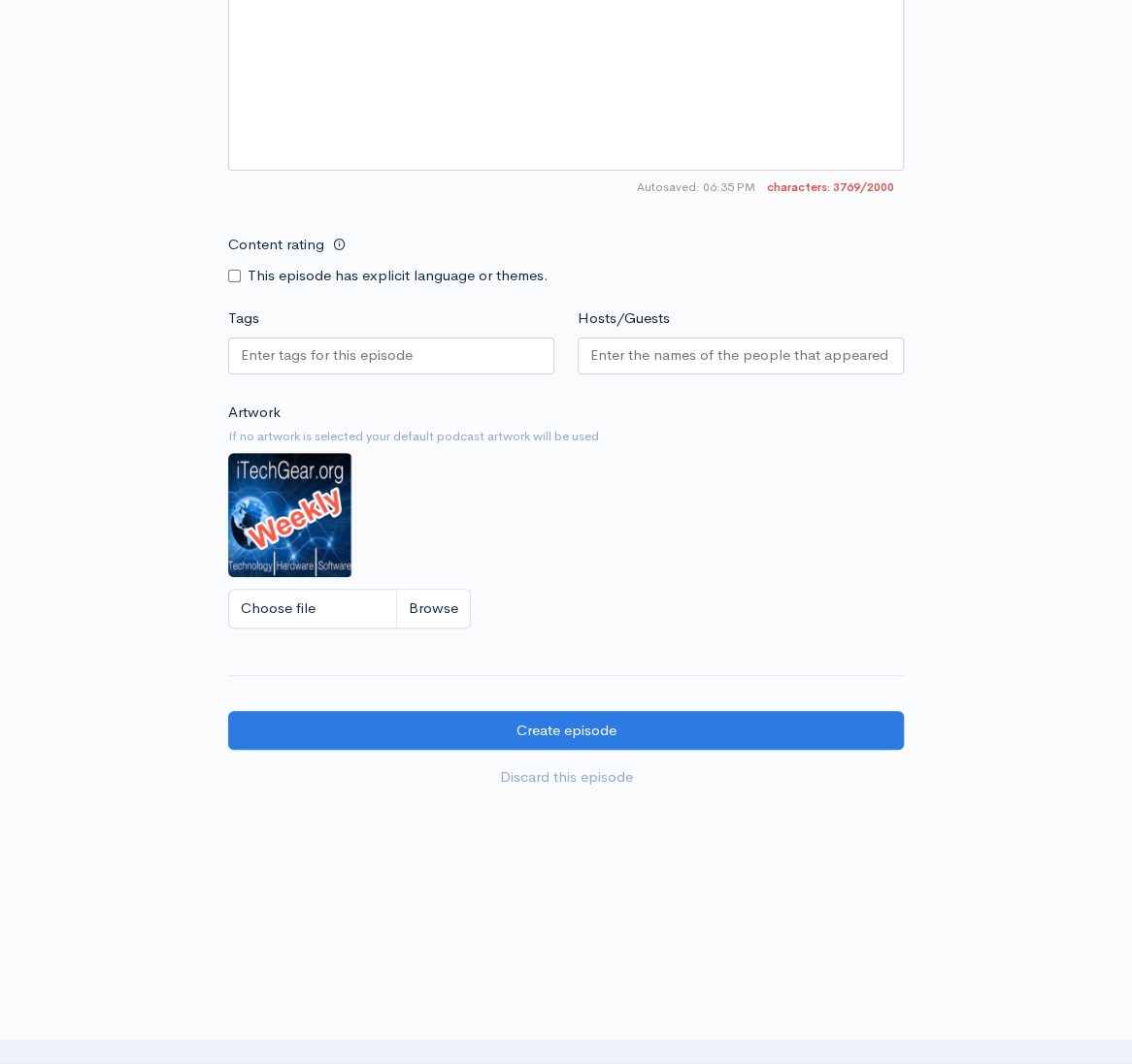
click at [674, 352] on input "Hosts/Guests" at bounding box center [740, 355] width 300 height 23
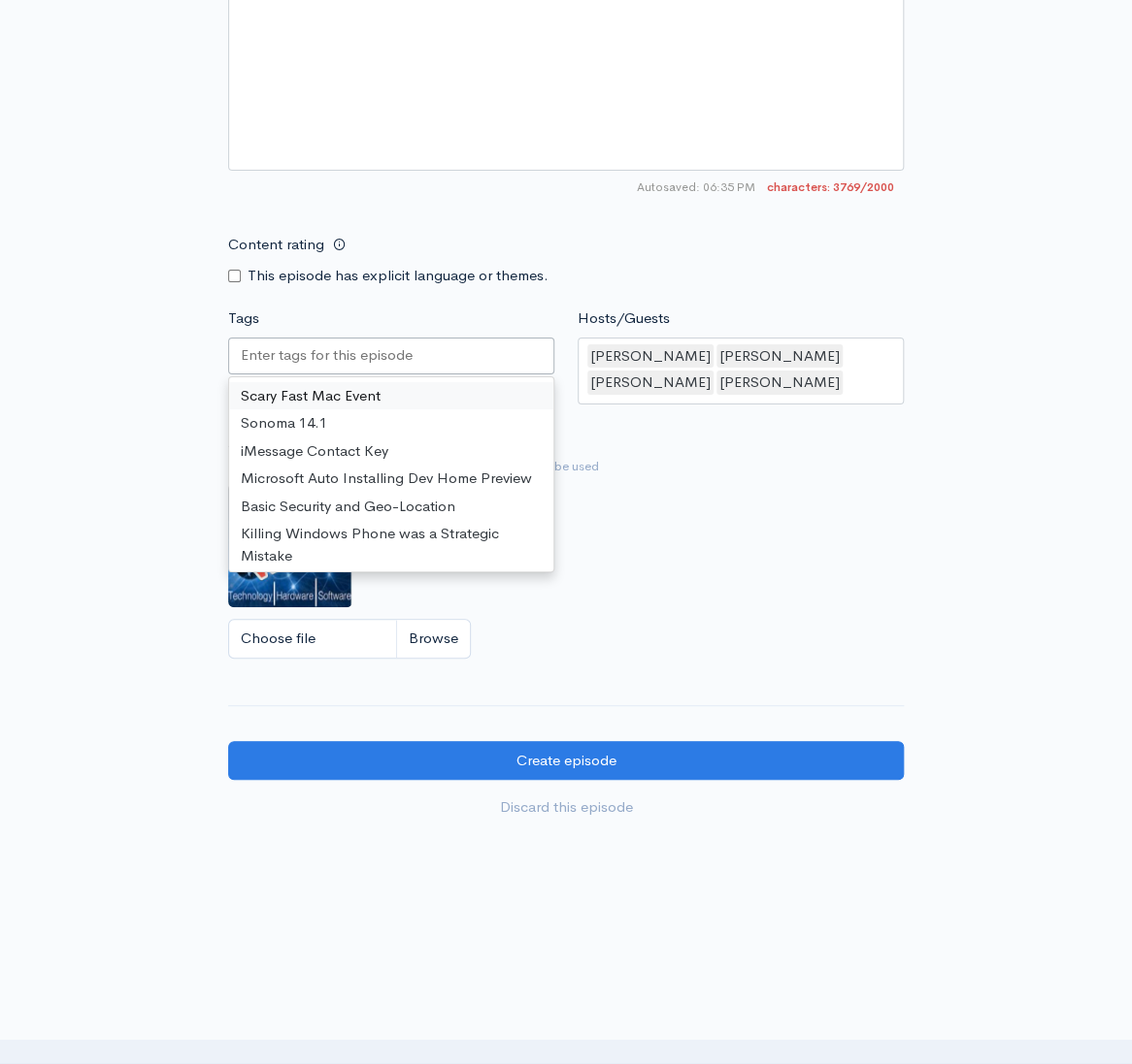
click at [291, 347] on input "Tags" at bounding box center [328, 355] width 175 height 23
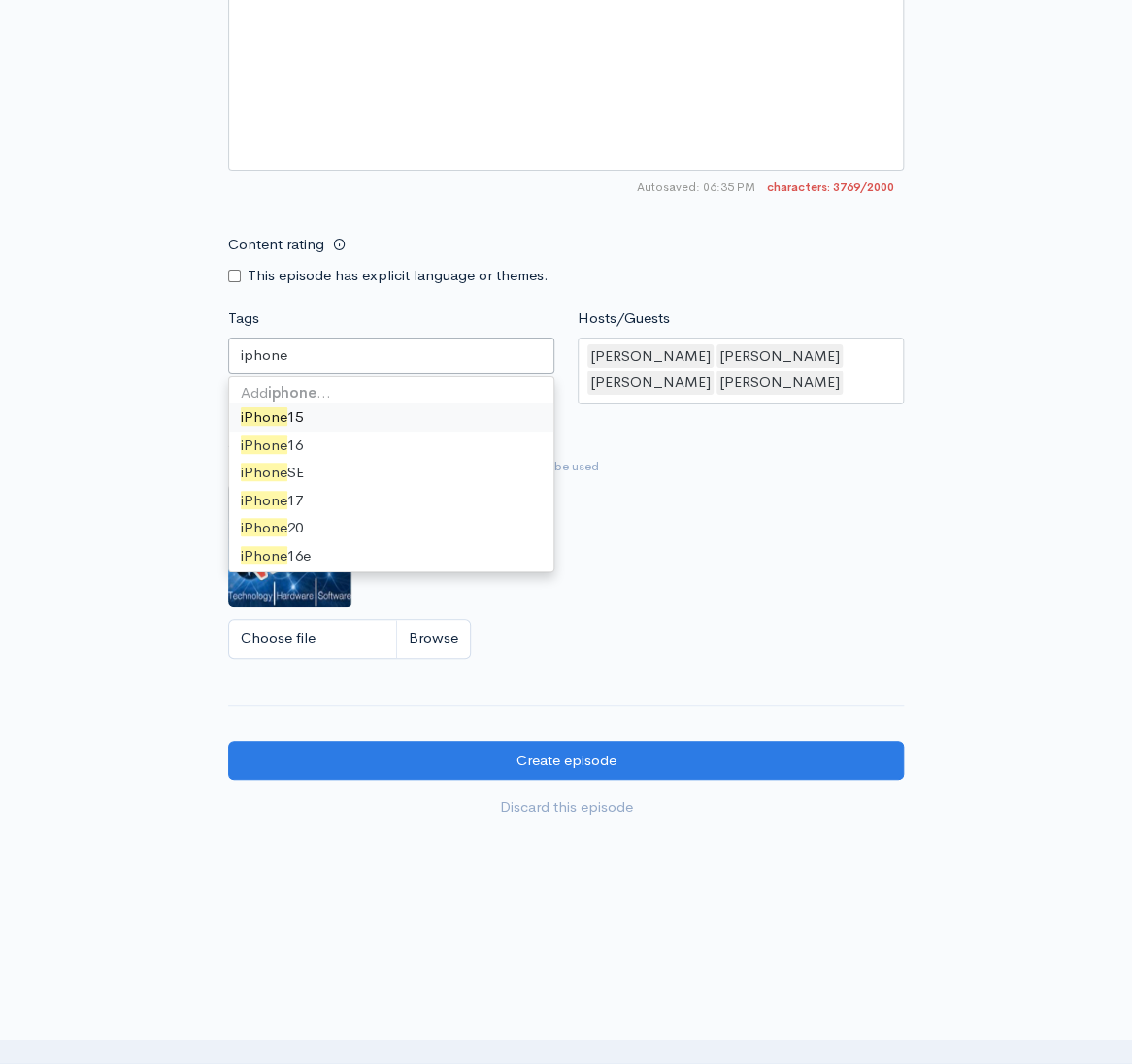
type input "iphone a"
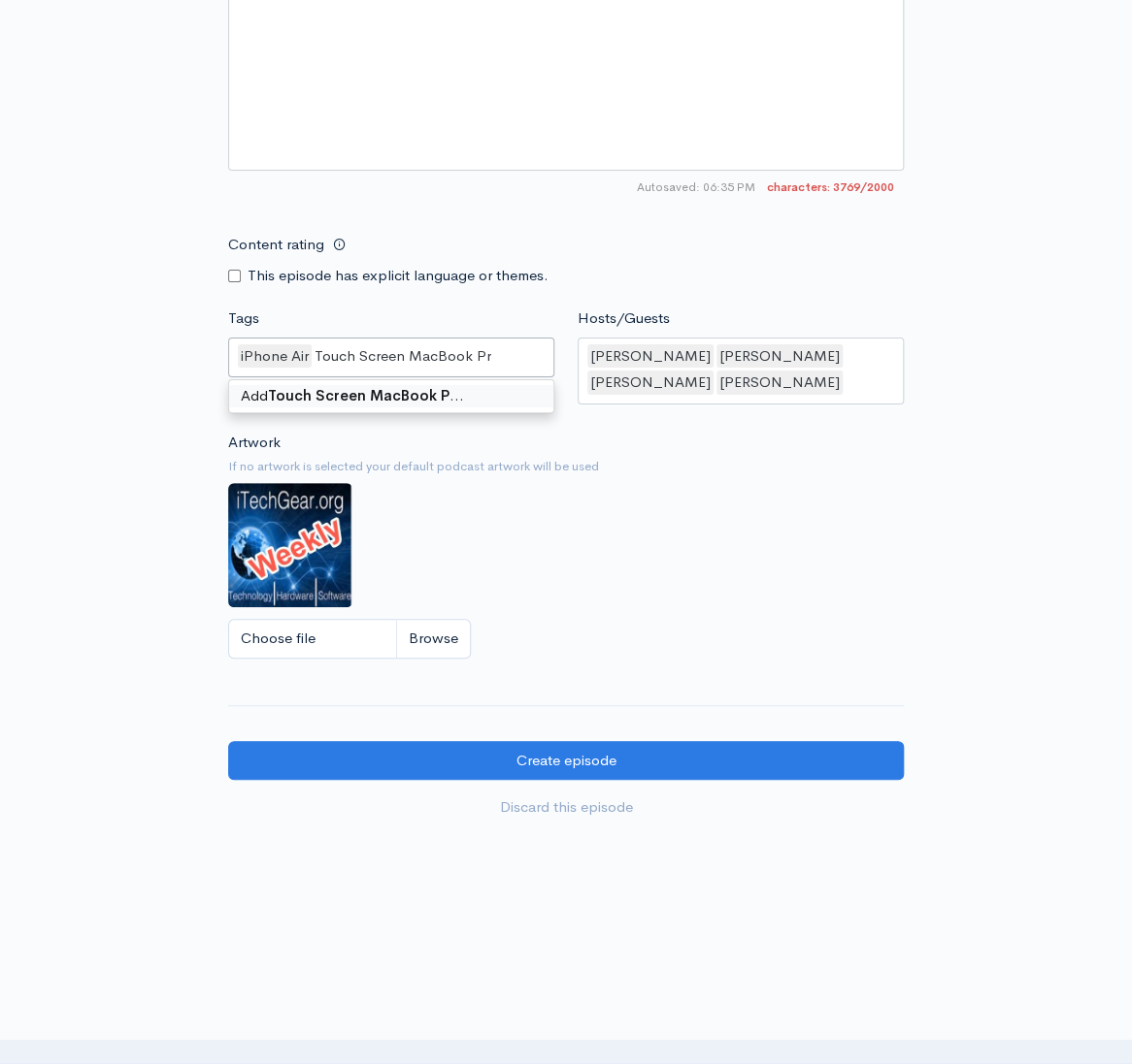
type input "Touch Screen MacBook Pro"
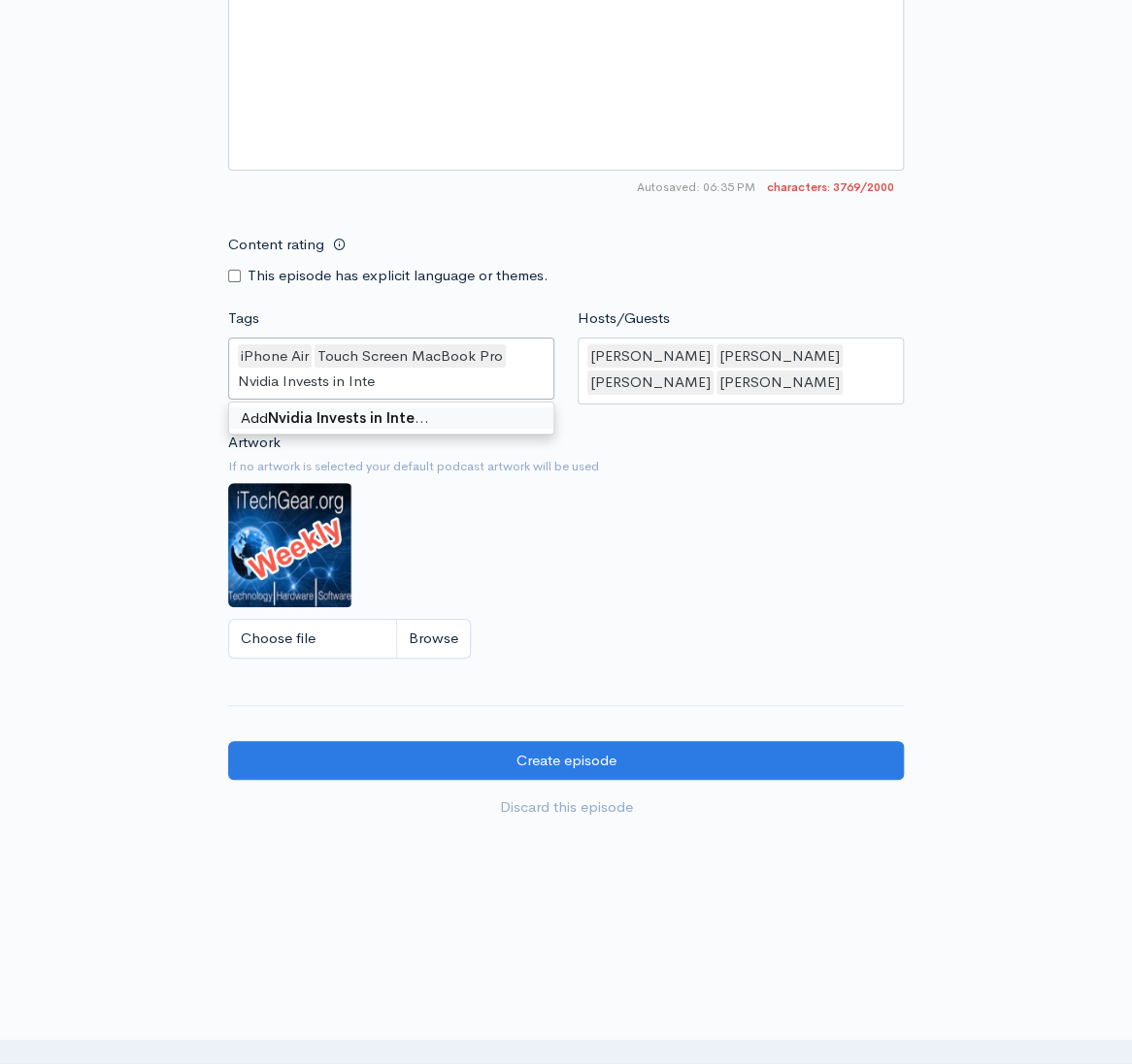
type input "Nvidia Invests in Intel"
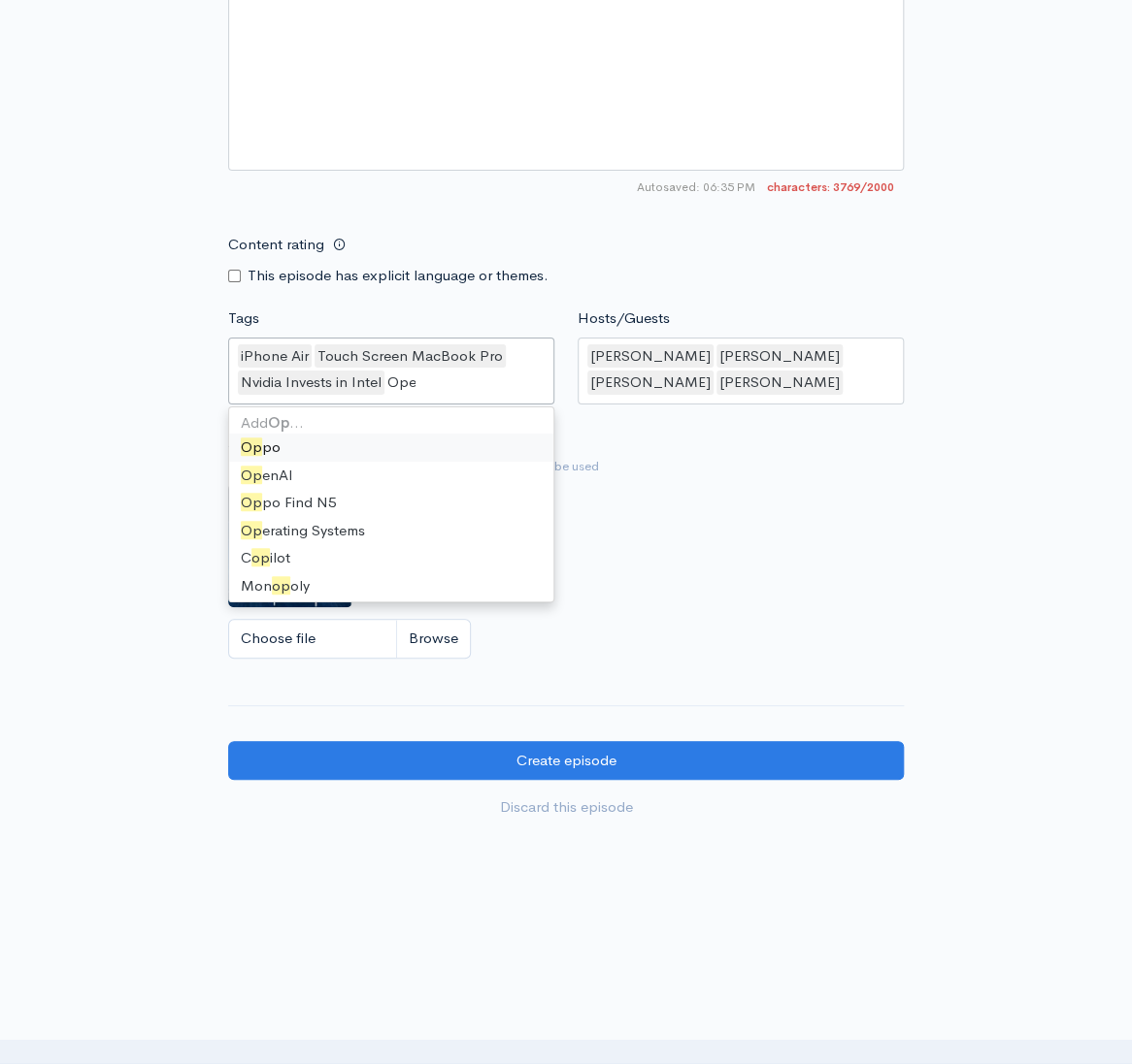
type input "Open"
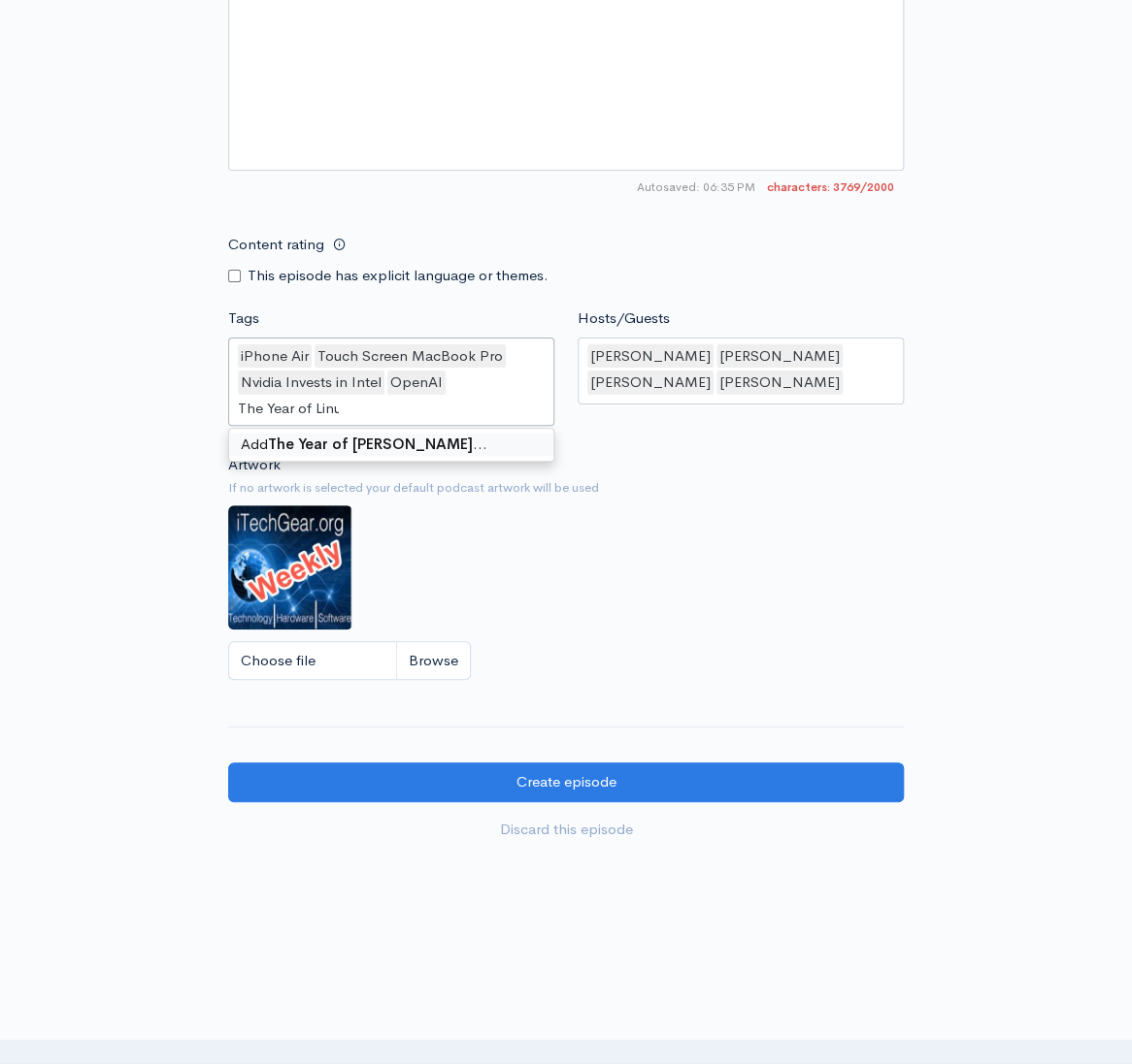
type input "The Year of Linux"
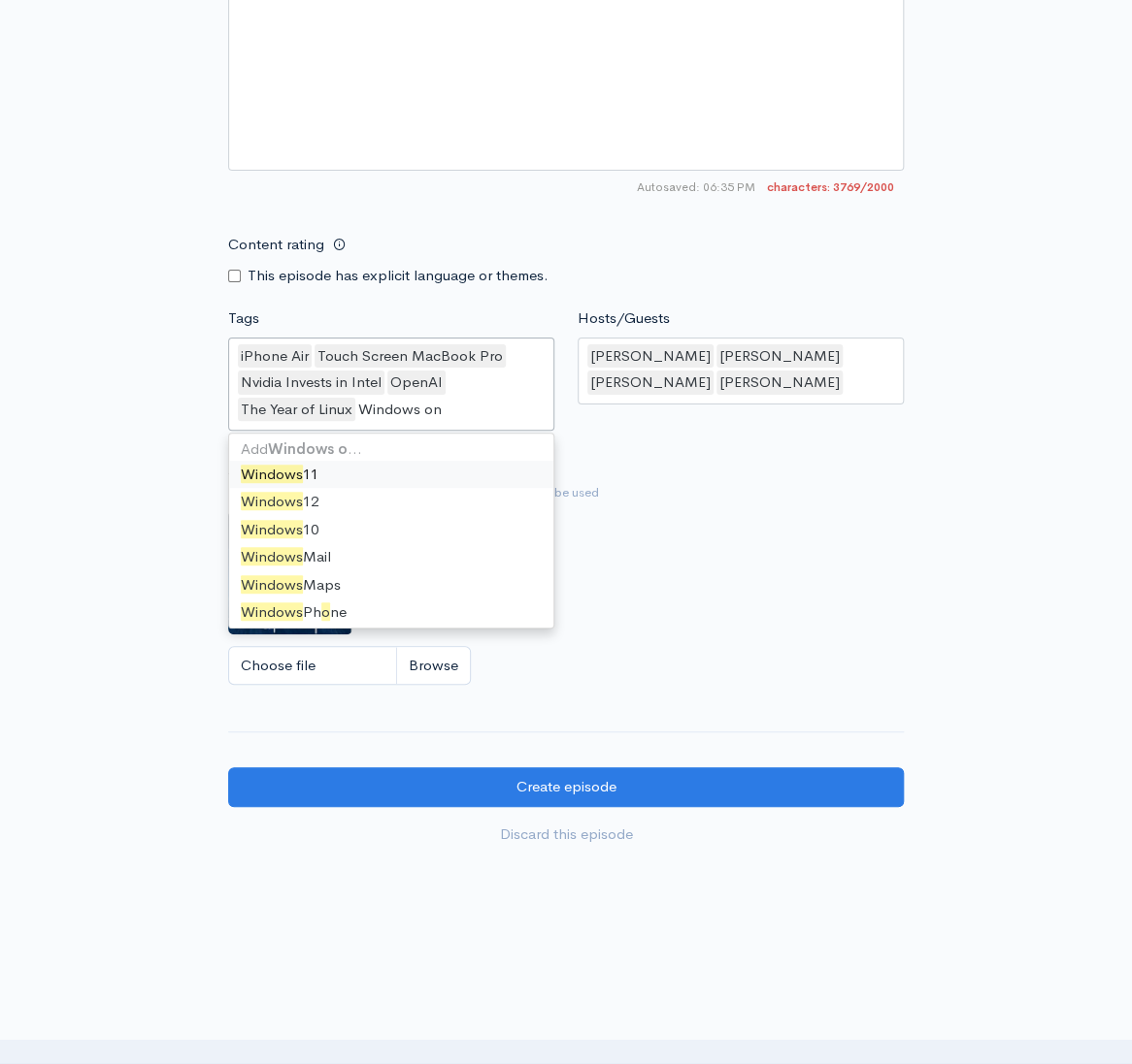
type input "Windows on"
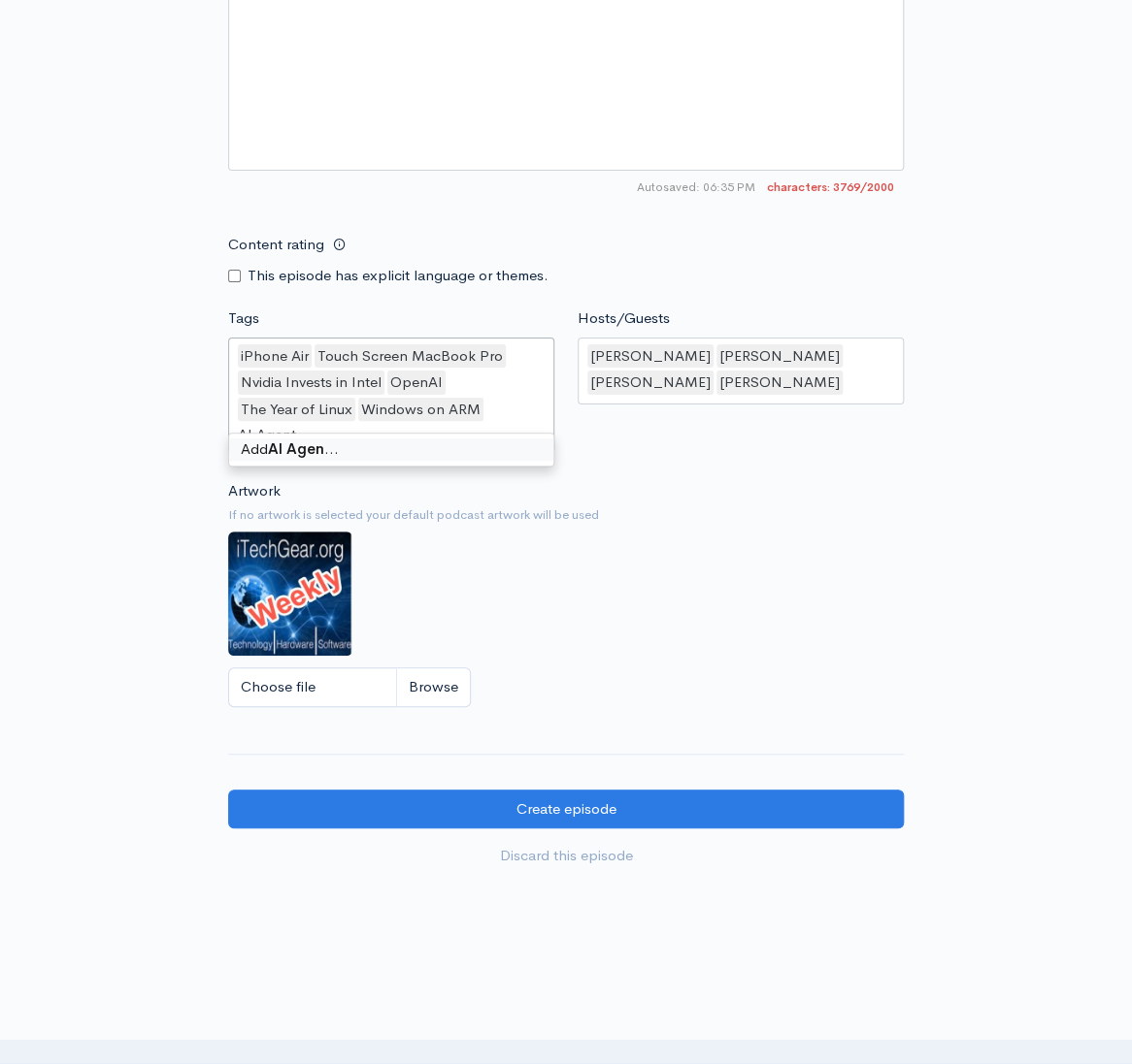
type input "AI Agents"
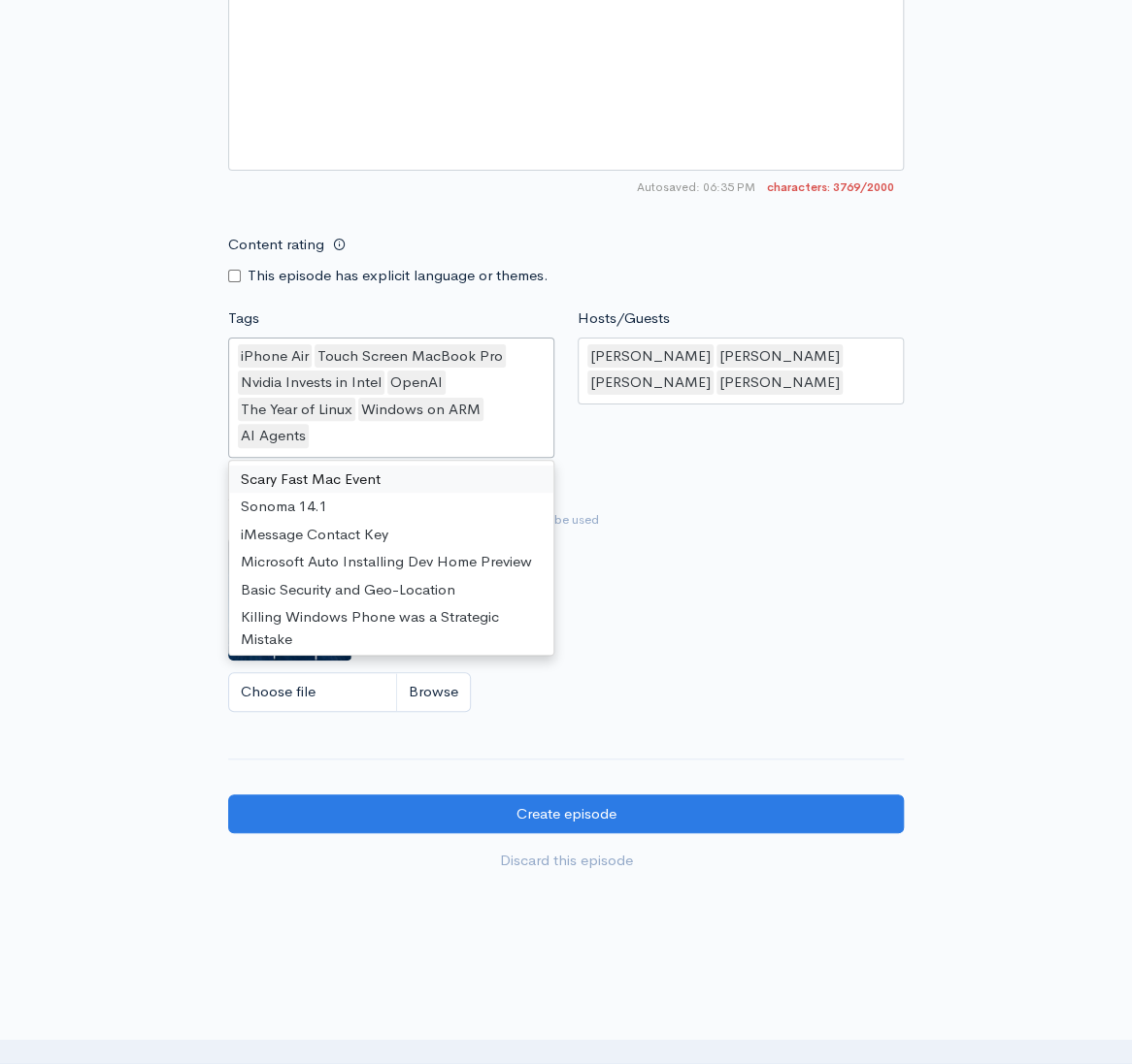
click at [688, 448] on div "Hosts/Guests [PERSON_NAME],[PERSON_NAME],[PERSON_NAME],[PERSON_NAME] [PERSON_NA…" at bounding box center [740, 385] width 350 height 156
